Goal: Task Accomplishment & Management: Complete application form

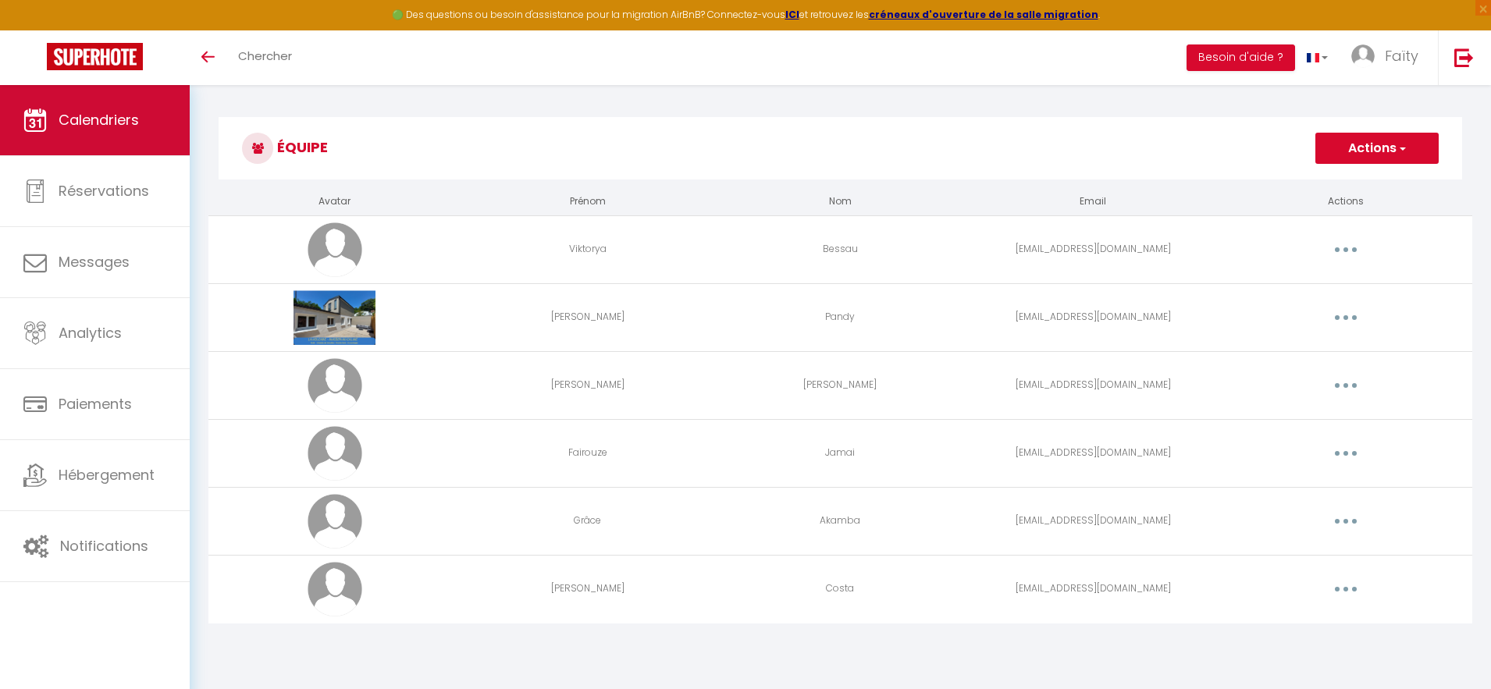
click at [75, 152] on link "Calendriers" at bounding box center [95, 120] width 190 height 70
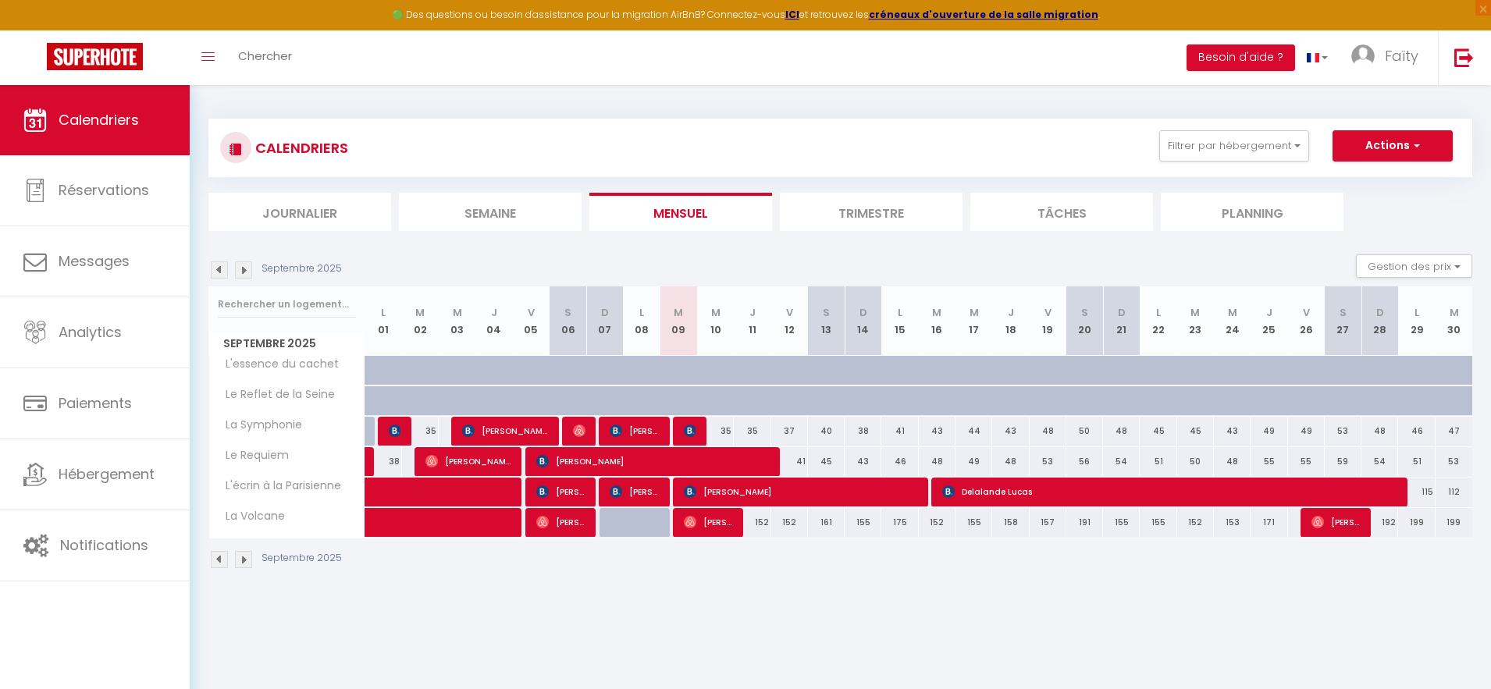
click at [702, 428] on div "35" at bounding box center [715, 431] width 37 height 29
type input "35"
type input "Mer 10 Septembre 2025"
type input "Jeu 11 Septembre 2025"
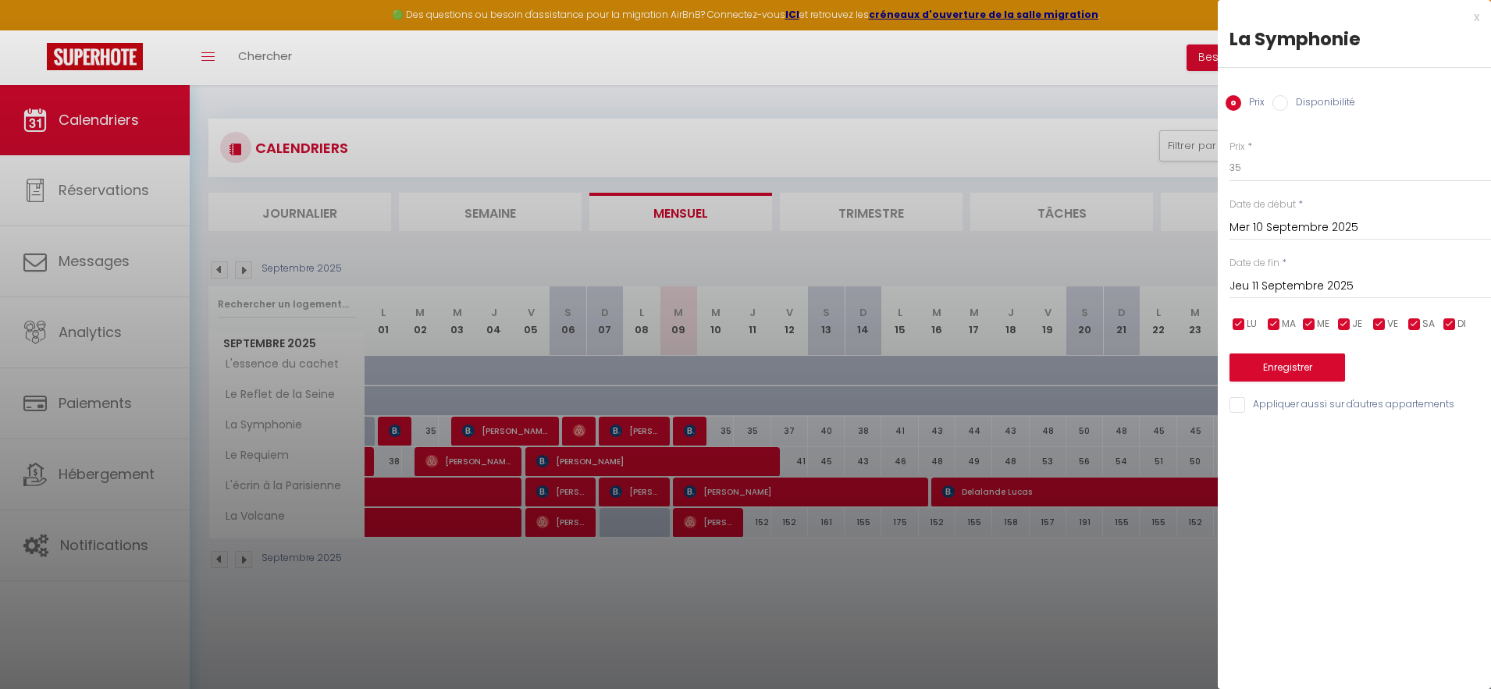
click at [701, 425] on div at bounding box center [745, 344] width 1491 height 689
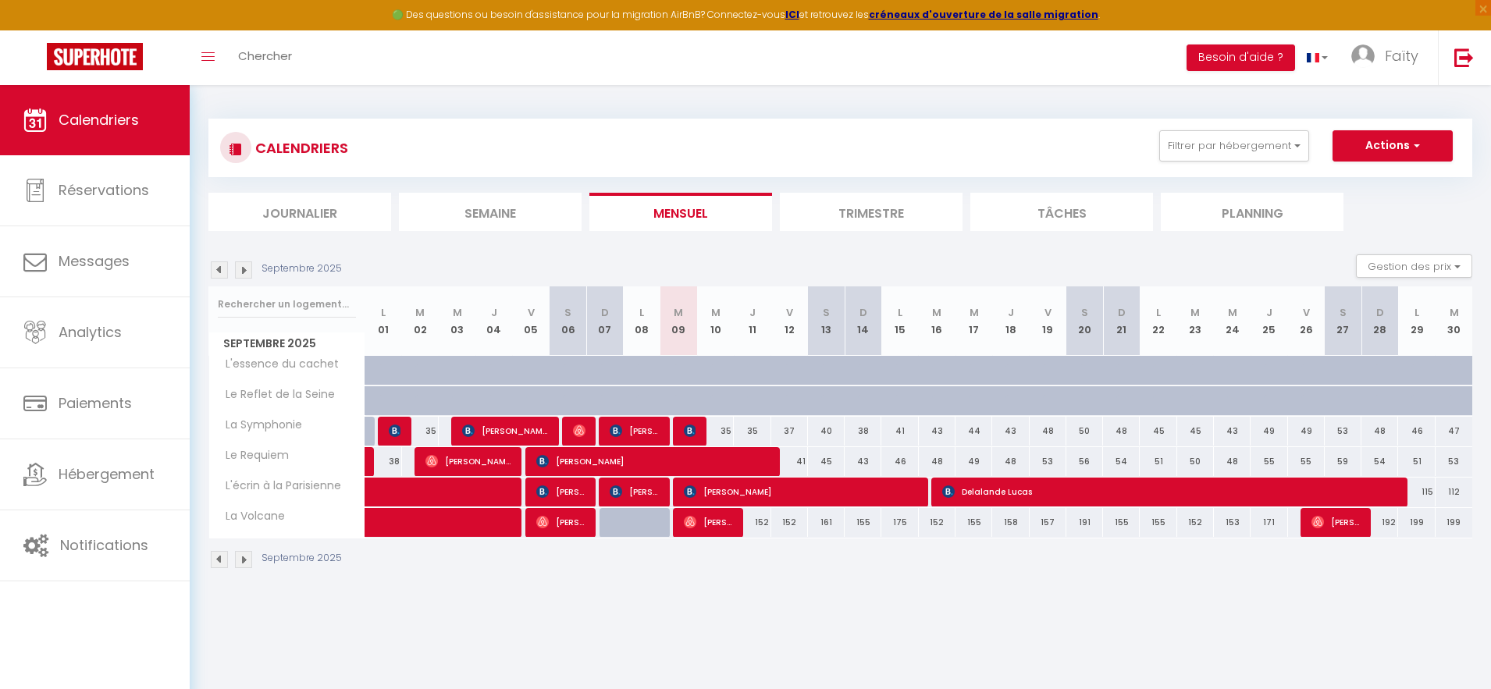
click at [701, 425] on div "35" at bounding box center [715, 431] width 37 height 29
type input "35"
type input "Mer 10 Septembre 2025"
type input "Jeu 11 Septembre 2025"
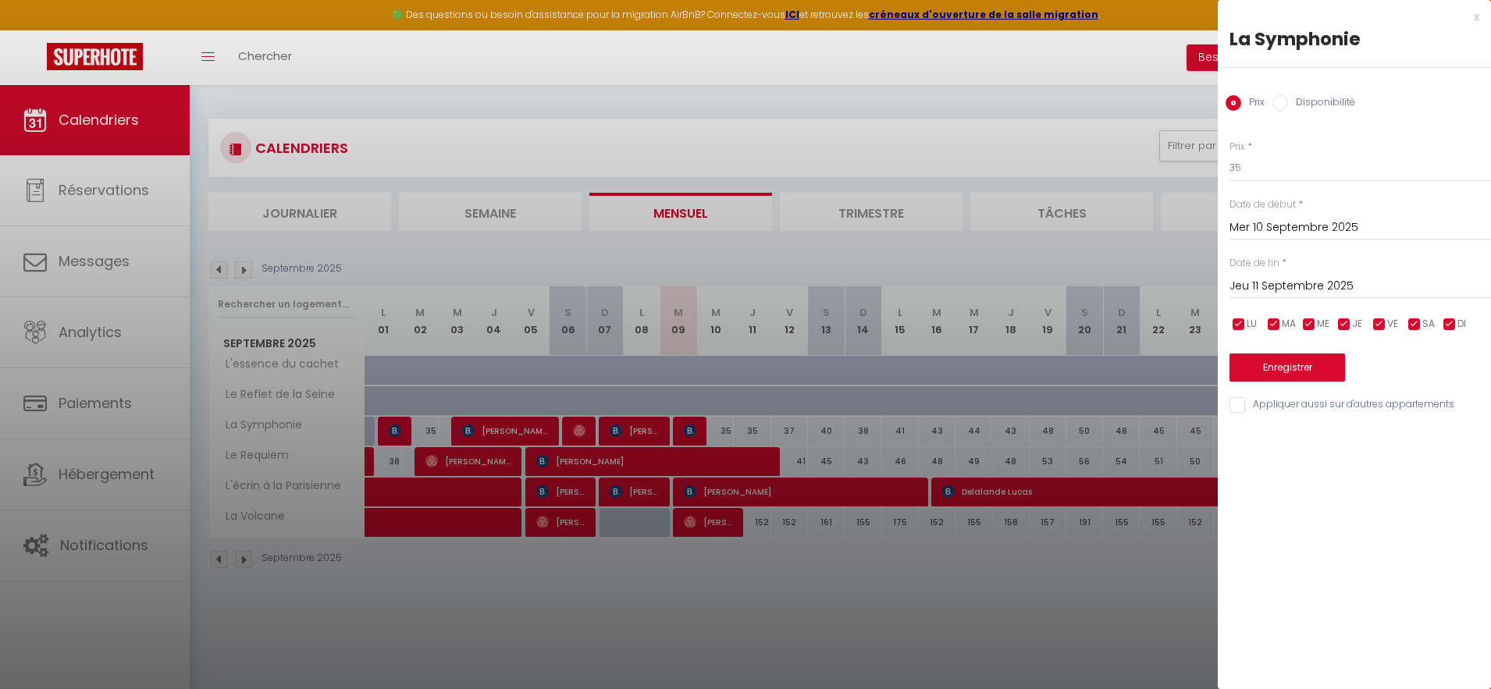
click at [701, 425] on div at bounding box center [745, 344] width 1491 height 689
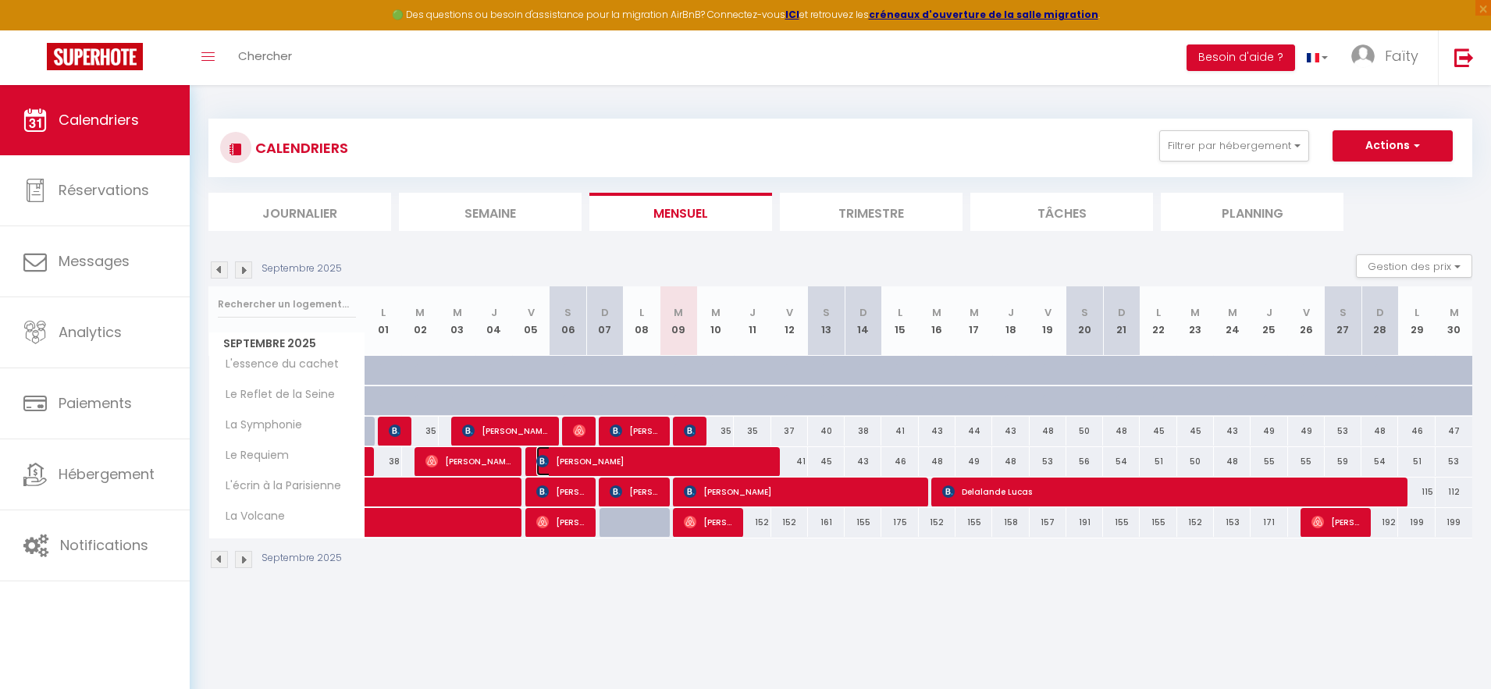
click at [756, 464] on span "[PERSON_NAME]" at bounding box center [652, 461] width 233 height 30
select select "OK"
select select "KO"
select select "0"
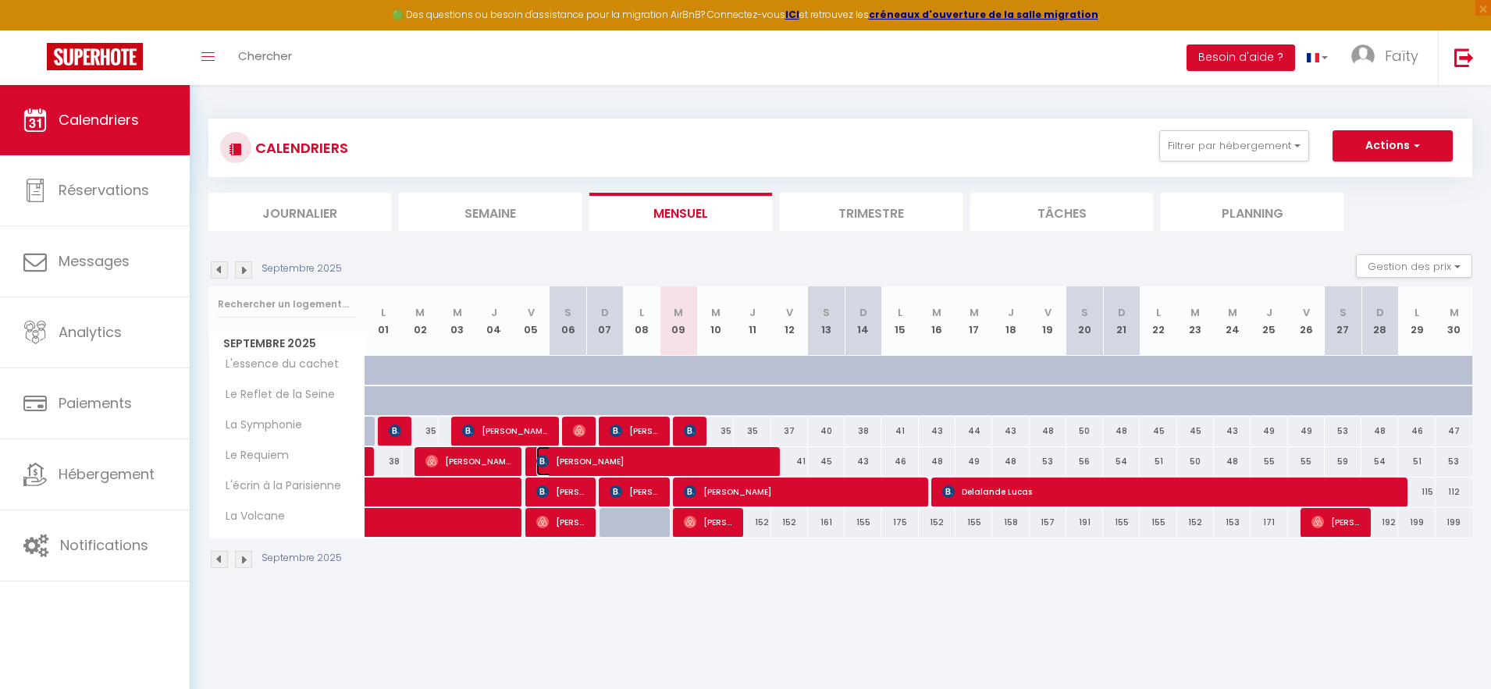
select select "1"
select select
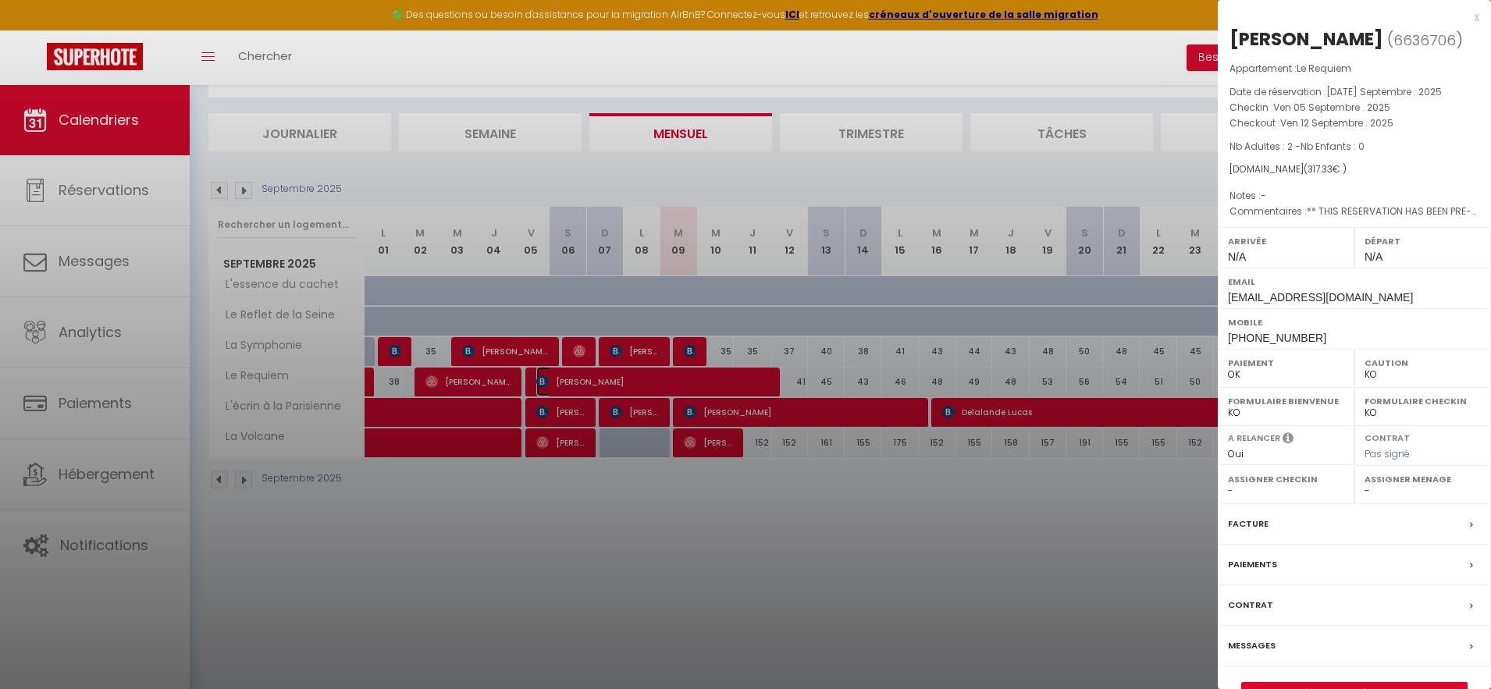
scroll to position [80, 0]
click at [1383, 489] on select "- [PERSON_NAME] [PERSON_NAME] [PERSON_NAME] Fairouze Jamai [PERSON_NAME] [PERSO…" at bounding box center [1422, 491] width 116 height 14
select select "52418"
click at [1364, 484] on select "- [PERSON_NAME] [PERSON_NAME] [PERSON_NAME] Fairouze Jamai [PERSON_NAME] [PERSO…" at bounding box center [1422, 491] width 116 height 14
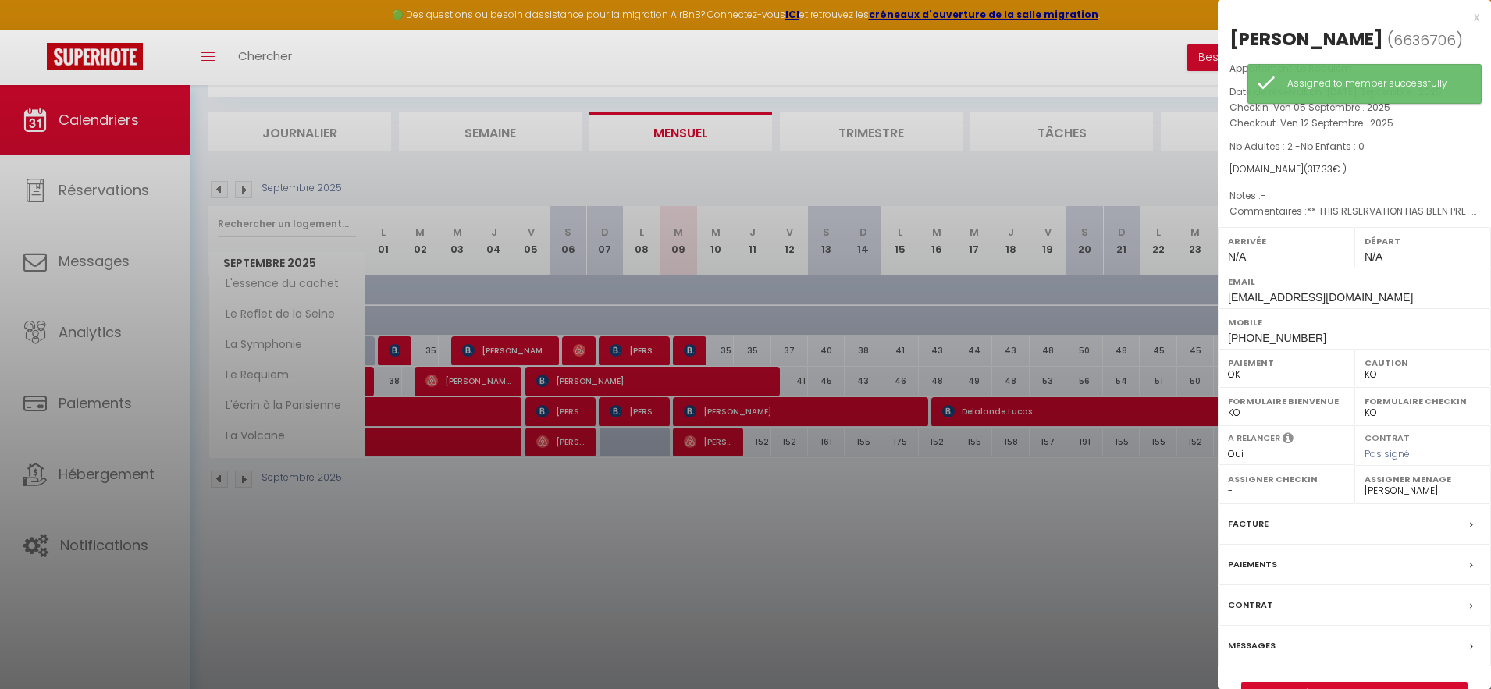
click at [680, 344] on div at bounding box center [745, 344] width 1491 height 689
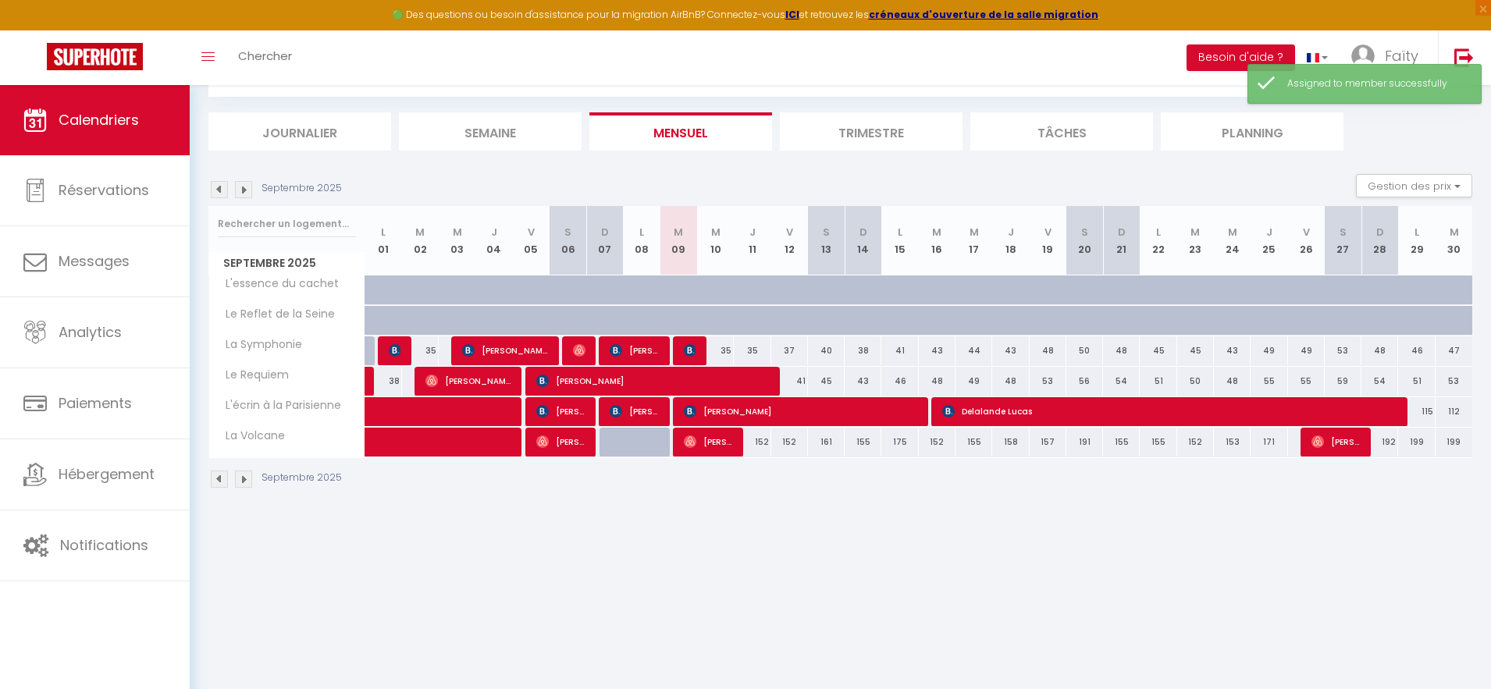
click at [680, 344] on div at bounding box center [691, 351] width 37 height 30
click at [240, 187] on img at bounding box center [243, 189] width 17 height 17
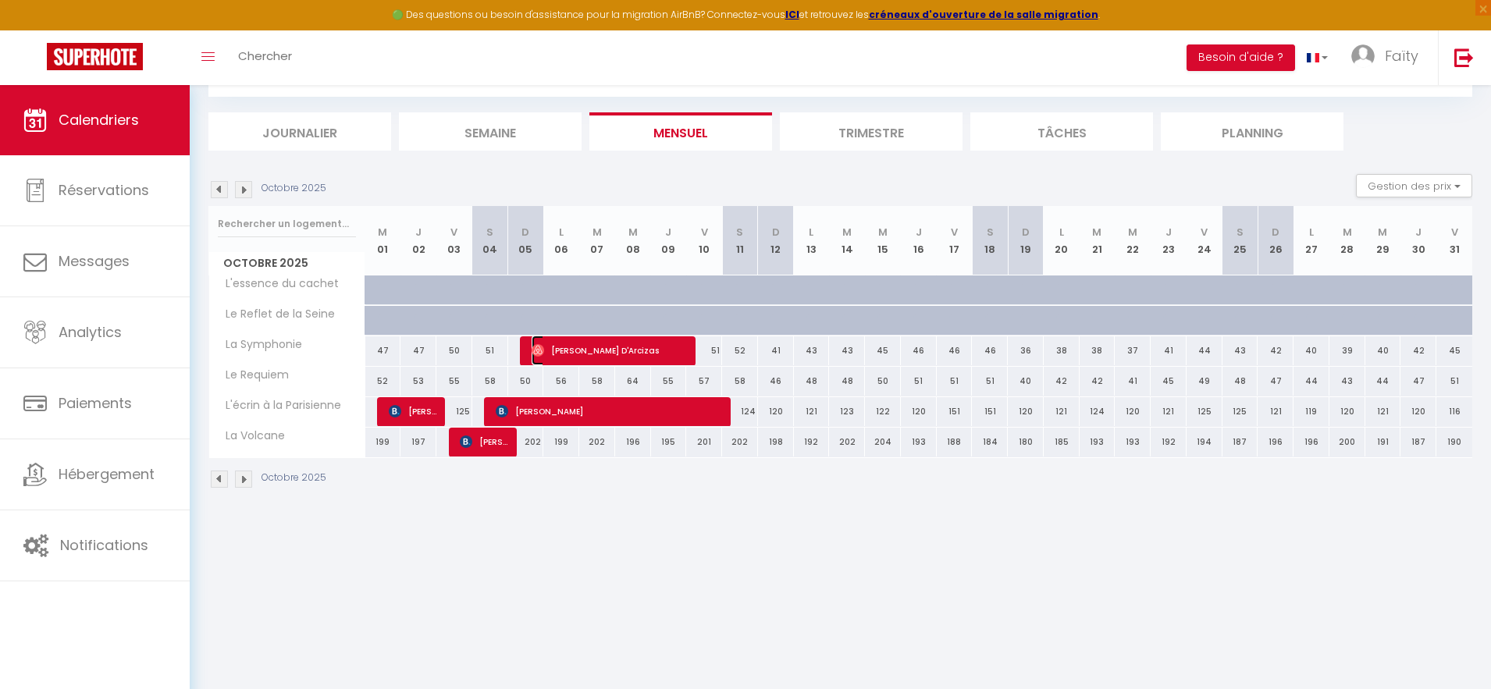
click at [609, 354] on span "[PERSON_NAME] D'Arcizas" at bounding box center [608, 351] width 155 height 30
select select "OK"
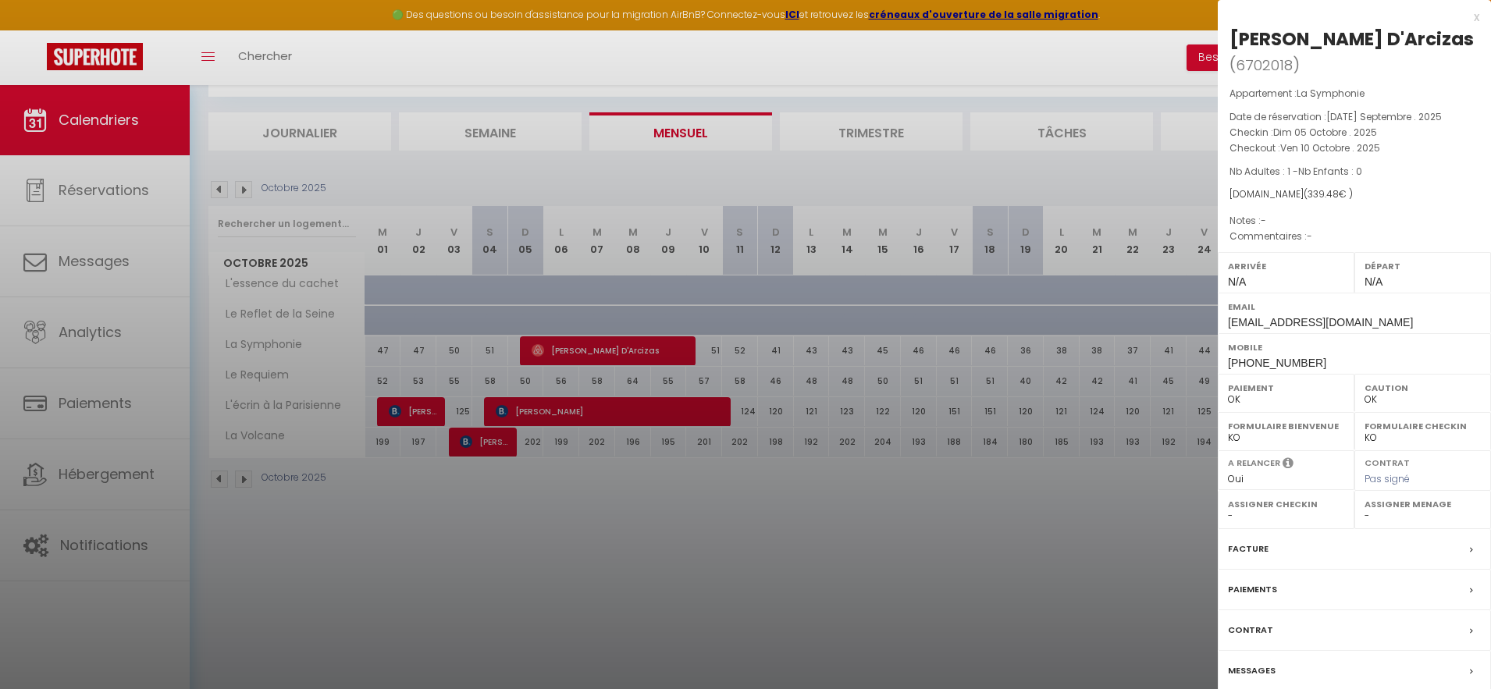
click at [1391, 506] on label "Assigner Menage" at bounding box center [1422, 504] width 116 height 16
click at [1368, 519] on select "- [PERSON_NAME] [PERSON_NAME] [PERSON_NAME] Fairouze Jamai [PERSON_NAME] [PERSO…" at bounding box center [1422, 516] width 116 height 14
select select "52418"
click at [1364, 509] on select "- [PERSON_NAME] [PERSON_NAME] [PERSON_NAME] Fairouze Jamai [PERSON_NAME] [PERSO…" at bounding box center [1422, 516] width 116 height 14
click at [453, 354] on div at bounding box center [745, 344] width 1491 height 689
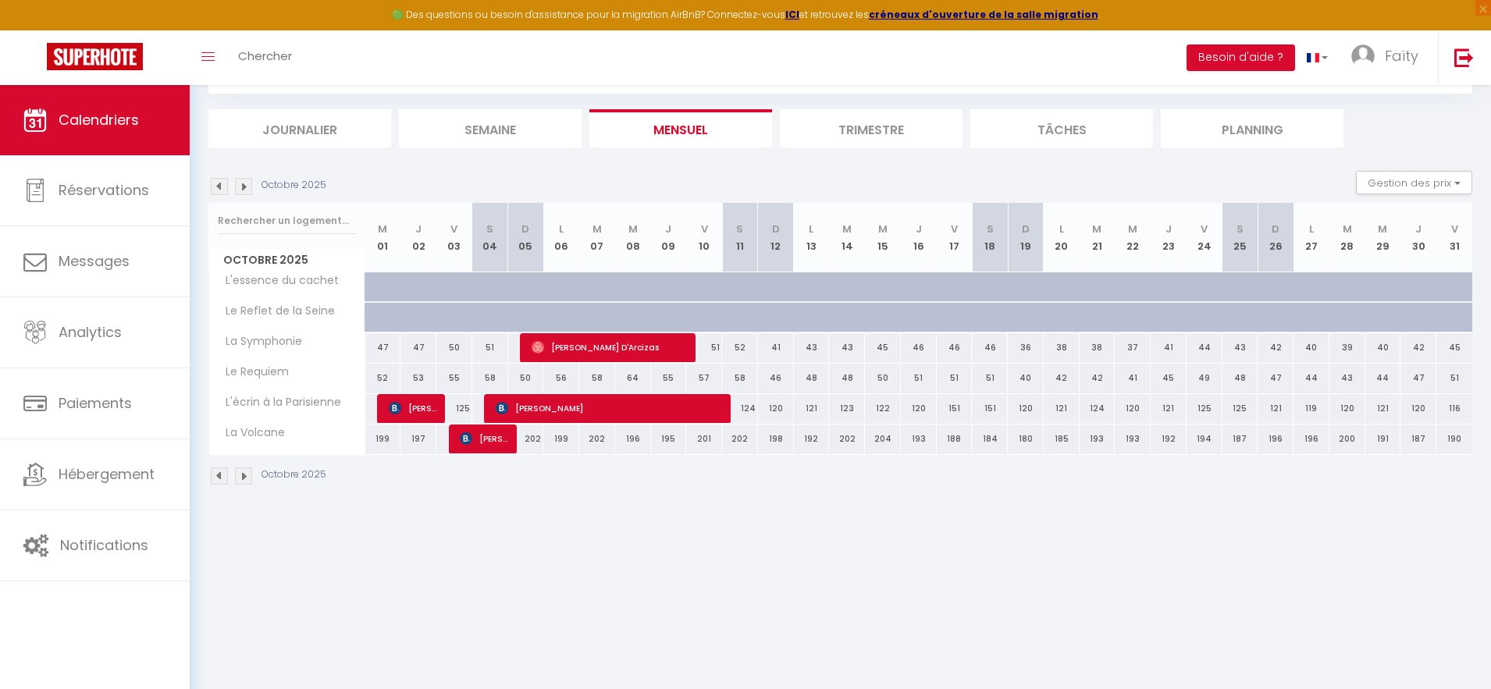
scroll to position [85, 0]
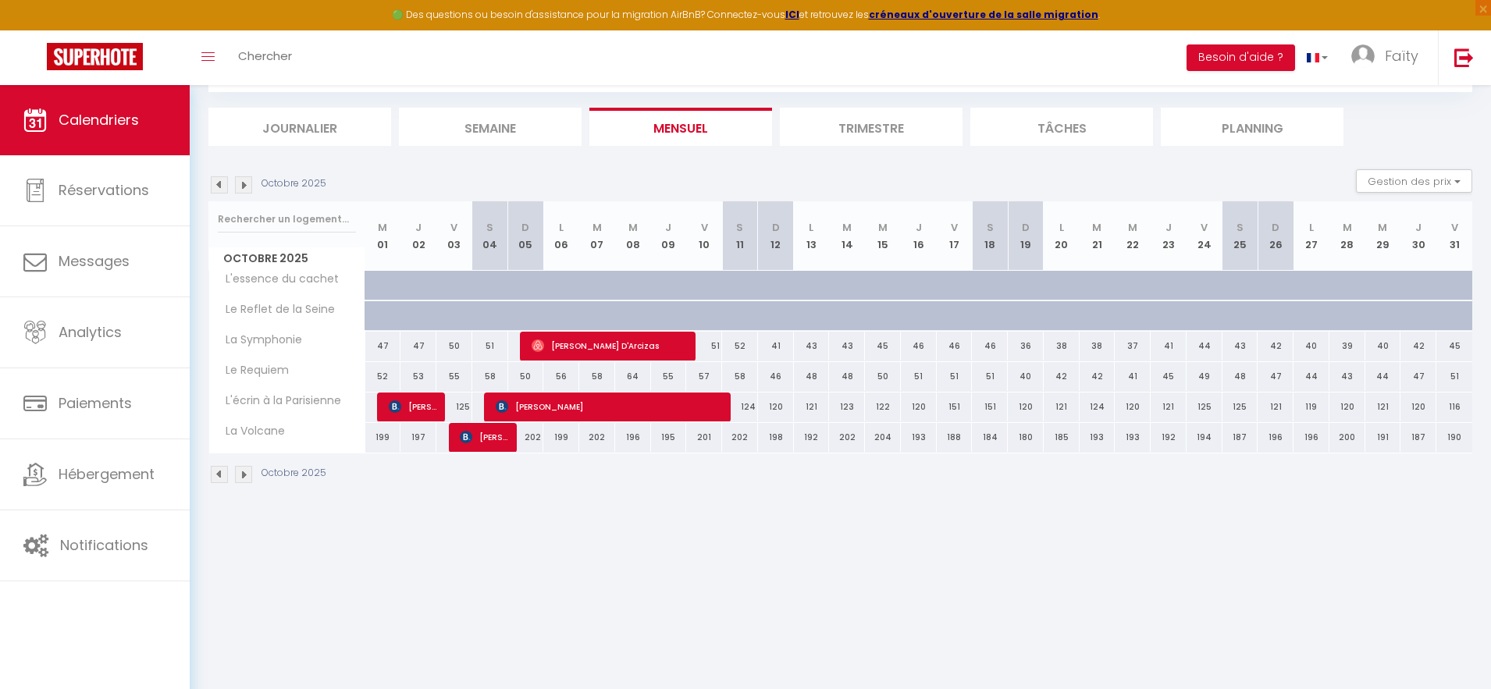
click at [508, 444] on div "202" at bounding box center [526, 437] width 36 height 29
type input "202"
type input "Dim 05 Octobre 2025"
type input "Lun 06 Octobre 2025"
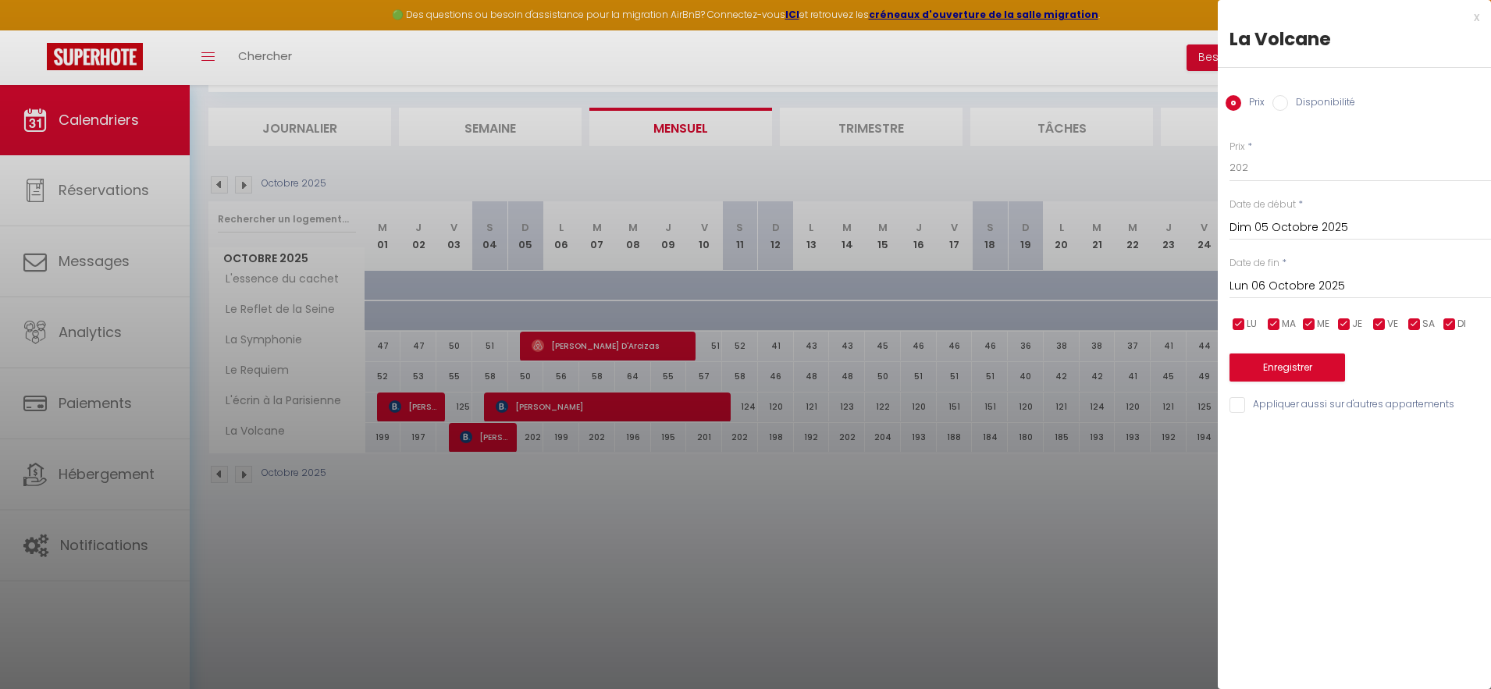
click at [431, 408] on div at bounding box center [745, 344] width 1491 height 689
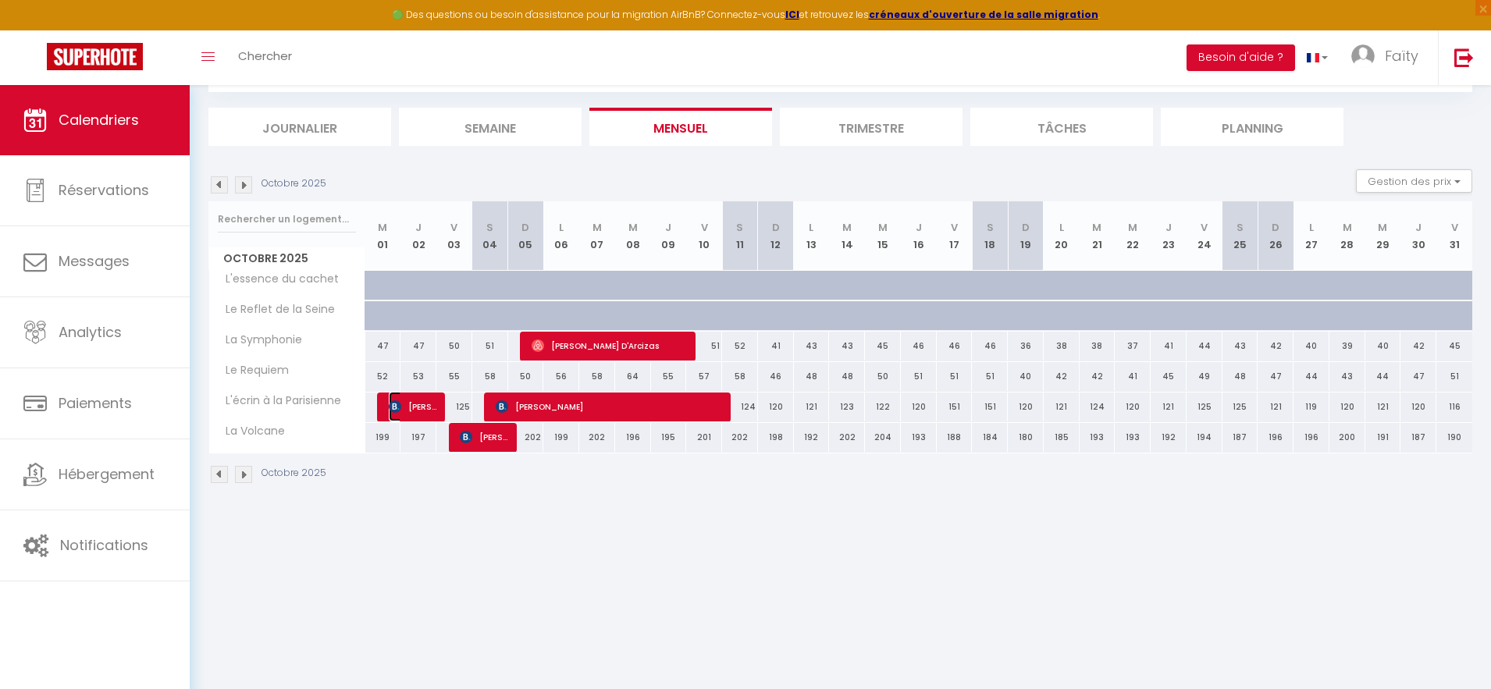
click at [431, 408] on span "[PERSON_NAME]" at bounding box center [413, 407] width 48 height 30
select select "KO"
select select "29868"
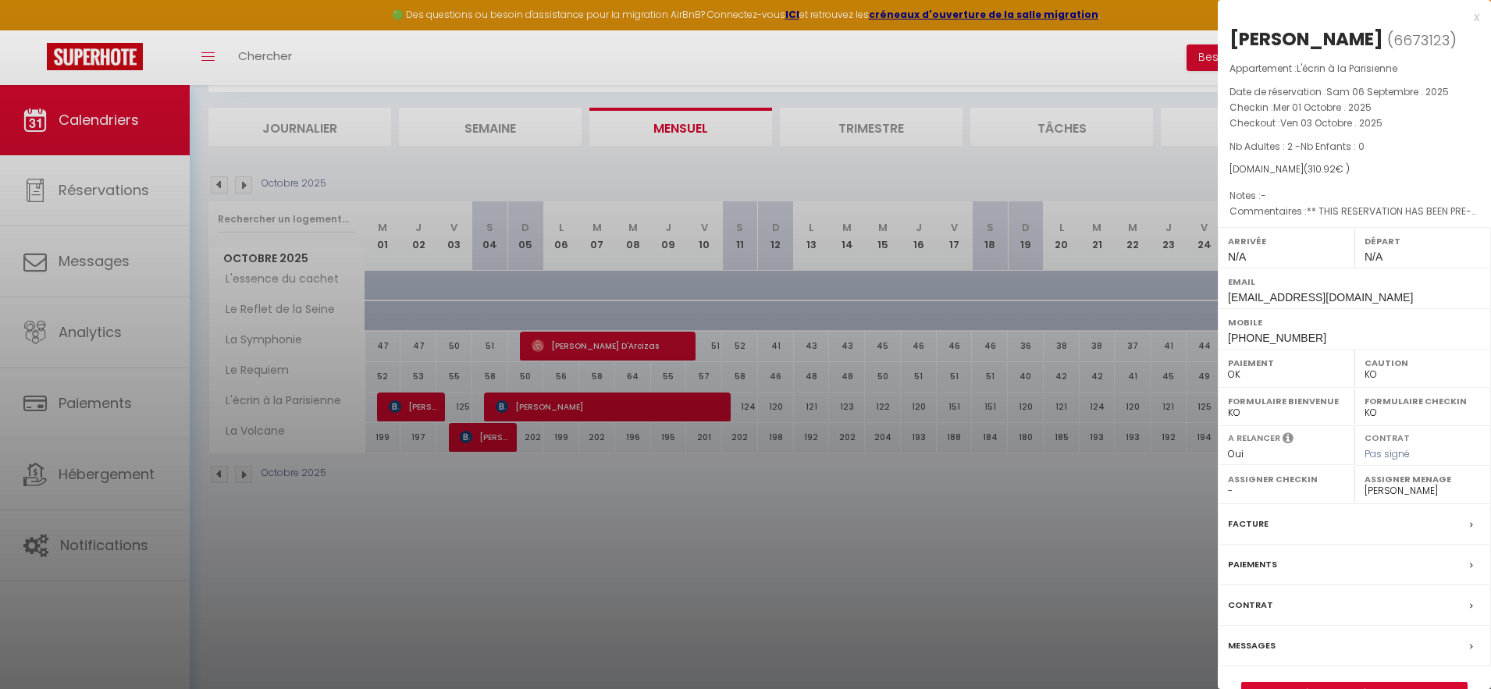
click at [378, 168] on div at bounding box center [745, 344] width 1491 height 689
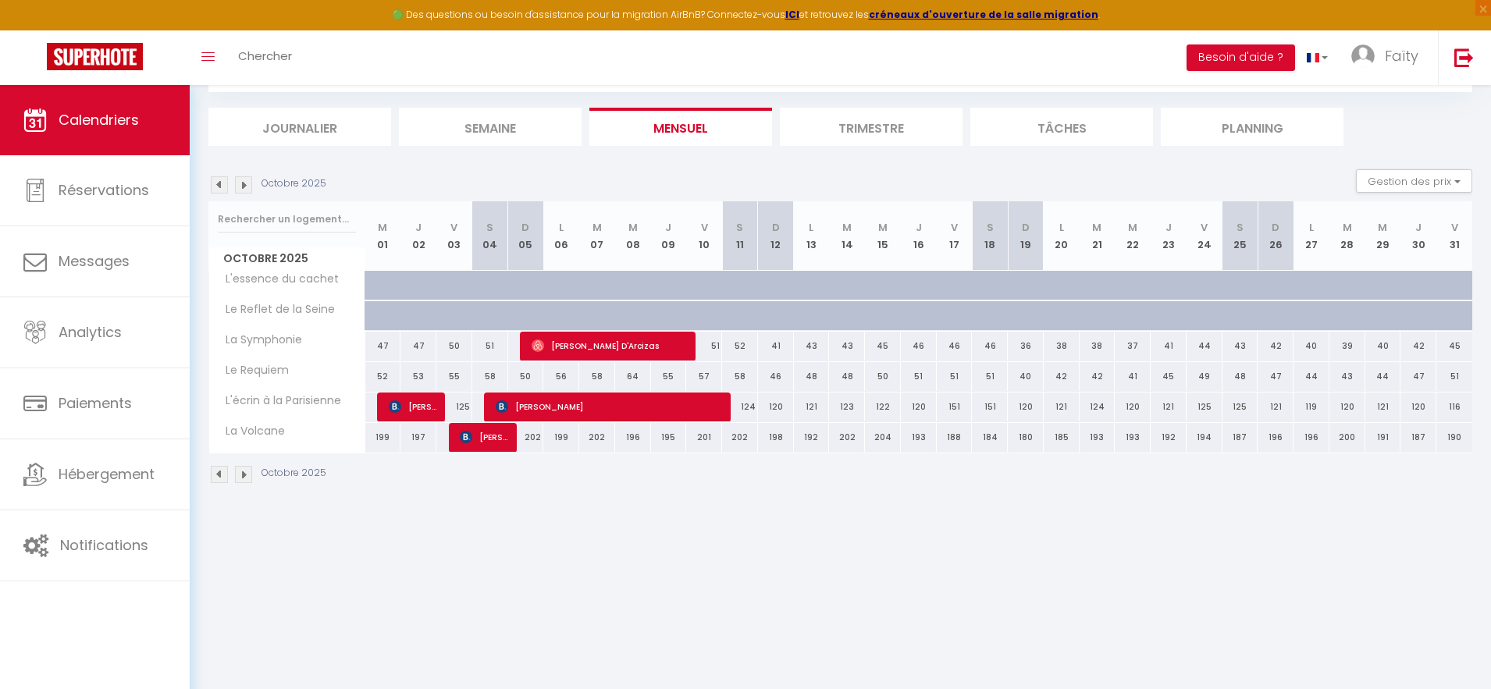
click at [222, 186] on img at bounding box center [219, 184] width 17 height 17
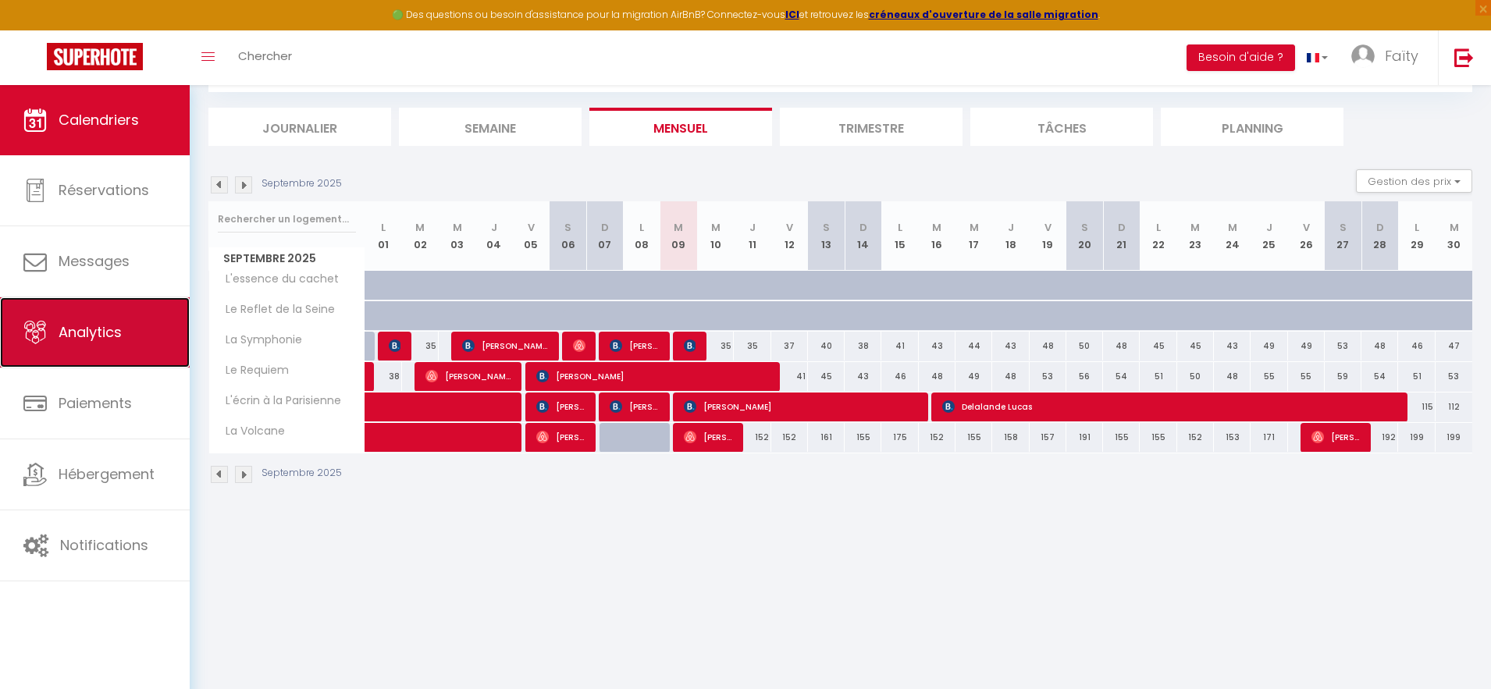
click at [100, 342] on link "Analytics" at bounding box center [95, 332] width 190 height 70
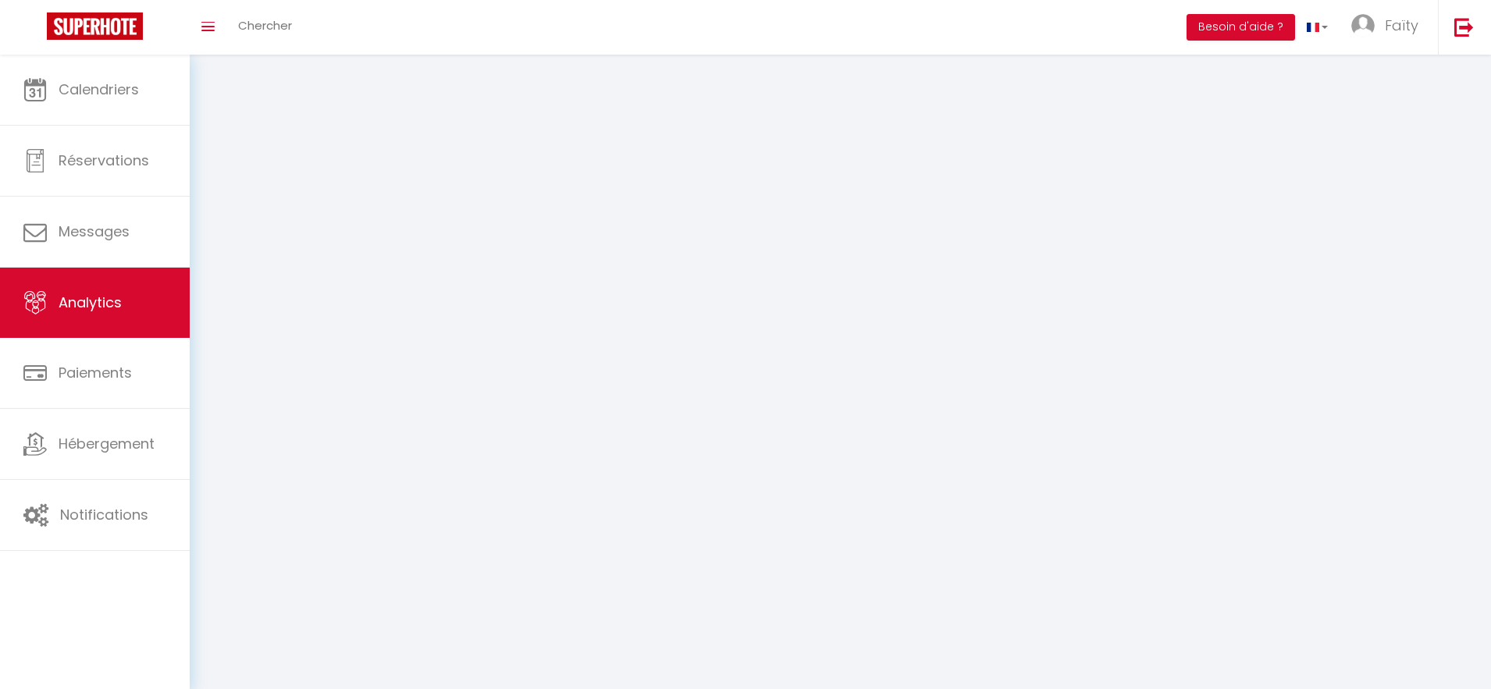
select select "2025"
select select "9"
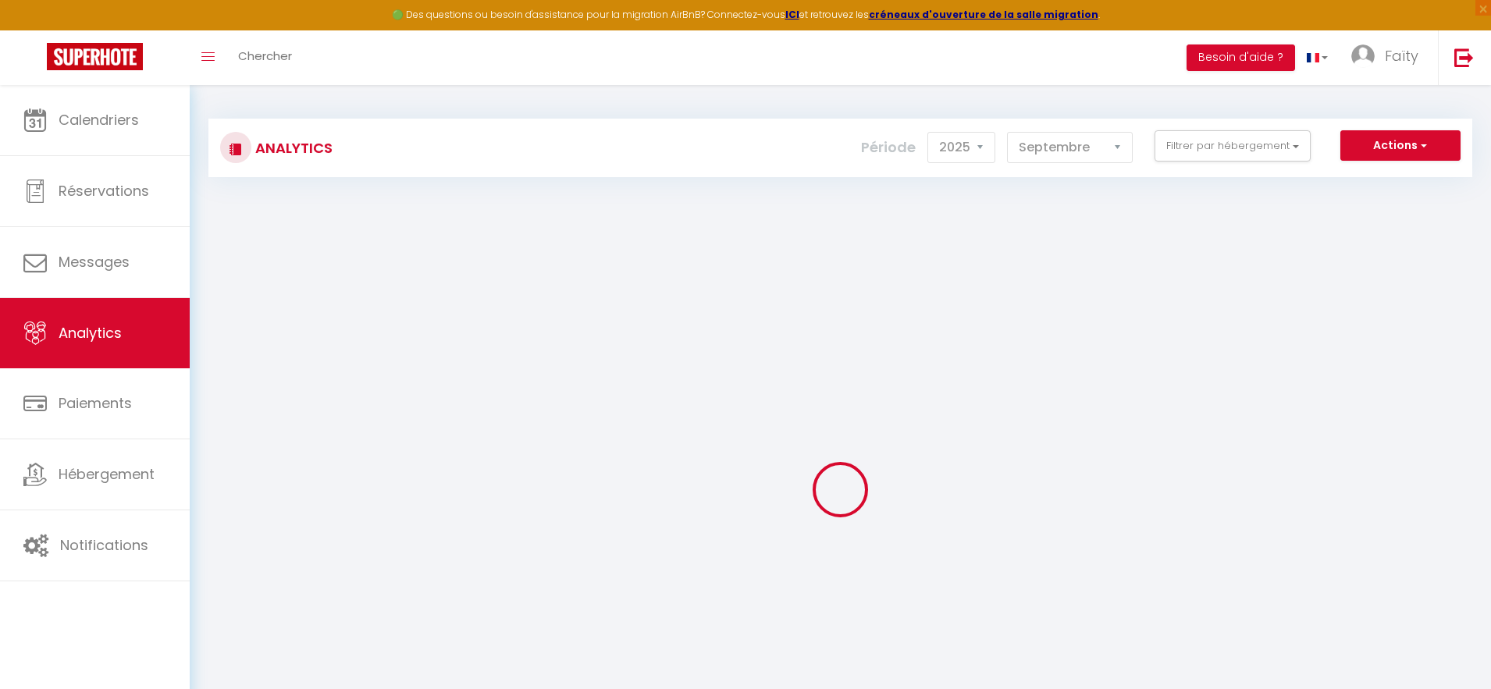
checkbox input "false"
checkbox Symphonie "false"
checkbox Volcane "false"
checkbox Seine "false"
checkbox Requiem "false"
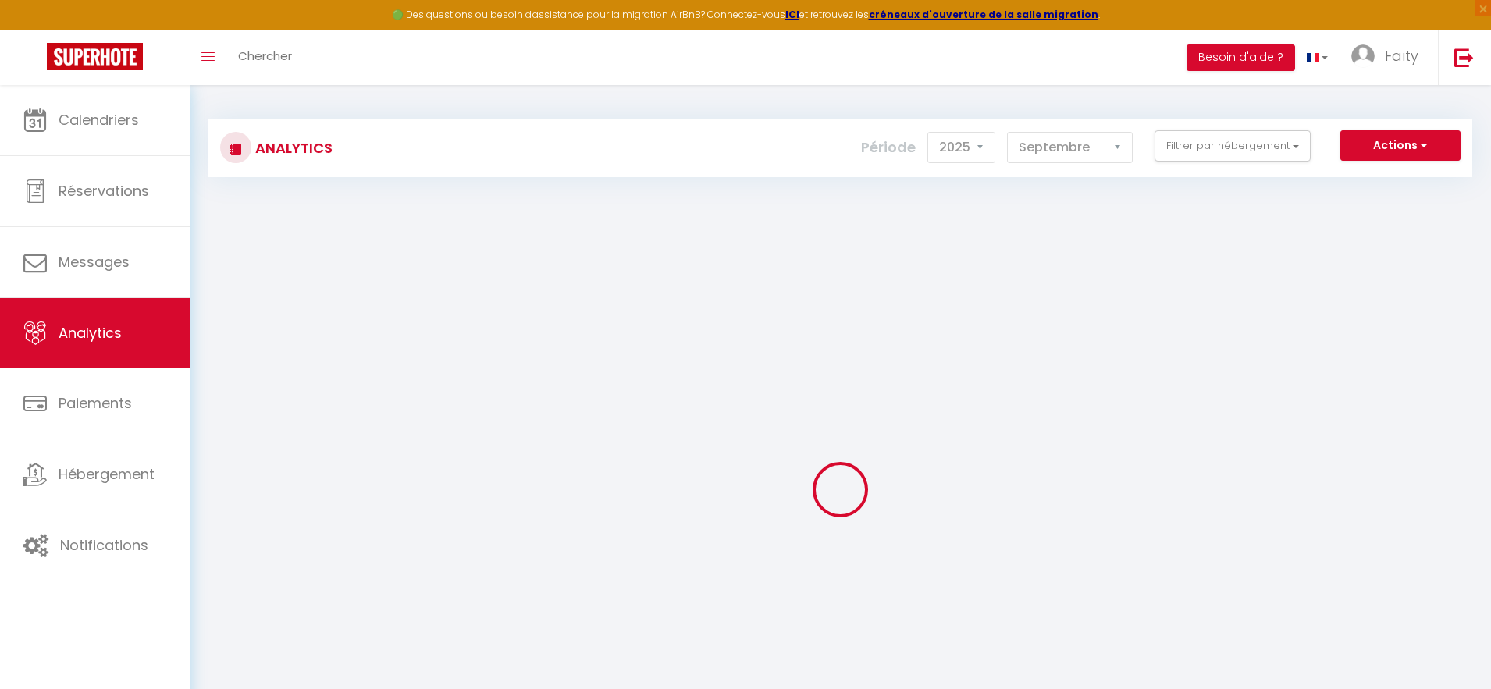
checkbox Parisienne "false"
checkbox cachet "false"
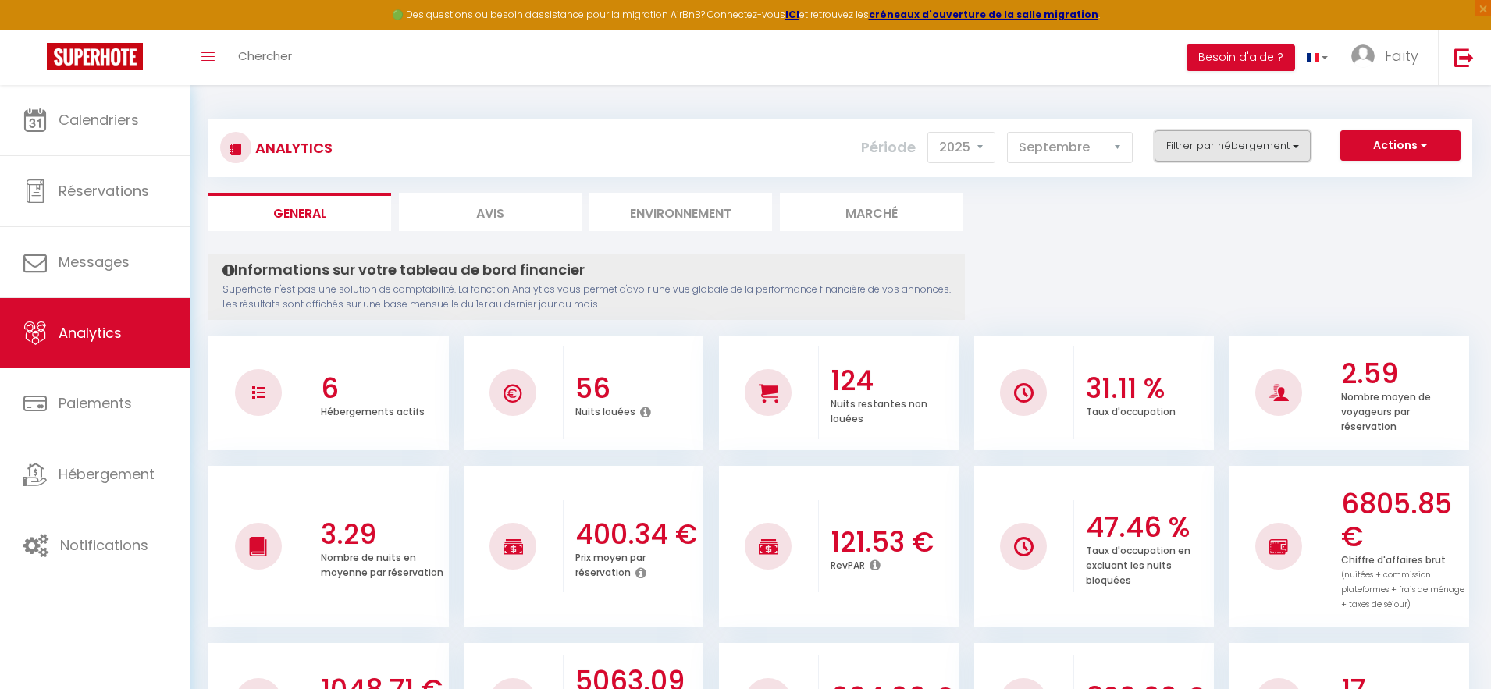
click at [1206, 143] on button "Filtrer par hébergement" at bounding box center [1232, 145] width 156 height 31
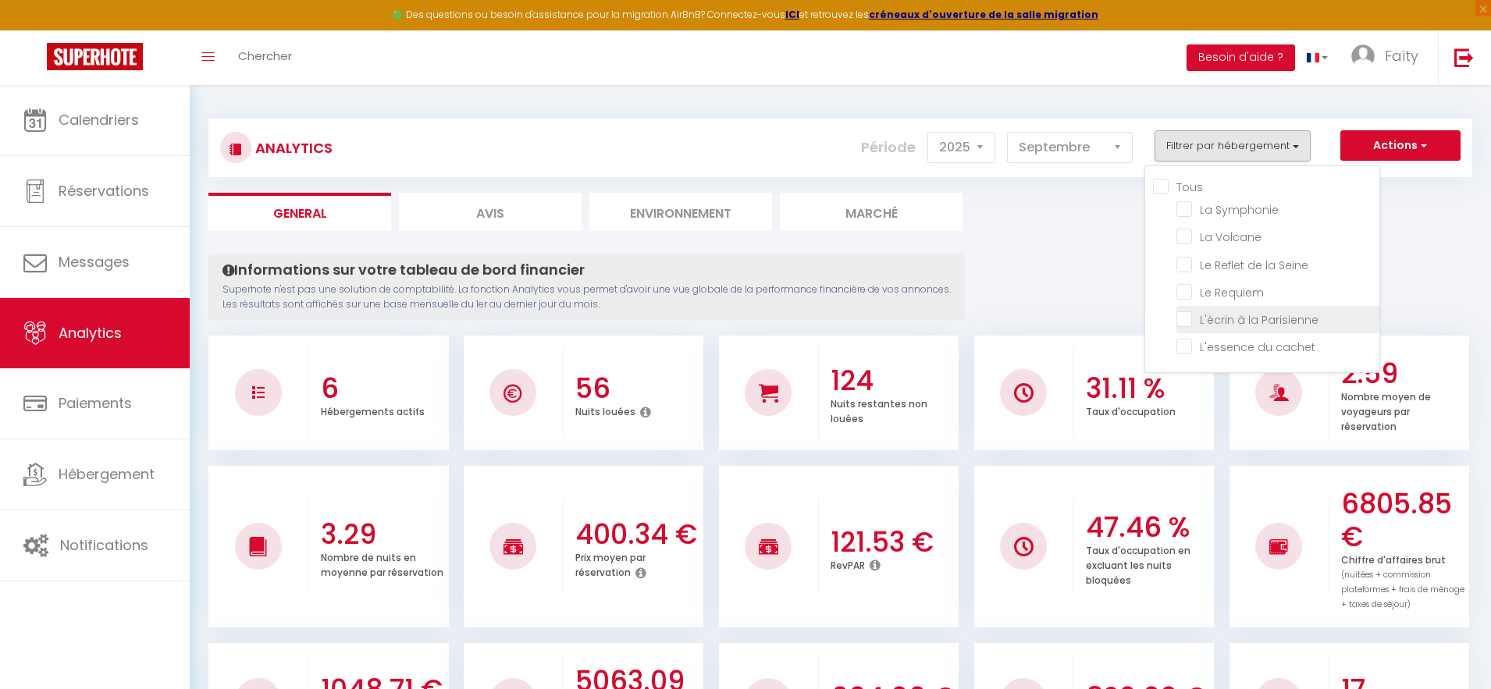
click at [1192, 319] on Parisienne "checkbox" at bounding box center [1277, 319] width 203 height 16
checkbox Parisienne "true"
checkbox Symphonie "false"
checkbox Volcane "false"
checkbox Seine "false"
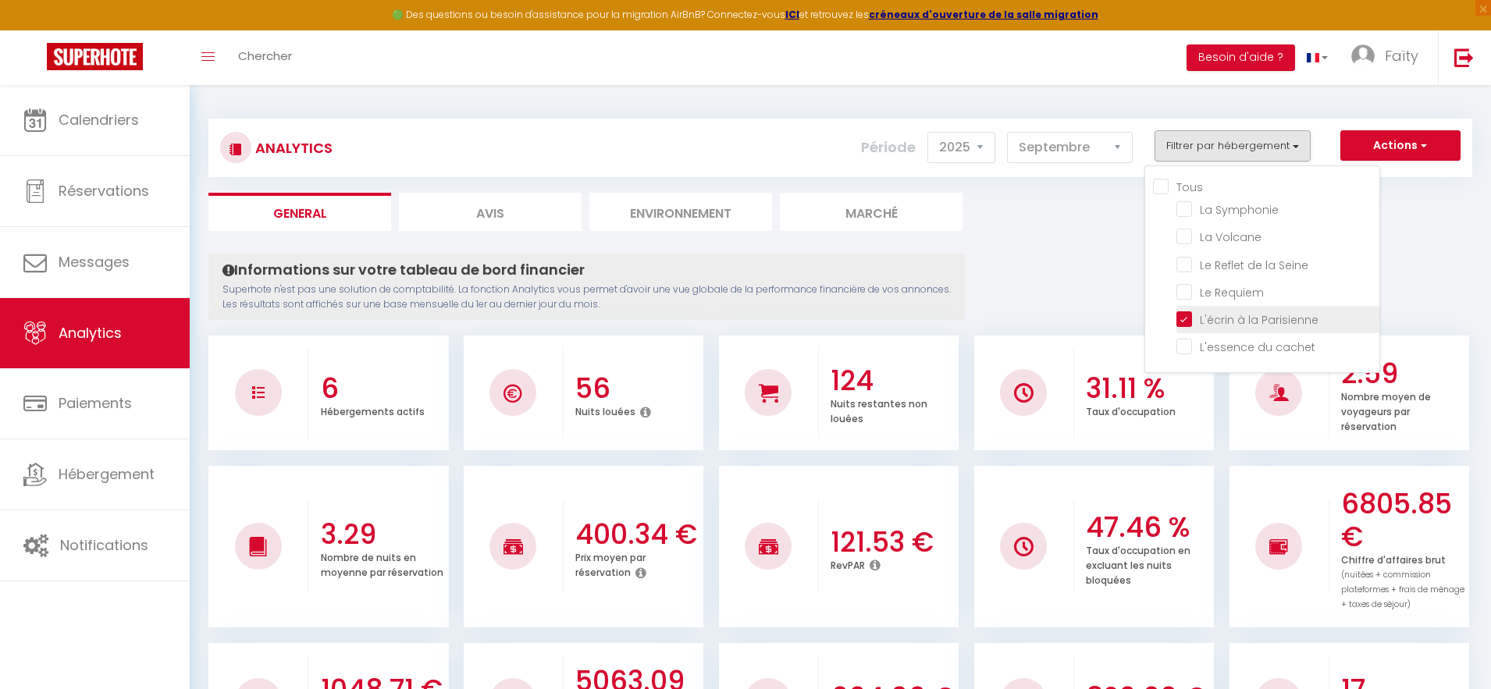
checkbox Requiem "false"
checkbox cachet "false"
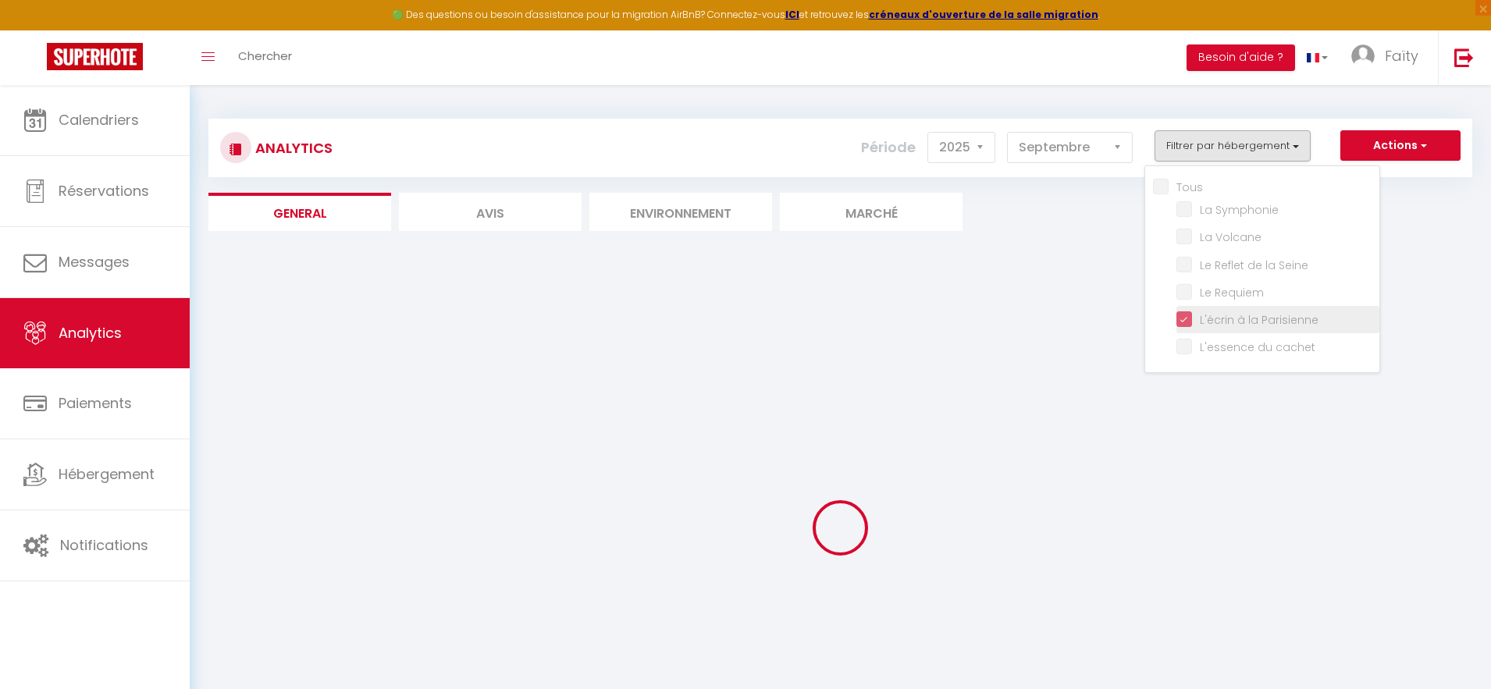
checkbox Symphonie "false"
checkbox Volcane "false"
checkbox Seine "false"
checkbox Requiem "false"
checkbox cachet "false"
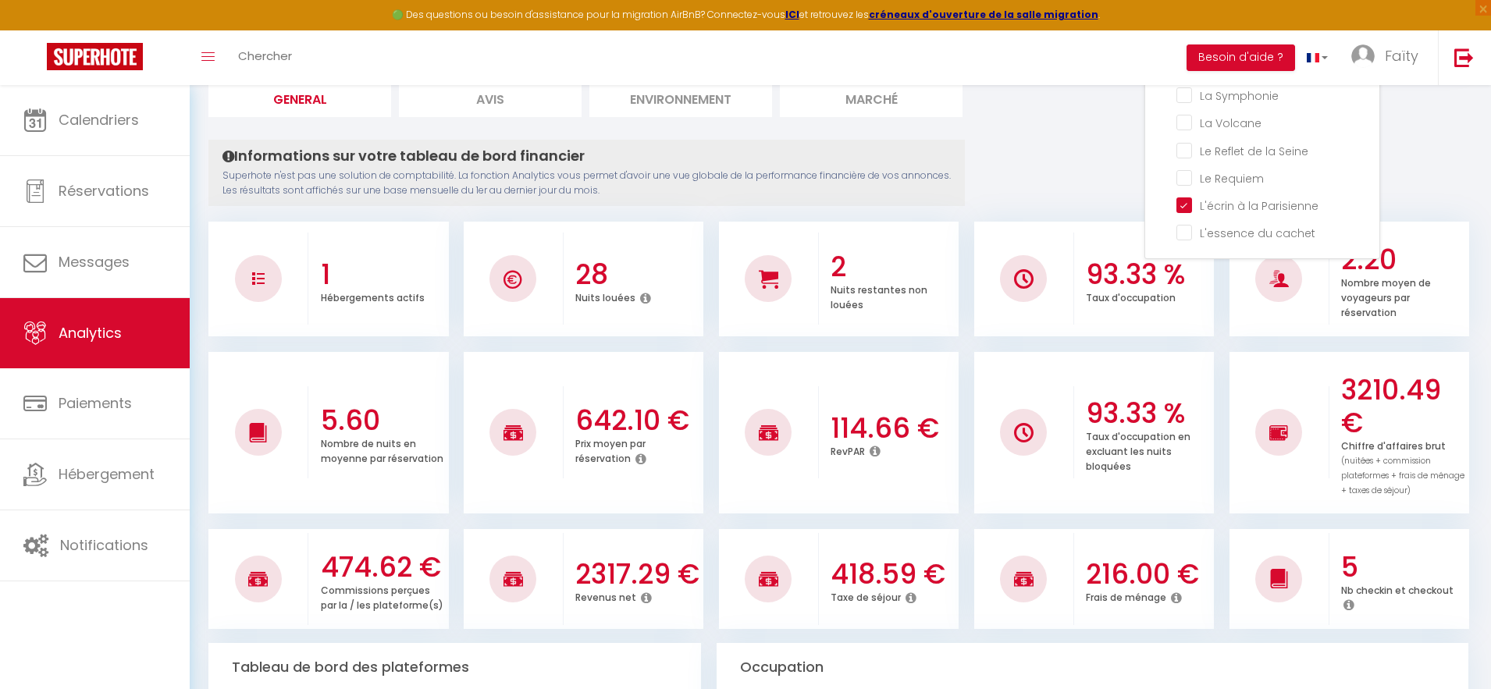
scroll to position [153, 0]
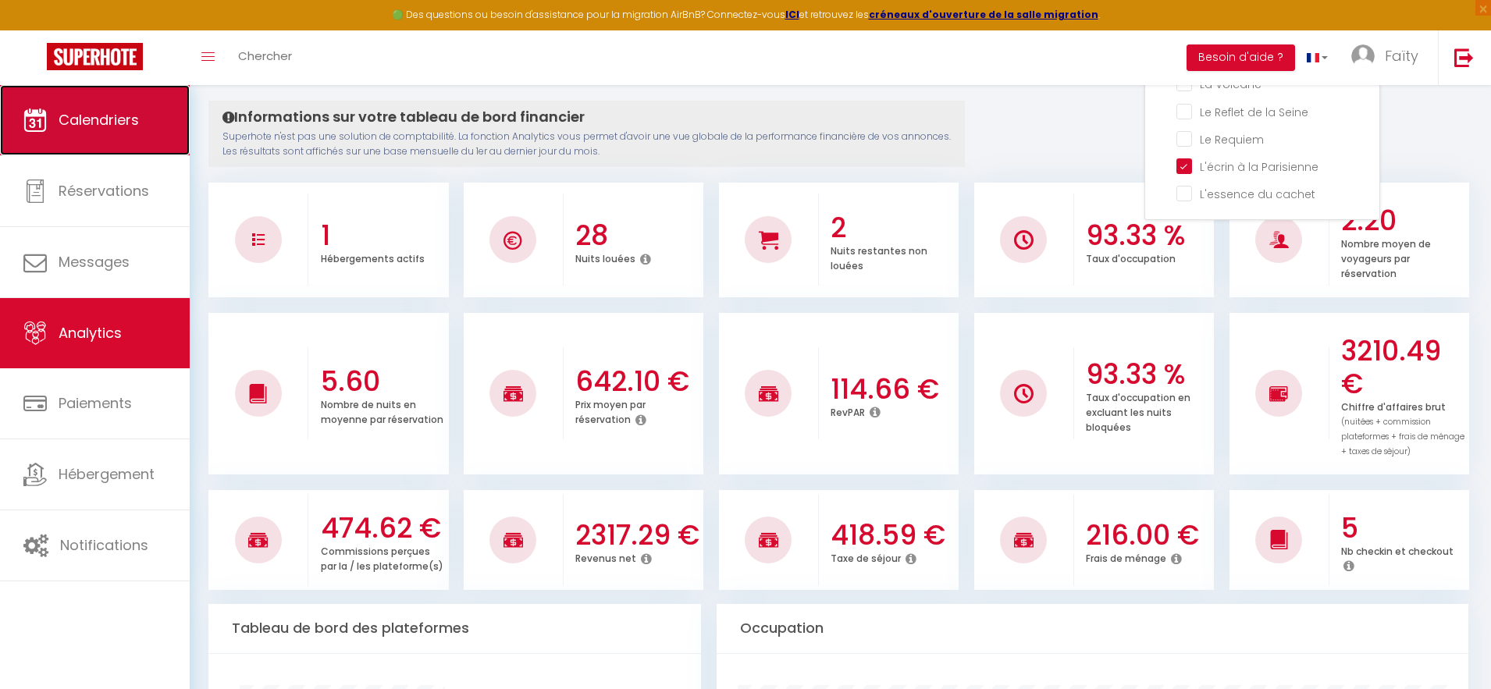
click at [96, 151] on link "Calendriers" at bounding box center [95, 120] width 190 height 70
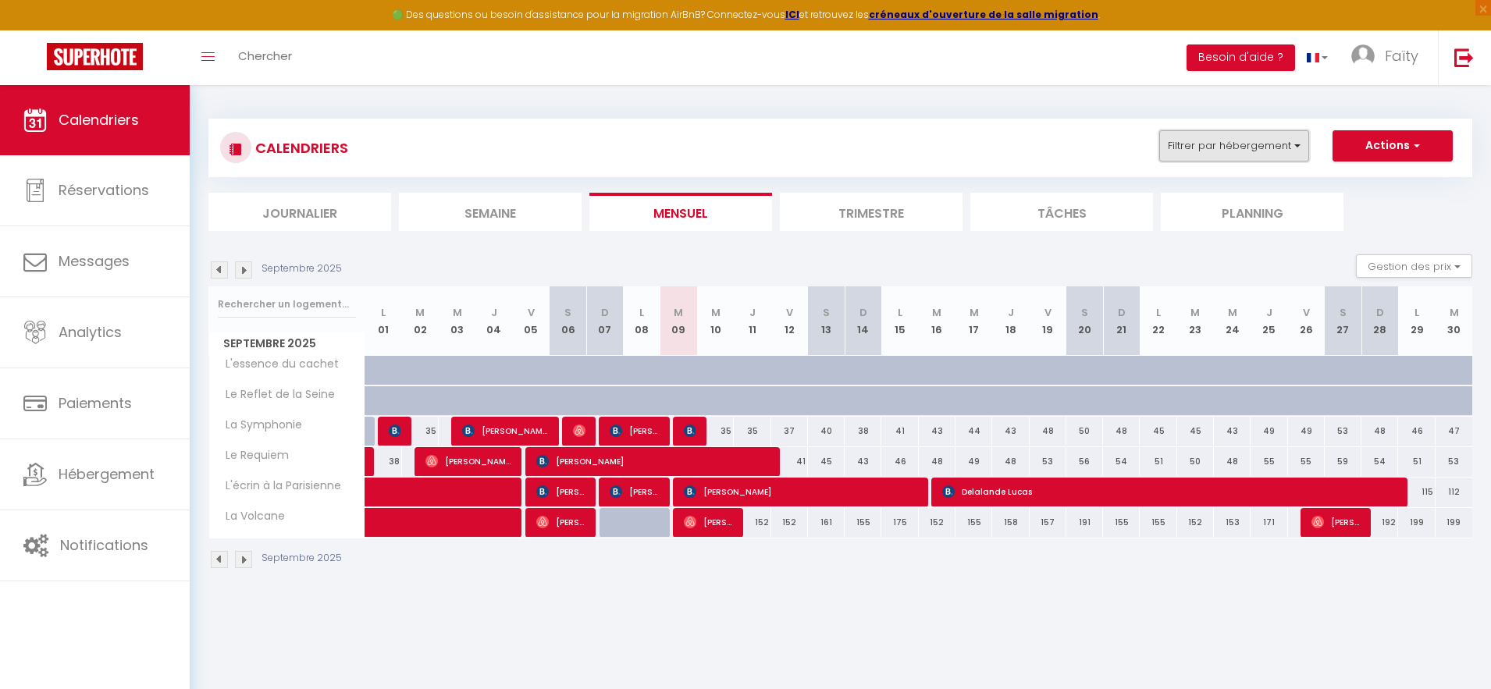
click at [1301, 146] on button "Filtrer par hébergement" at bounding box center [1234, 145] width 150 height 31
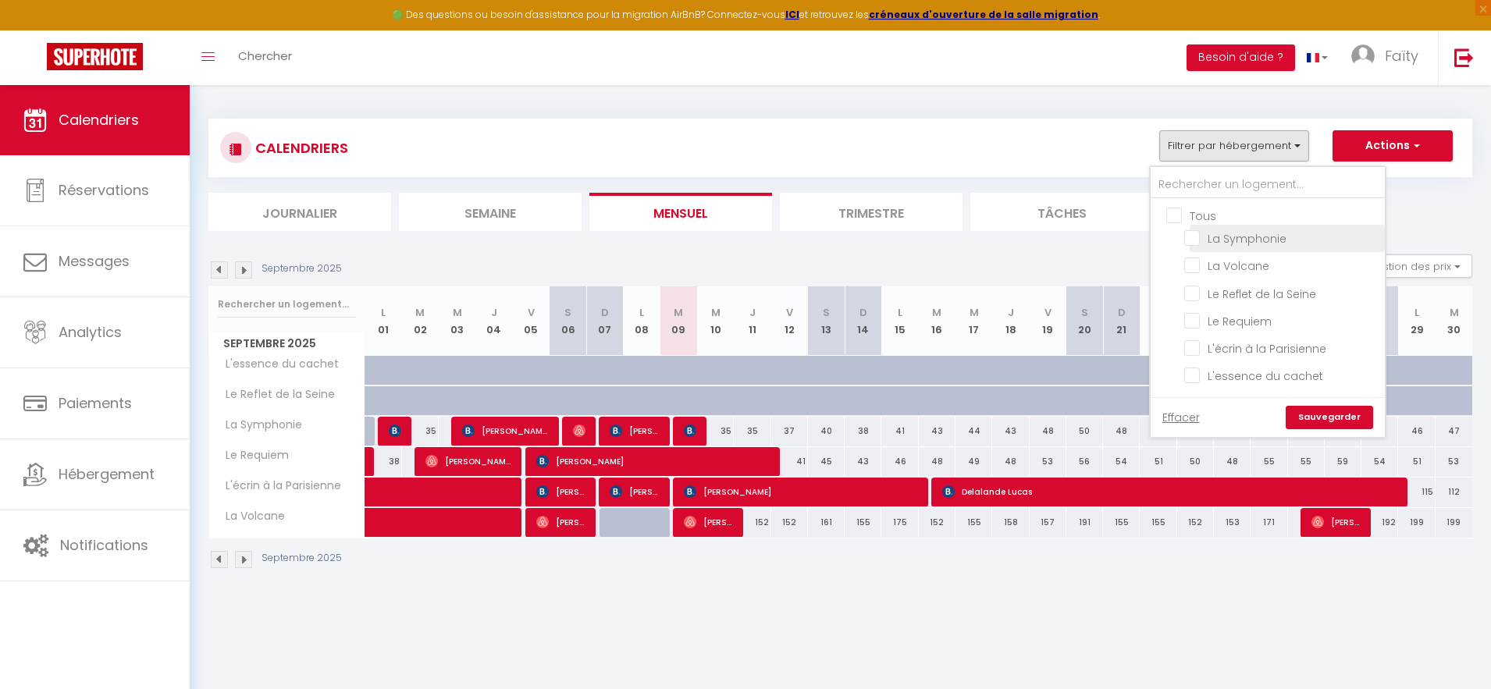
click at [1194, 240] on input "La Symphonie" at bounding box center [1281, 237] width 195 height 16
checkbox input "true"
checkbox input "false"
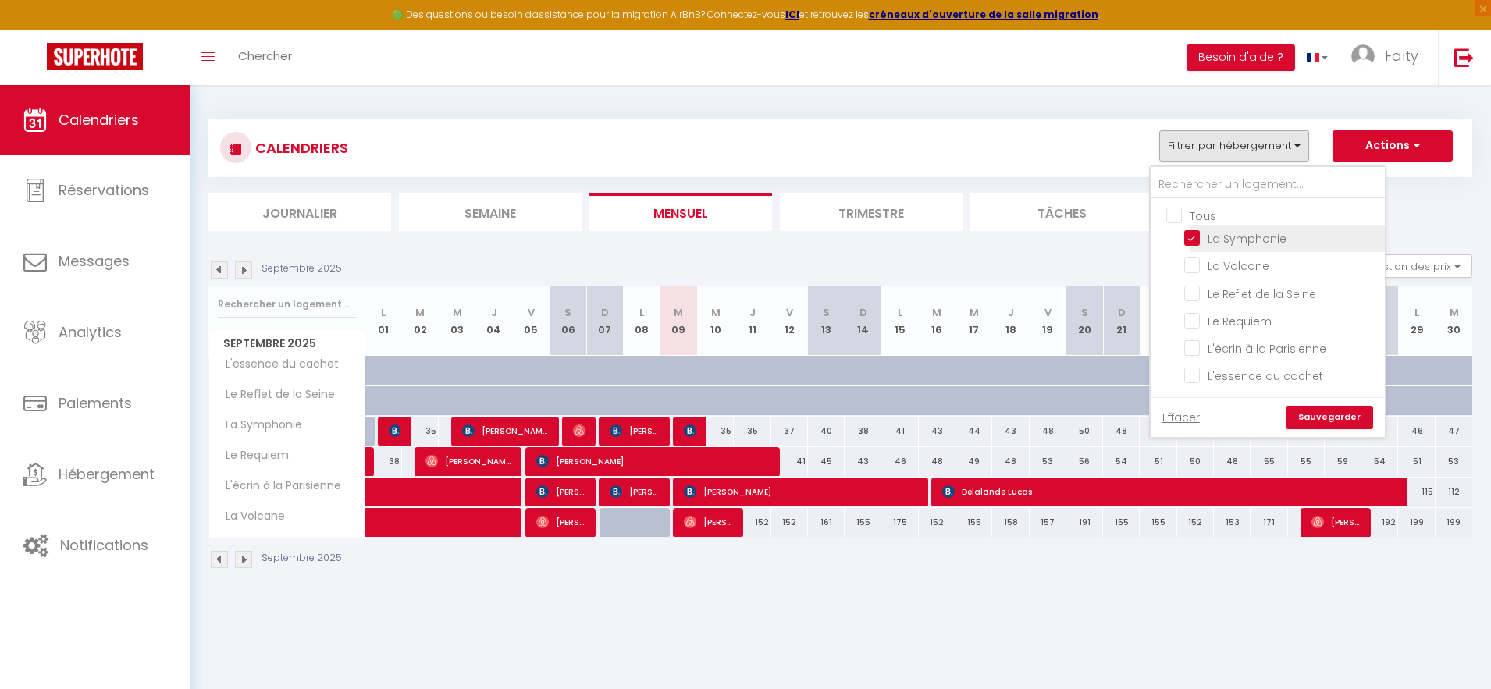
checkbox input "false"
click at [1196, 317] on input "Le Requiem" at bounding box center [1281, 320] width 195 height 16
checkbox input "true"
checkbox input "false"
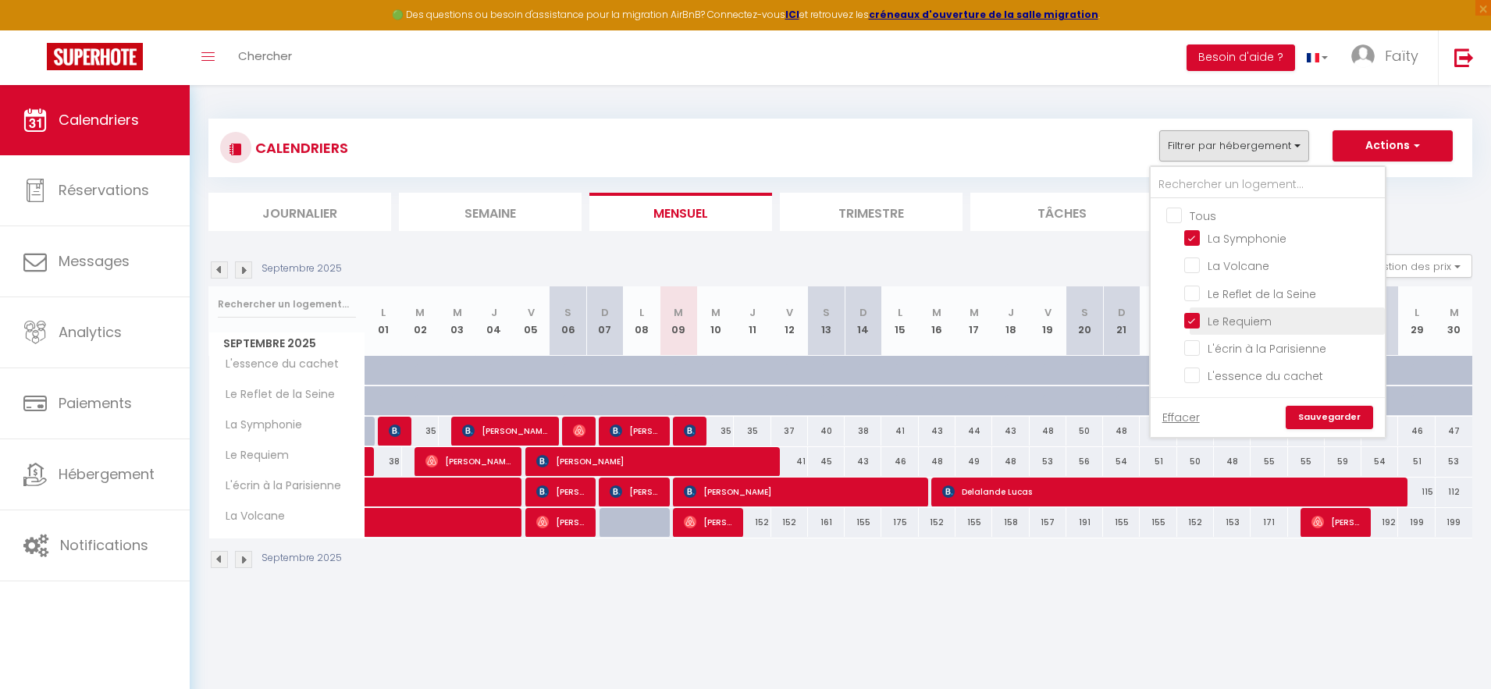
checkbox input "false"
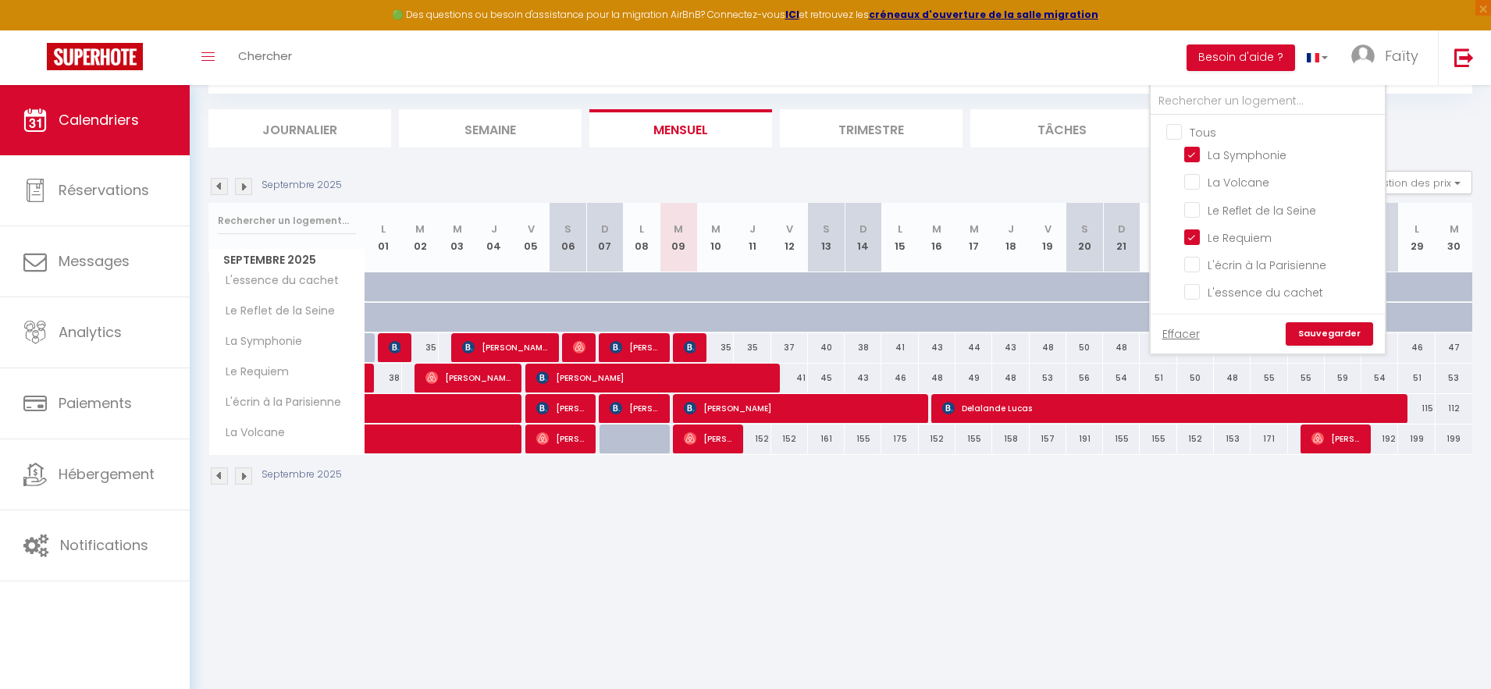
scroll to position [85, 0]
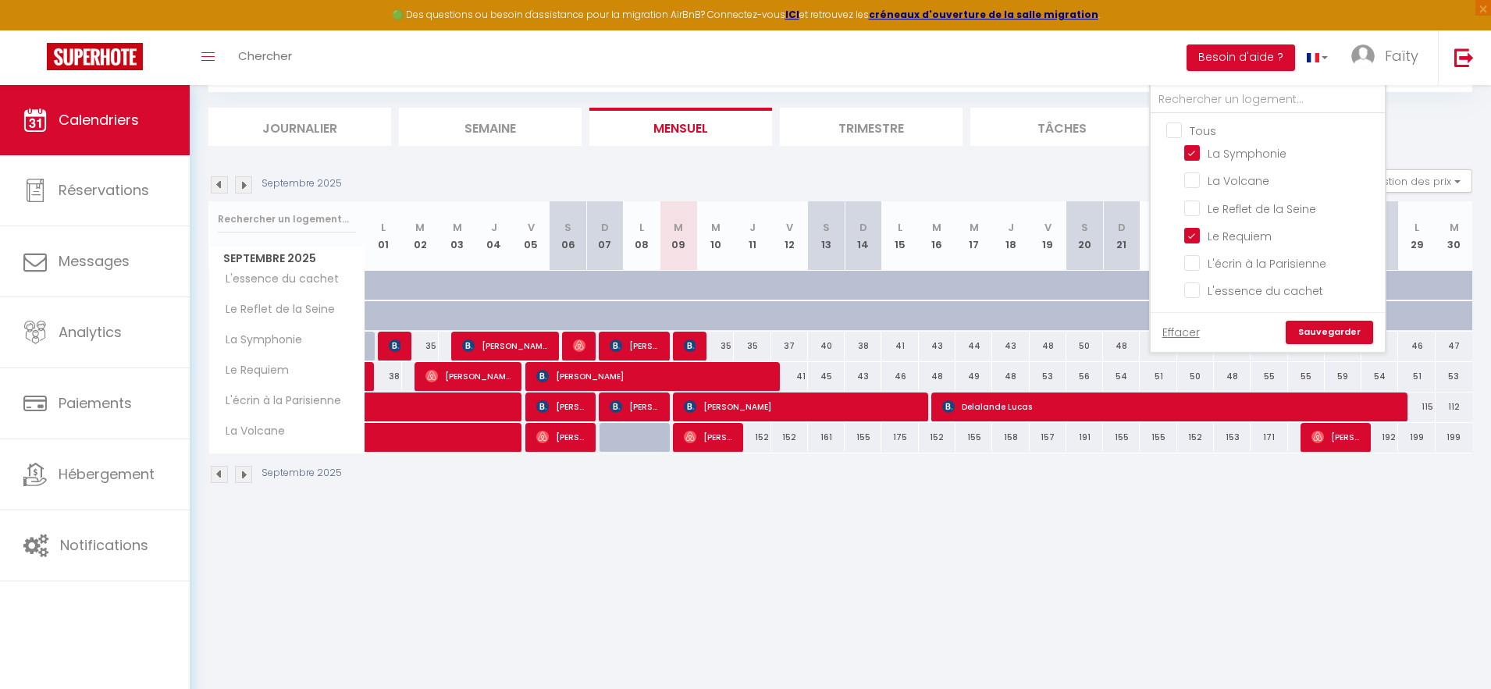
click at [1313, 329] on link "Sauvegarder" at bounding box center [1328, 332] width 87 height 23
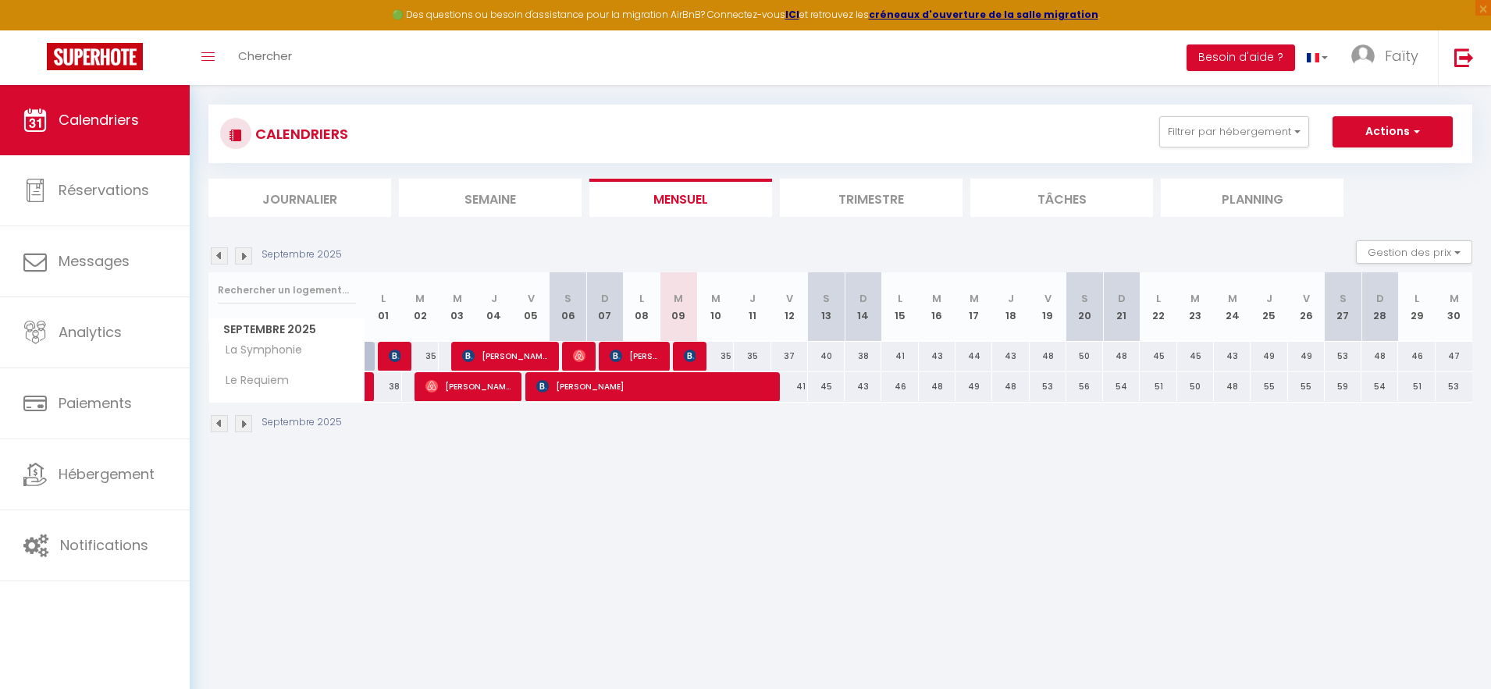
scroll to position [0, 0]
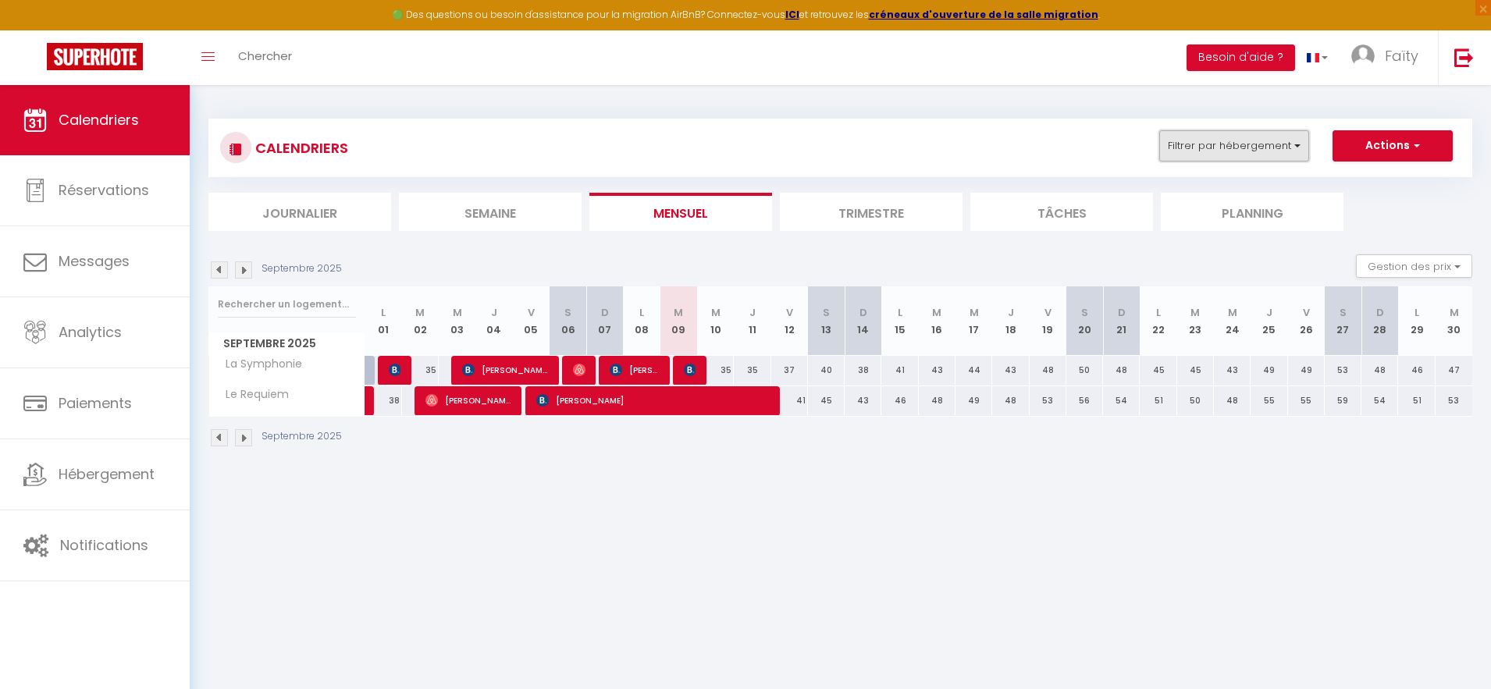
click at [1274, 147] on button "Filtrer par hébergement" at bounding box center [1234, 145] width 150 height 31
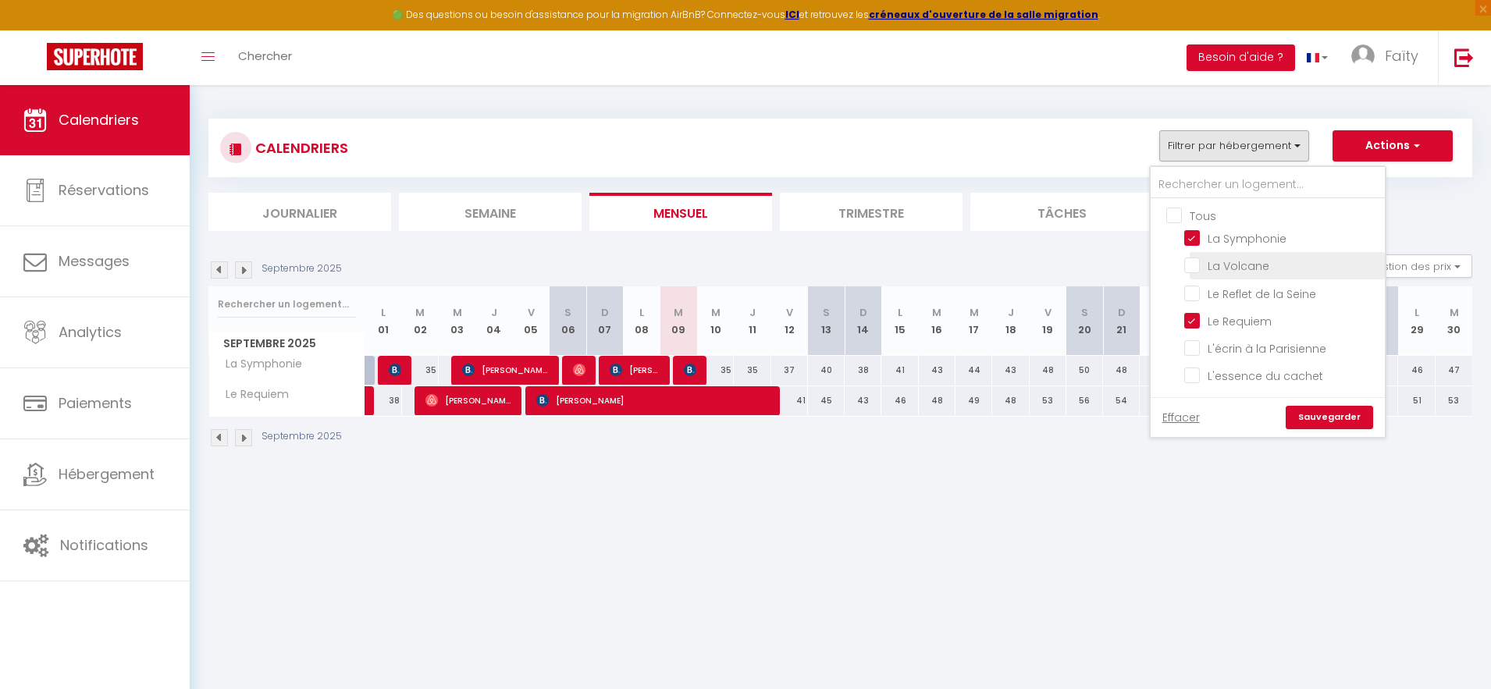
click at [1194, 270] on input "La Volcane" at bounding box center [1281, 265] width 195 height 16
checkbox input "true"
checkbox input "false"
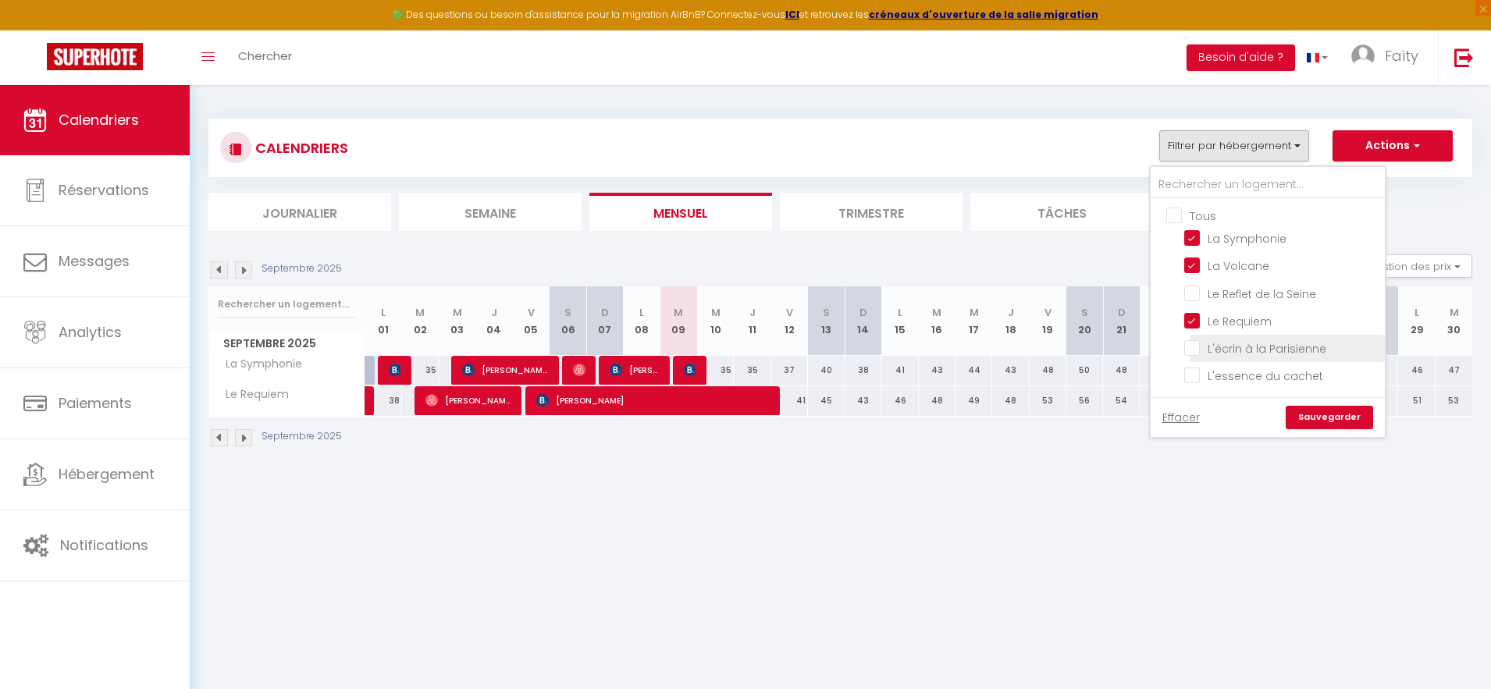
click at [1191, 353] on input "L'écrin à la Parisienne" at bounding box center [1281, 347] width 195 height 16
checkbox input "true"
checkbox input "false"
click at [1314, 419] on link "Sauvegarder" at bounding box center [1328, 417] width 87 height 23
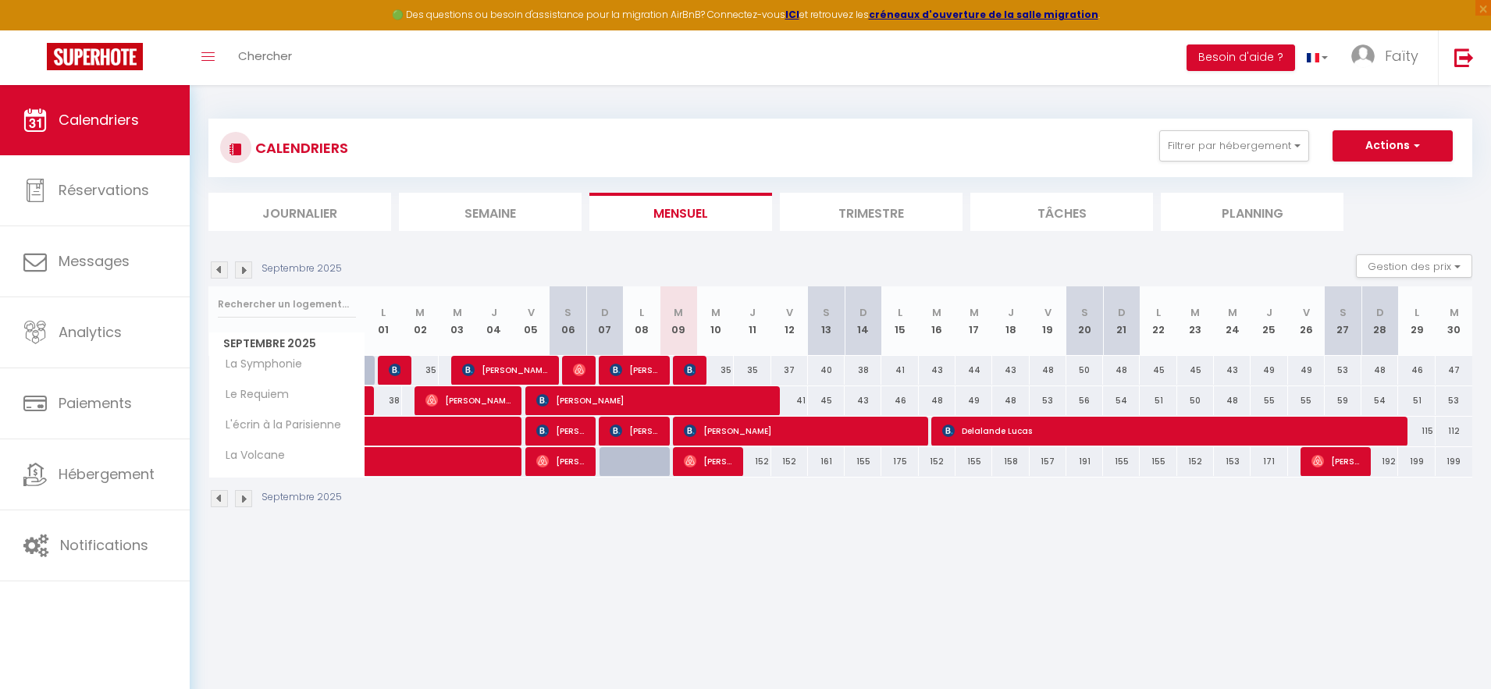
click at [242, 273] on img at bounding box center [243, 269] width 17 height 17
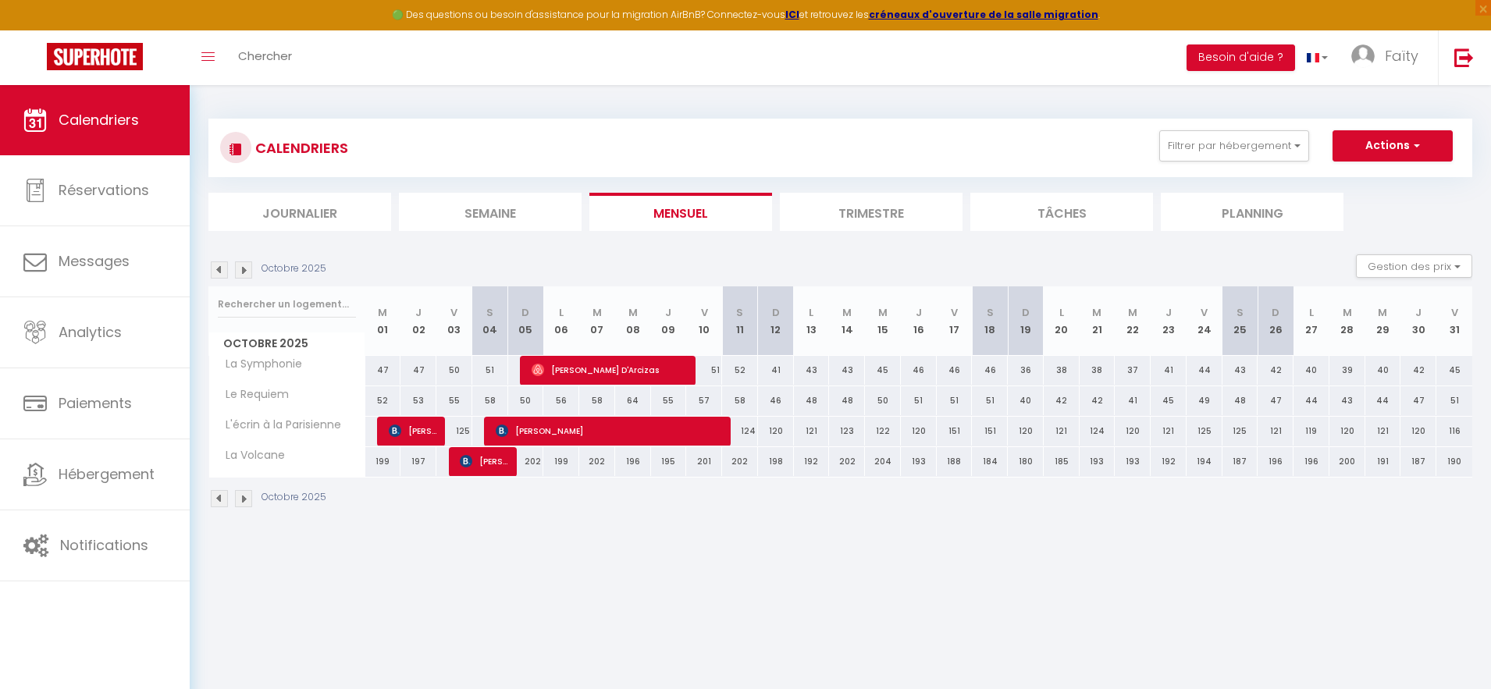
click at [218, 274] on img at bounding box center [219, 269] width 17 height 17
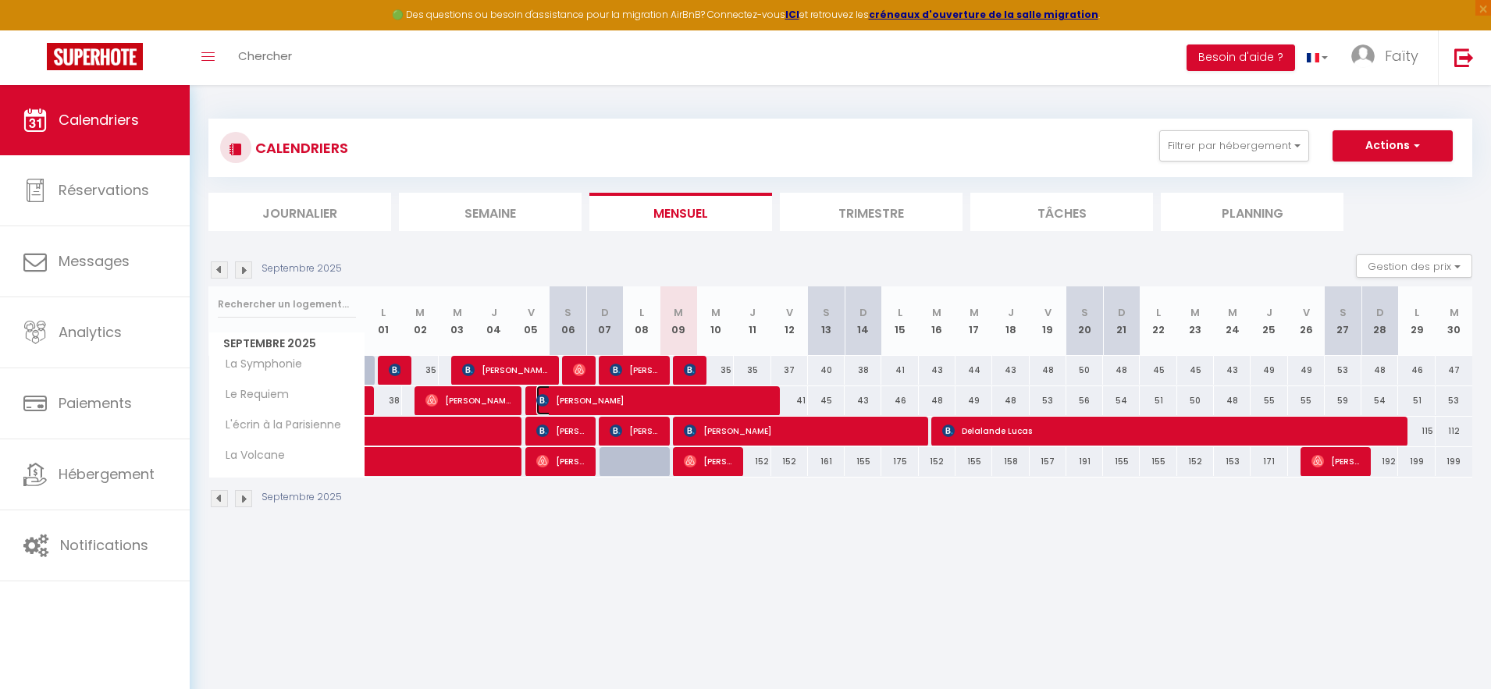
click at [749, 401] on span "[PERSON_NAME]" at bounding box center [652, 401] width 233 height 30
select select "OK"
select select "KO"
select select "0"
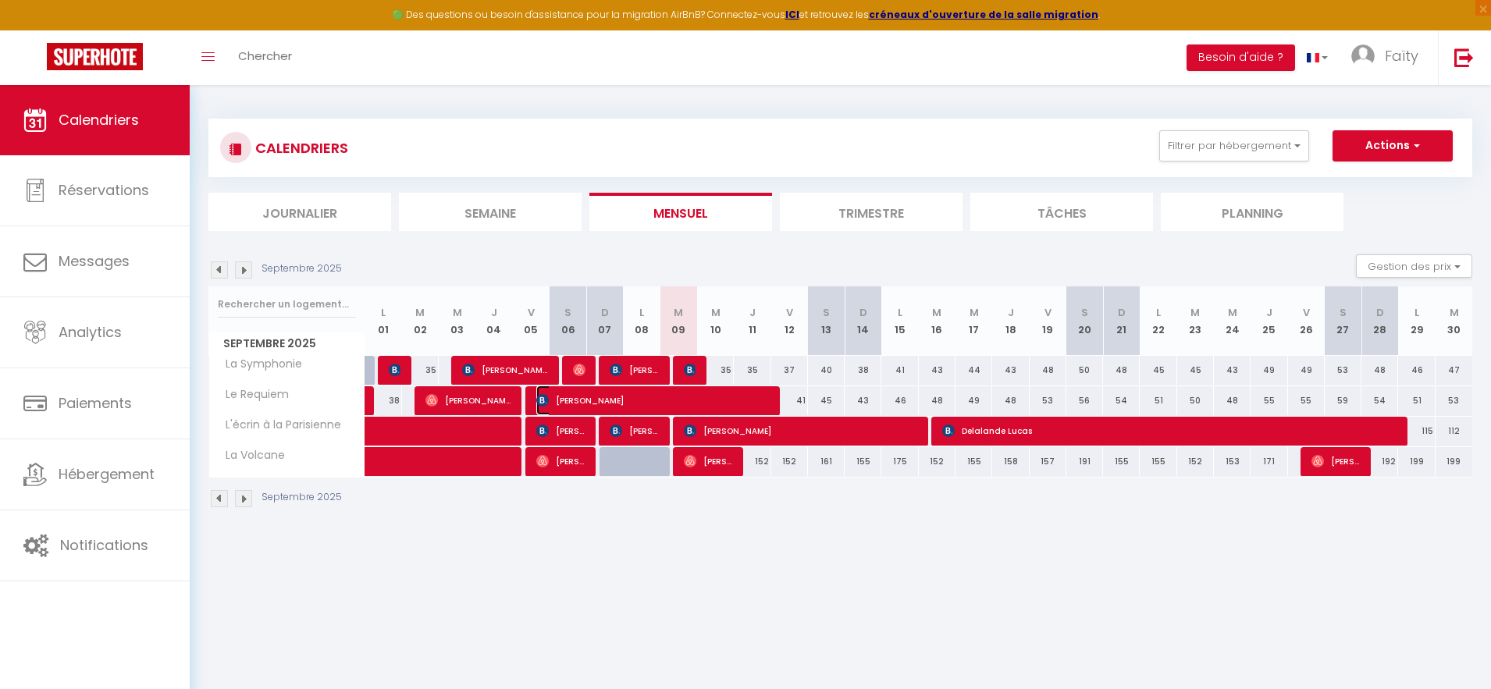
select select "1"
select select
select select "52418"
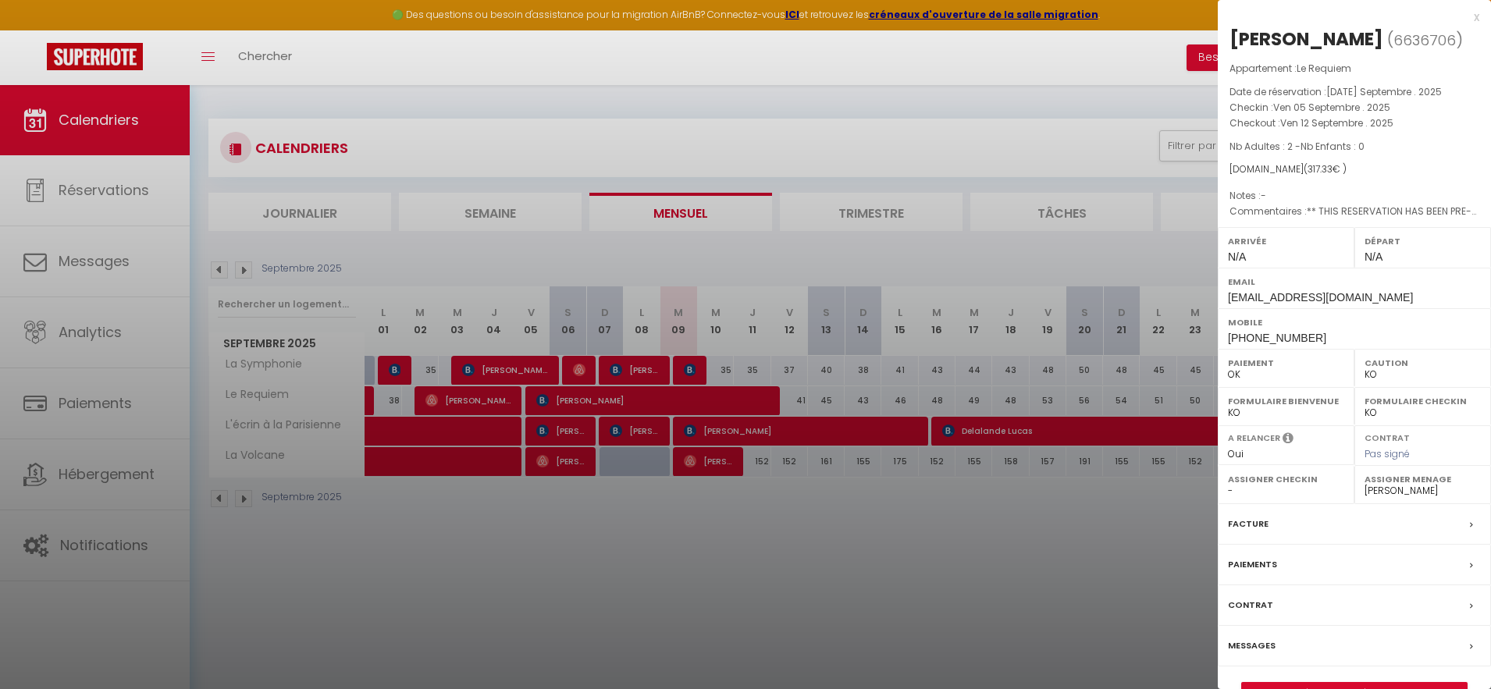
click at [663, 371] on div at bounding box center [745, 344] width 1491 height 689
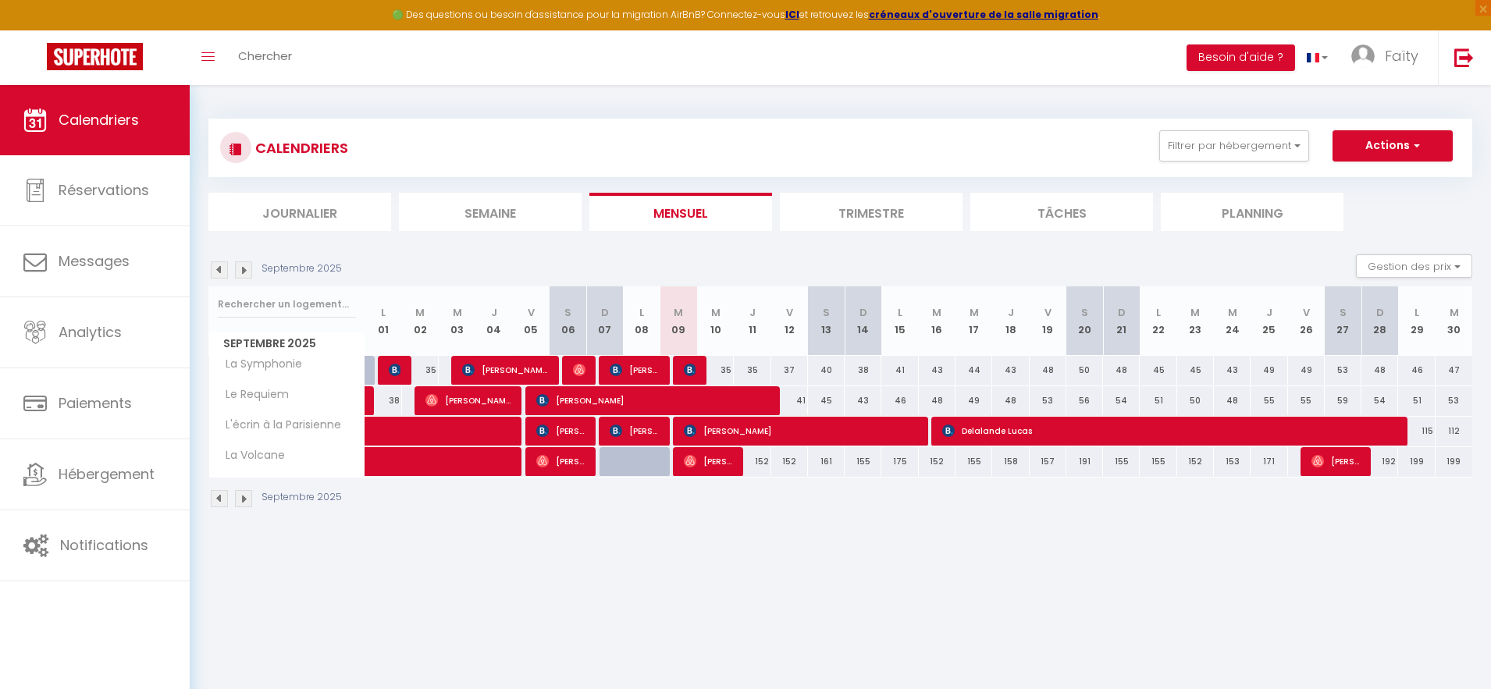
click at [663, 371] on div at bounding box center [650, 371] width 37 height 30
click at [687, 367] on img at bounding box center [690, 370] width 12 height 12
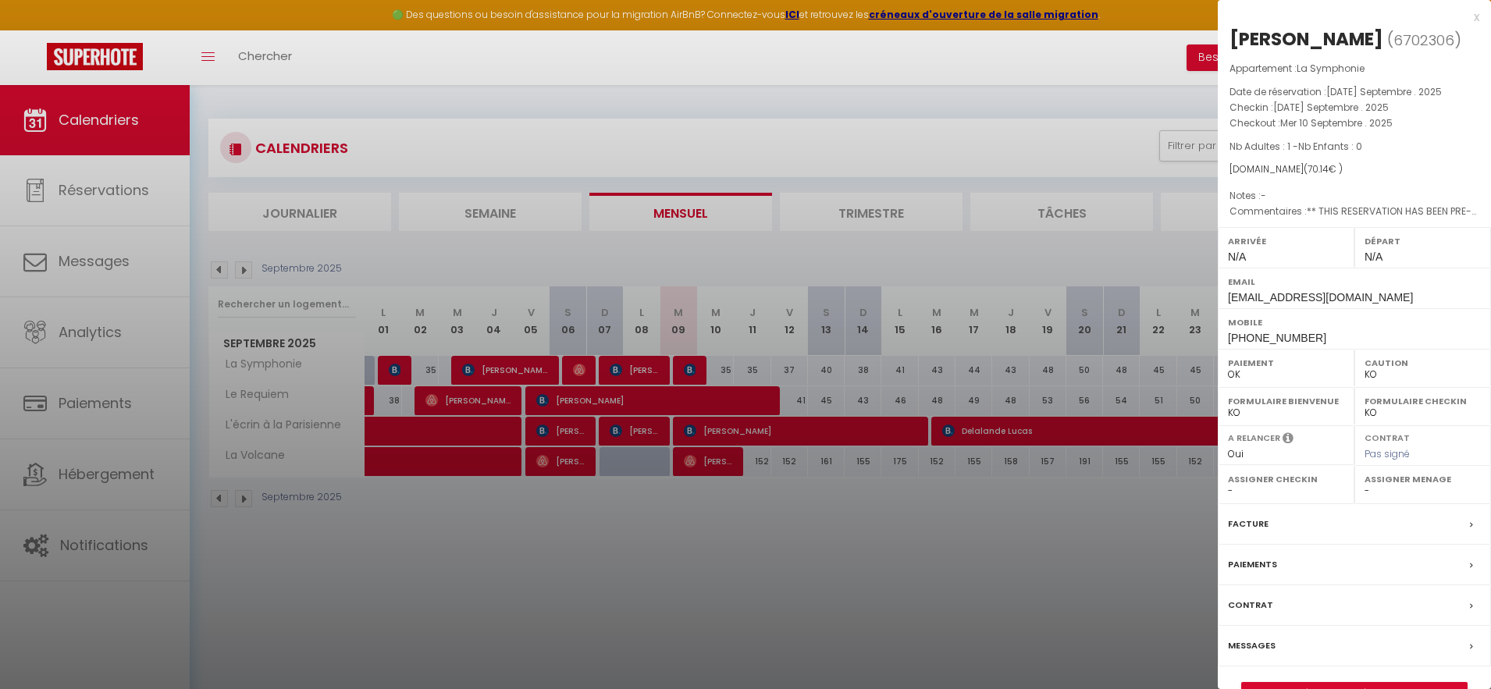
click at [1412, 498] on select "- [PERSON_NAME] [PERSON_NAME] [PERSON_NAME] Fairouze Jamai [PERSON_NAME] [PERSO…" at bounding box center [1422, 491] width 116 height 14
select select "52418"
click at [1364, 498] on select "- [PERSON_NAME] [PERSON_NAME] [PERSON_NAME] Fairouze Jamai [PERSON_NAME] [PERSO…" at bounding box center [1422, 491] width 116 height 14
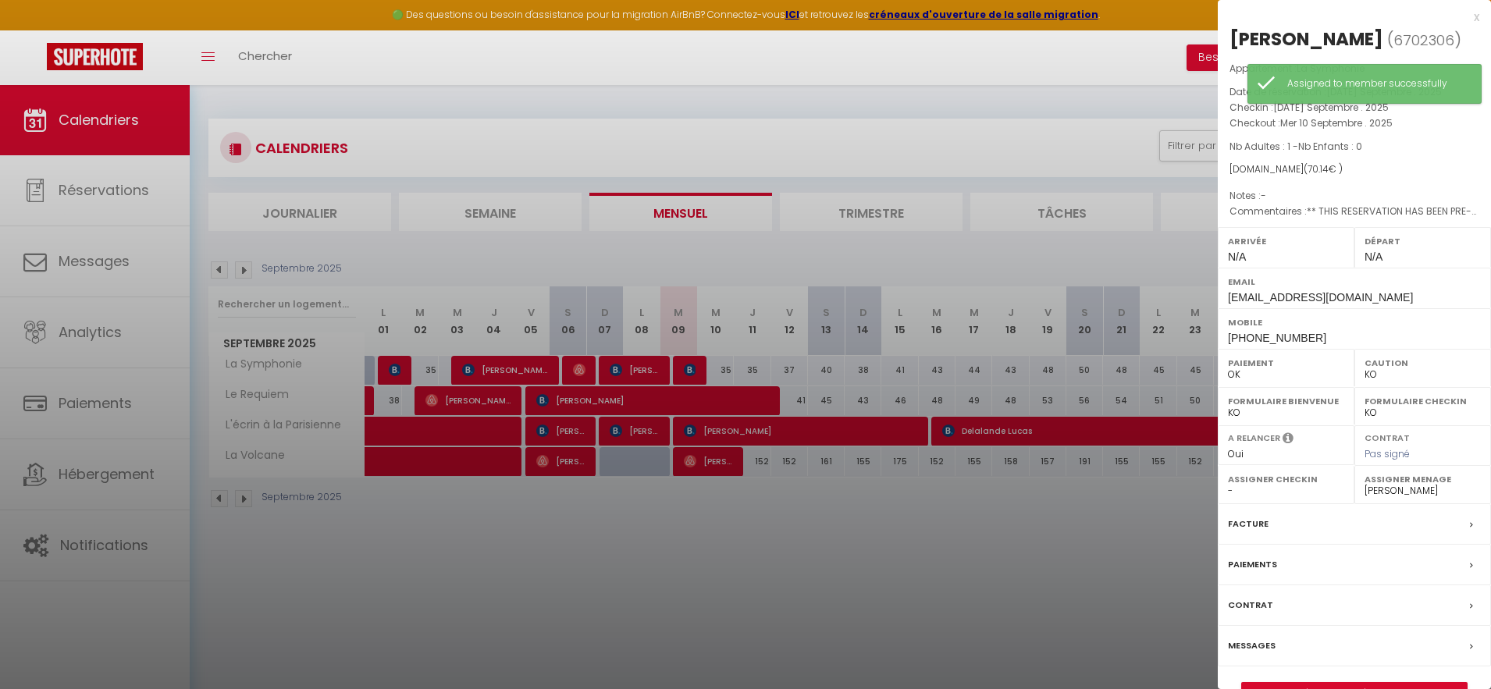
click at [762, 517] on div at bounding box center [745, 344] width 1491 height 689
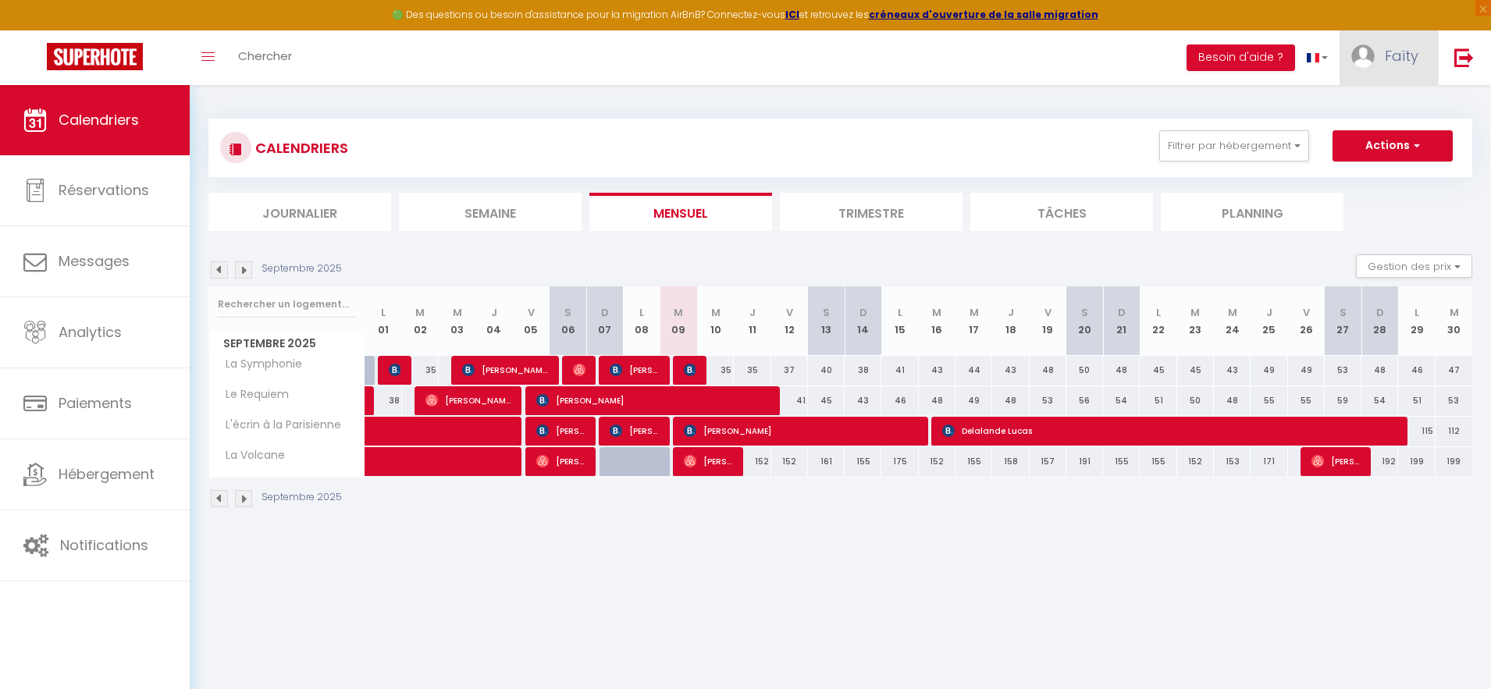
click at [1412, 59] on span "Faïty" at bounding box center [1401, 56] width 34 height 20
click at [1358, 137] on link "Équipe" at bounding box center [1374, 136] width 115 height 27
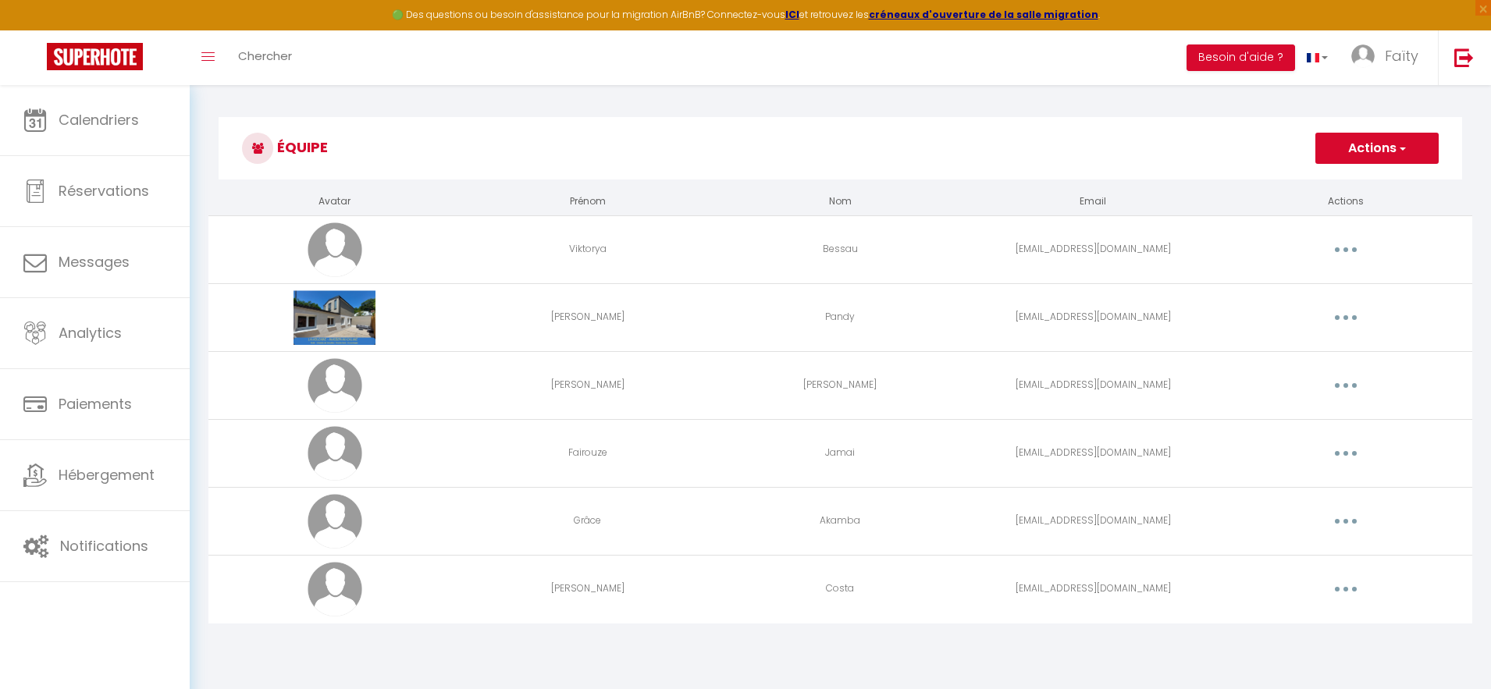
click at [1354, 149] on button "Actions" at bounding box center [1376, 148] width 123 height 31
click at [1328, 182] on link "Ajouter un nouvel utilisateur" at bounding box center [1345, 182] width 184 height 20
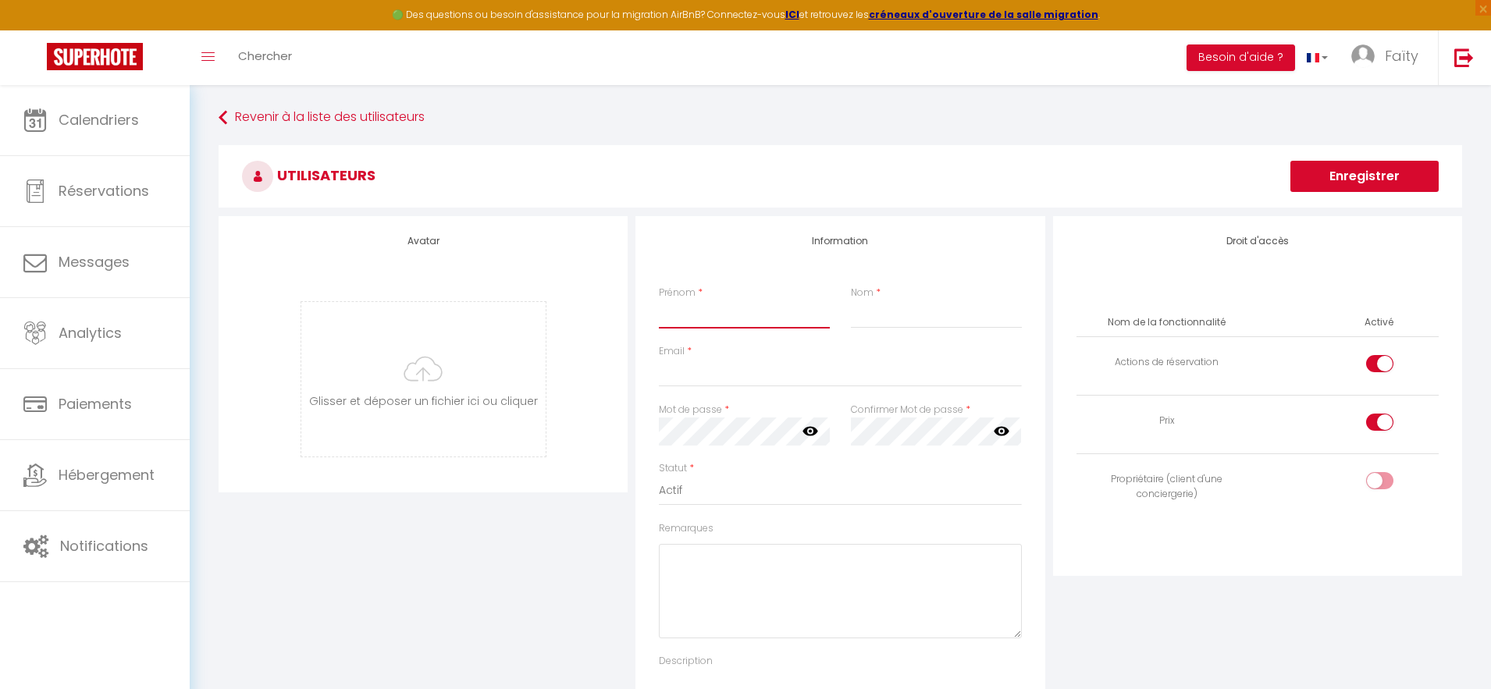
click at [759, 318] on input "Prénom" at bounding box center [744, 314] width 171 height 28
type input "Bienvenu"
click at [883, 319] on input "Nom" at bounding box center [936, 314] width 171 height 28
type input "A préciser"
click at [705, 378] on input "Email" at bounding box center [840, 373] width 362 height 28
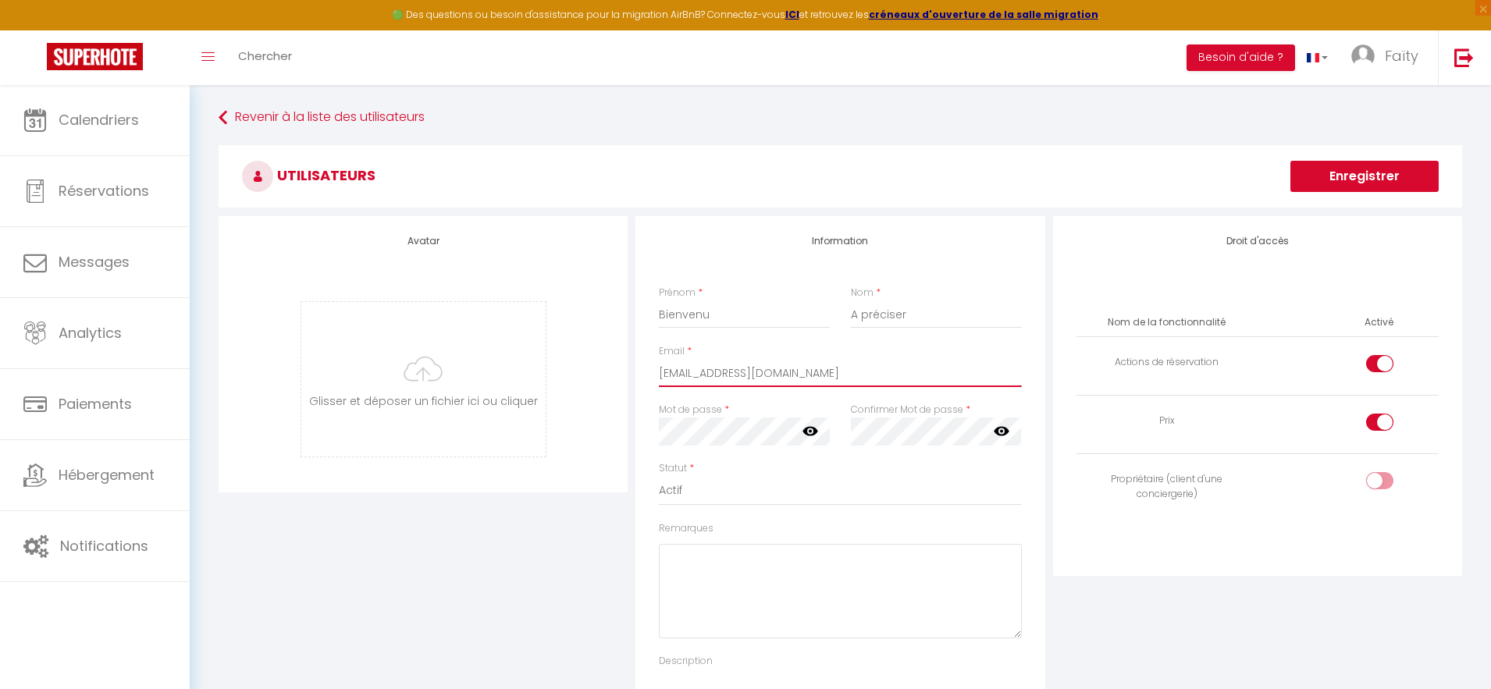
type input "[EMAIL_ADDRESS][DOMAIN_NAME]"
click at [813, 435] on icon at bounding box center [810, 431] width 16 height 9
click at [1004, 428] on icon at bounding box center [1001, 431] width 16 height 9
click at [898, 320] on input "A préciser" at bounding box center [936, 314] width 171 height 28
click at [901, 315] on input "A préciseBienvenu" at bounding box center [936, 314] width 171 height 28
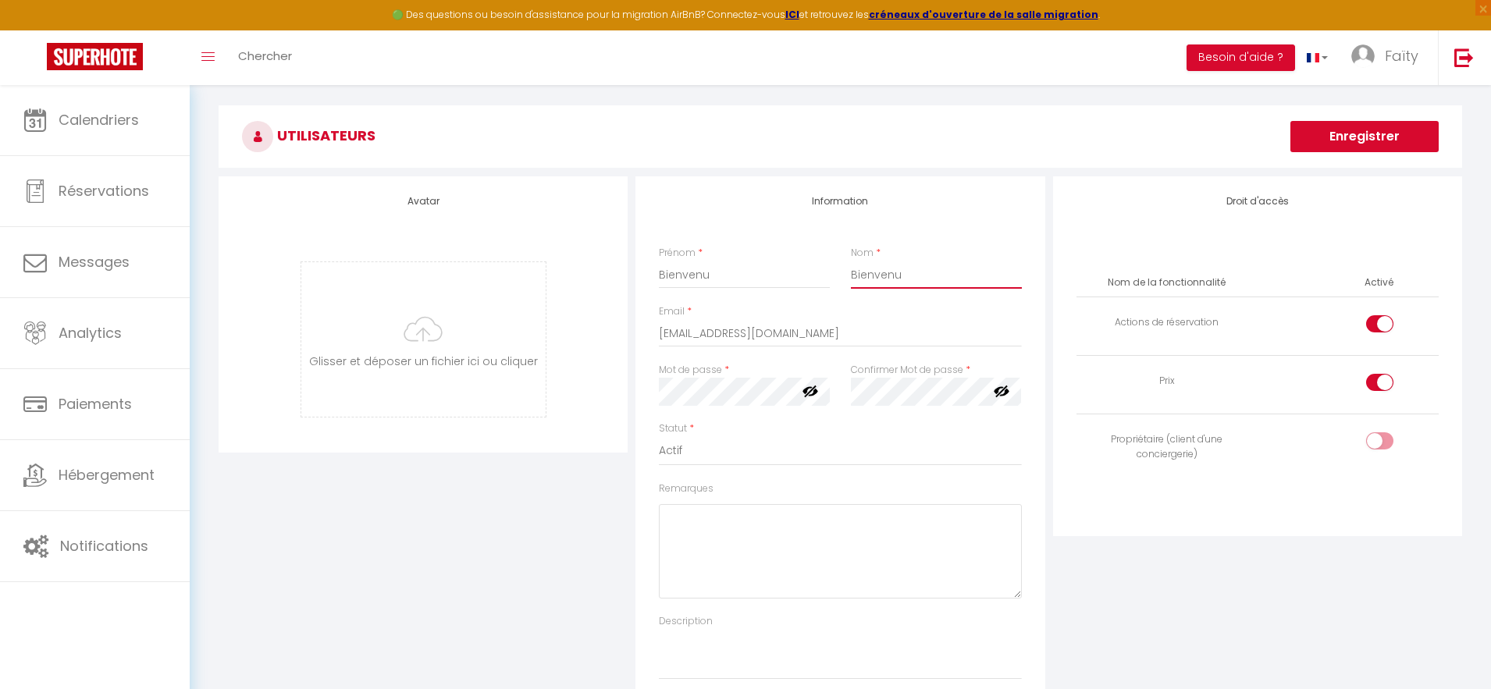
scroll to position [128, 0]
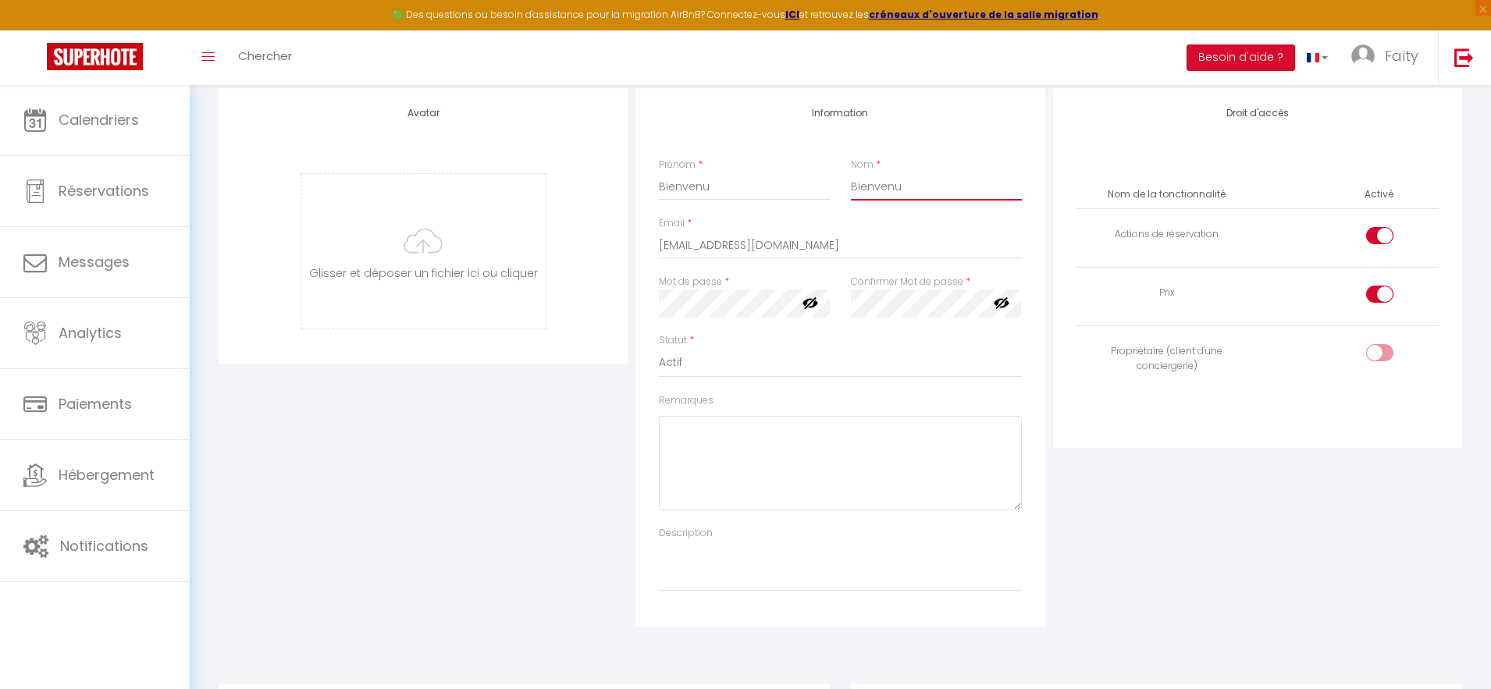
type input "Bienvenu"
click at [1380, 297] on input "checkbox" at bounding box center [1392, 297] width 27 height 23
checkbox input "false"
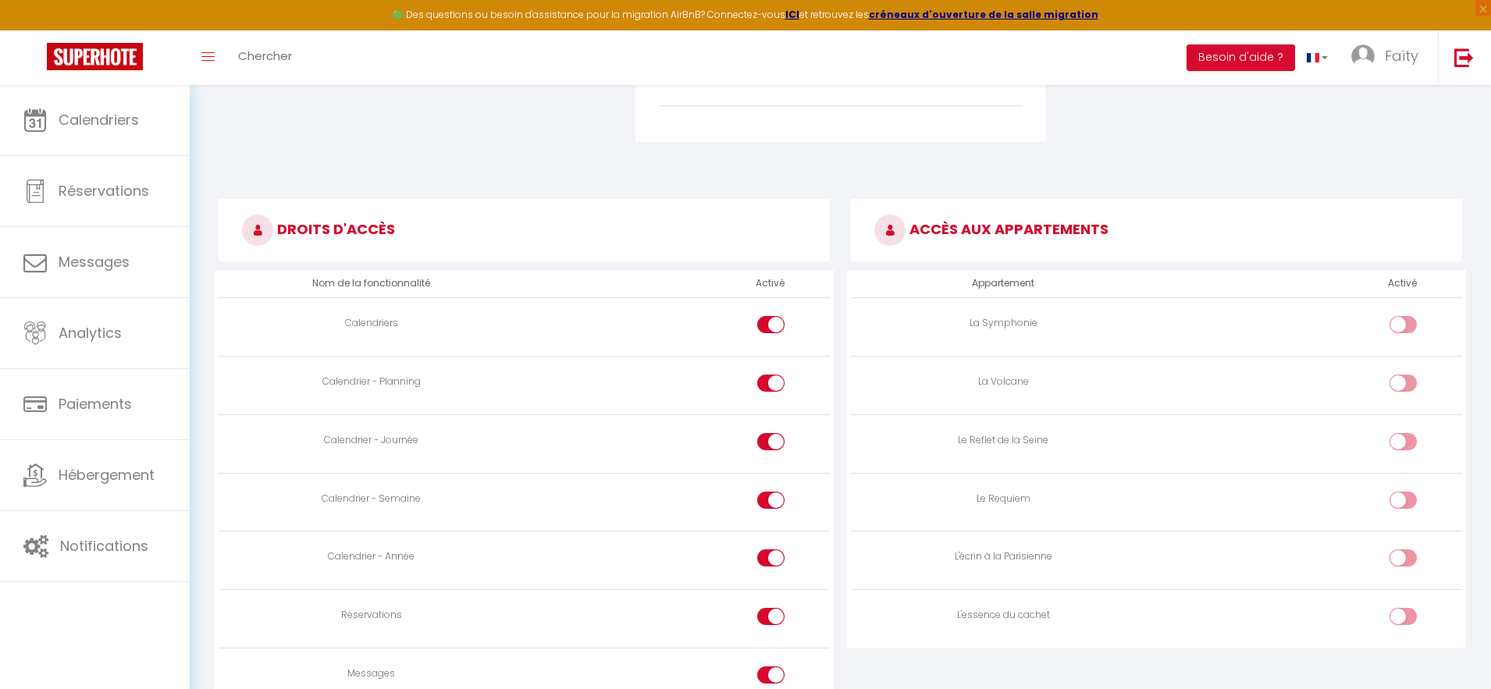
scroll to position [662, 0]
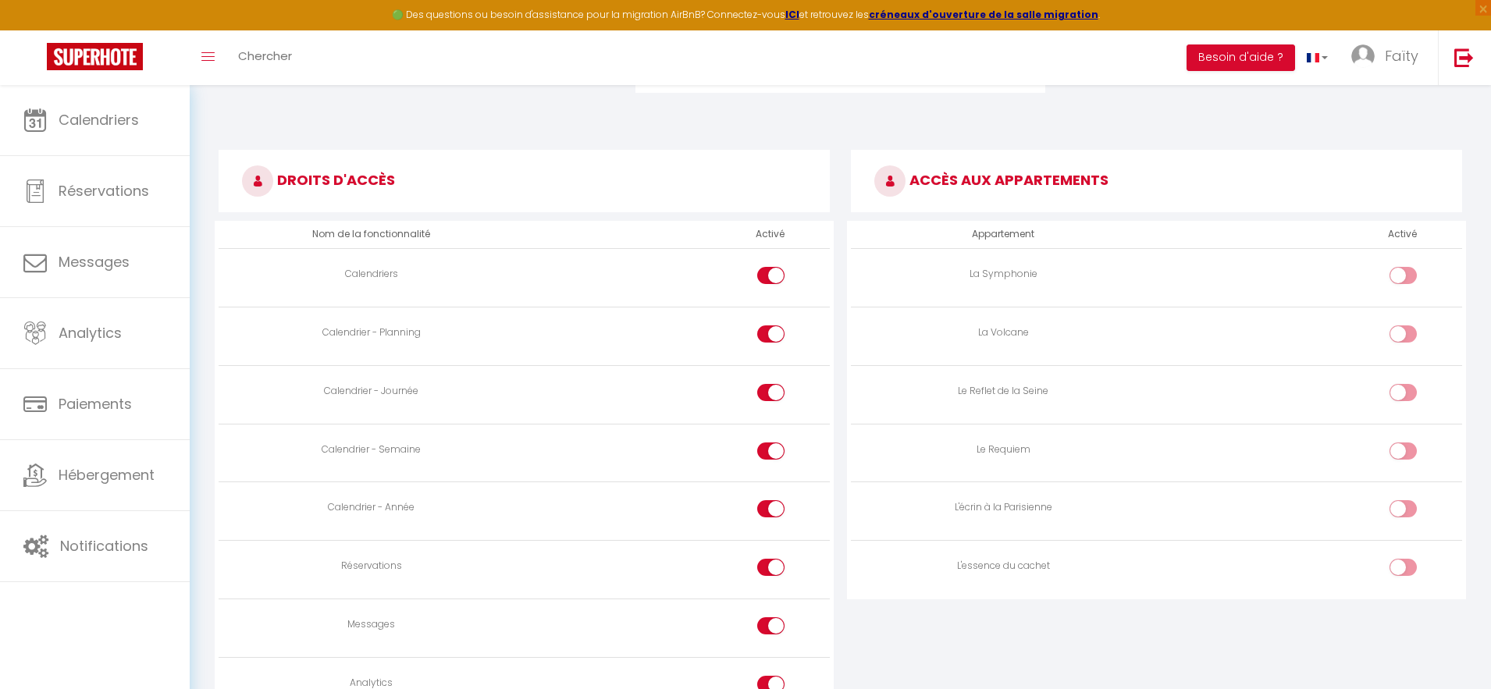
click at [1402, 510] on input "checkbox" at bounding box center [1415, 511] width 27 height 23
checkbox input "true"
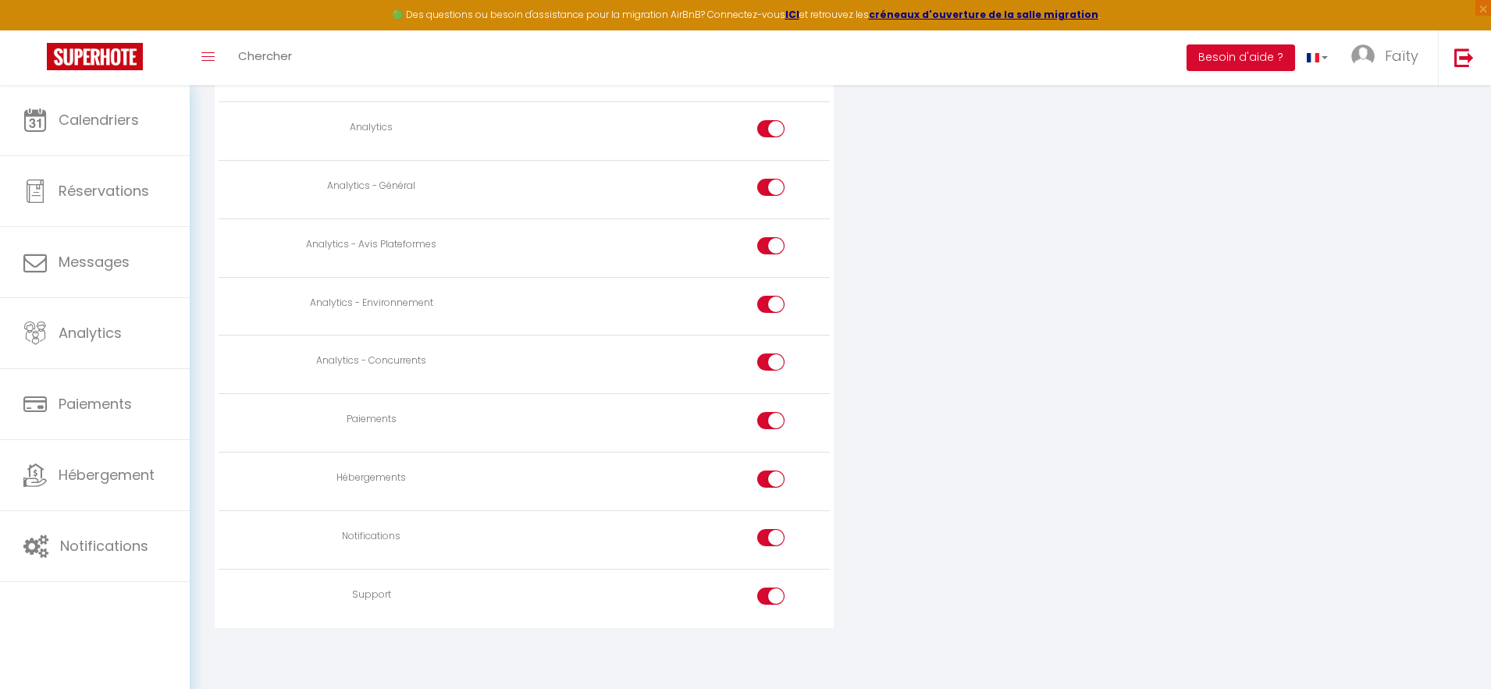
scroll to position [1219, 0]
click at [778, 542] on input "checkbox" at bounding box center [784, 539] width 27 height 23
checkbox input "false"
click at [771, 491] on input "checkbox" at bounding box center [784, 480] width 27 height 23
checkbox input "false"
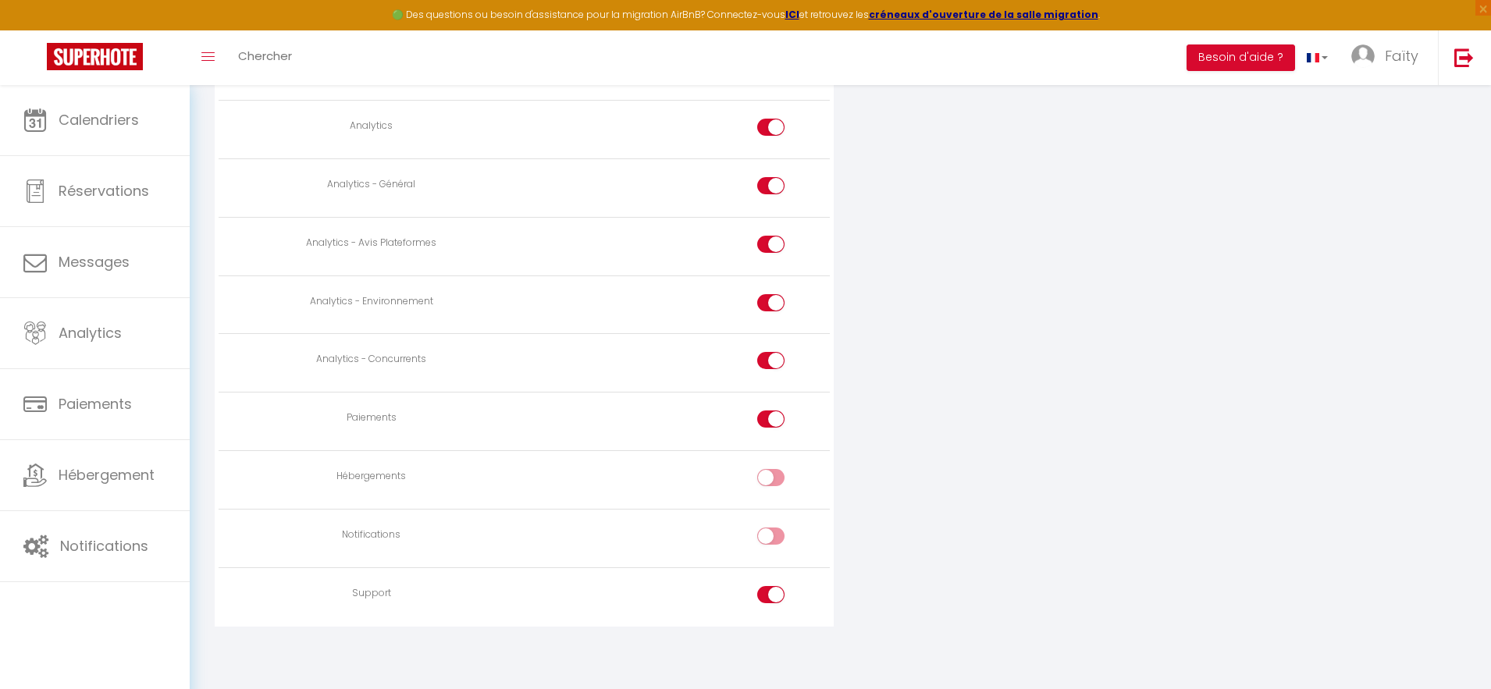
click at [776, 418] on input "checkbox" at bounding box center [784, 421] width 27 height 23
checkbox input "false"
click at [779, 366] on input "checkbox" at bounding box center [784, 363] width 27 height 23
checkbox input "false"
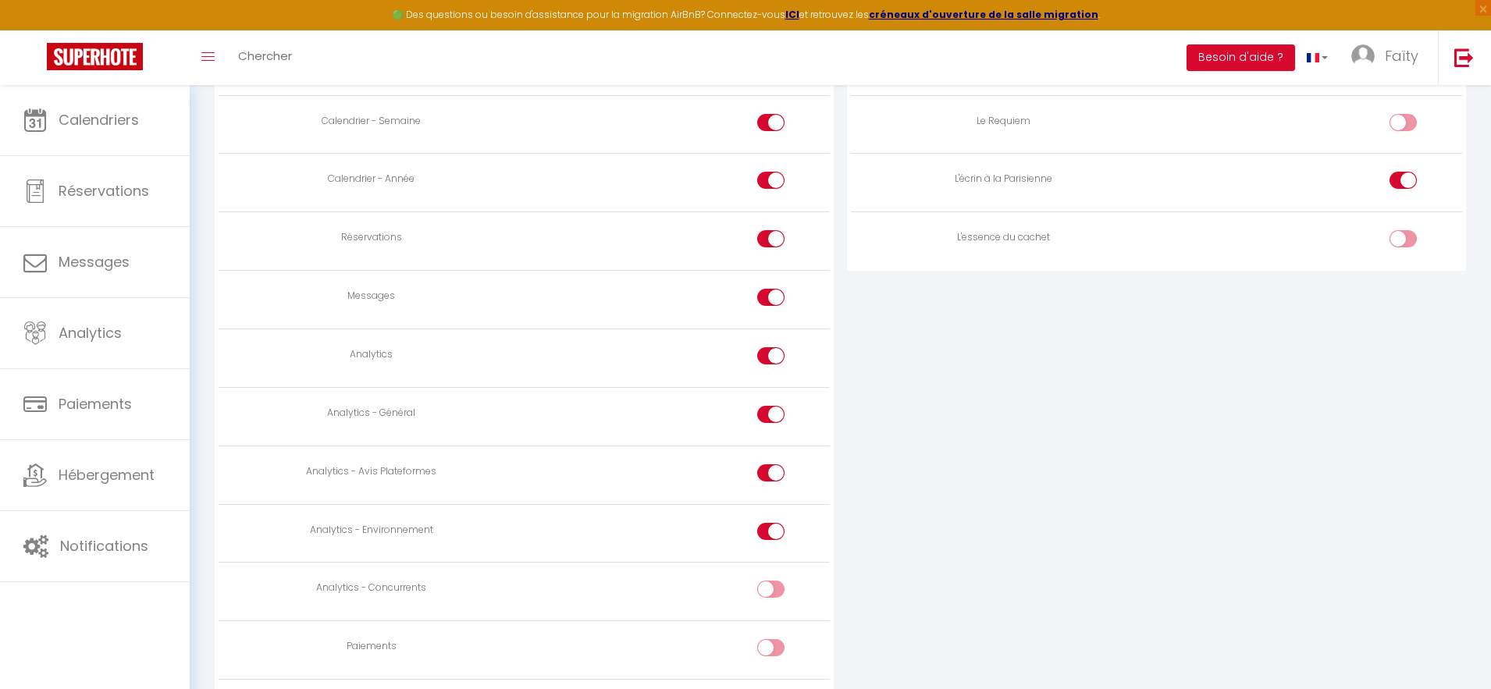
scroll to position [1026, 0]
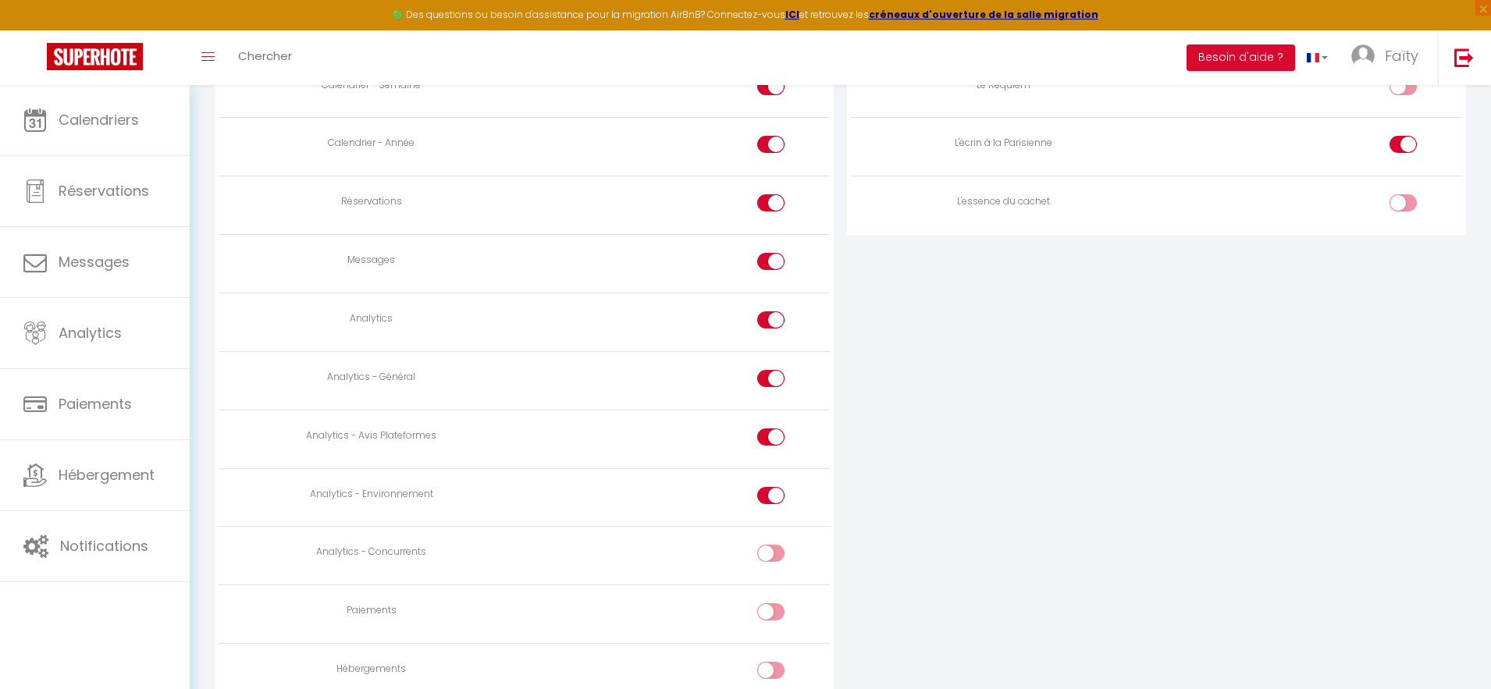
click at [780, 498] on input "checkbox" at bounding box center [784, 498] width 27 height 23
checkbox input "false"
click at [777, 438] on input "checkbox" at bounding box center [784, 439] width 27 height 23
checkbox input "false"
click at [776, 373] on input "checkbox" at bounding box center [784, 381] width 27 height 23
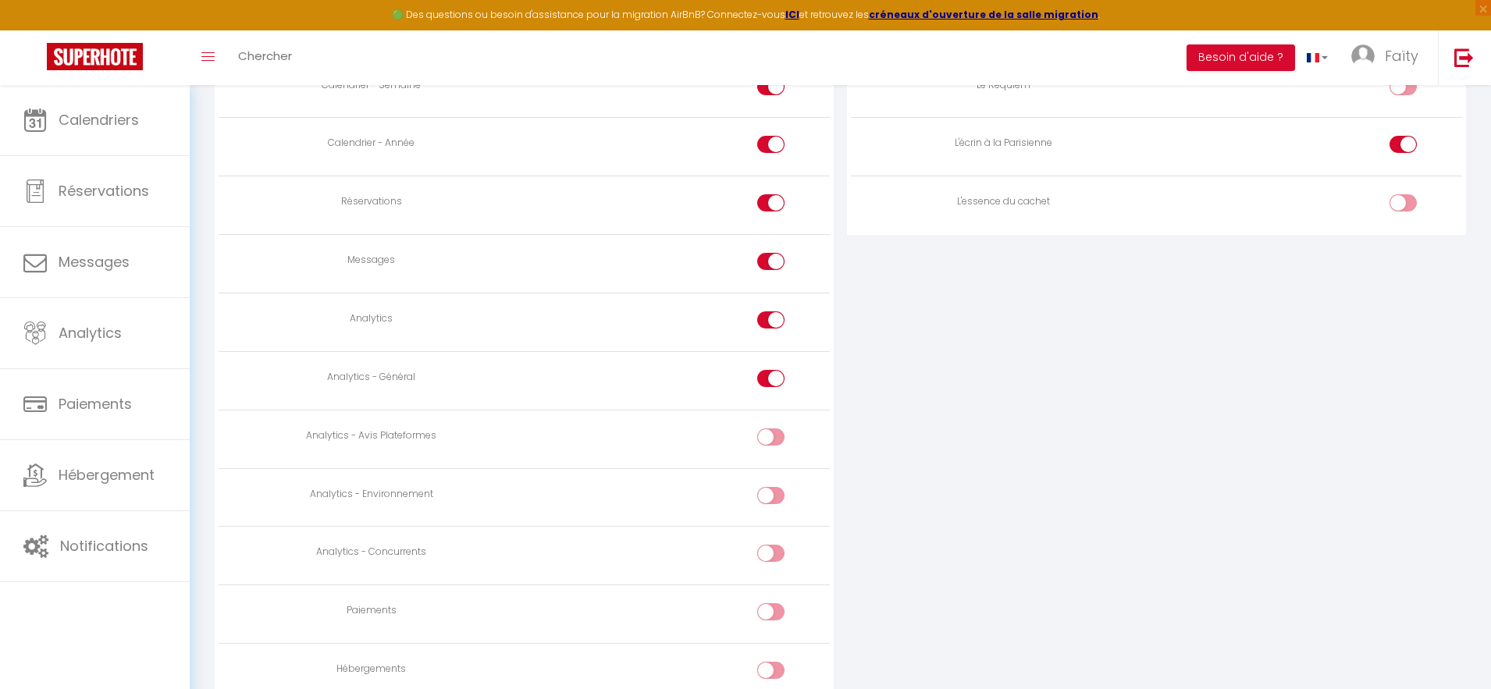
checkbox input "false"
click at [782, 329] on input "checkbox" at bounding box center [784, 322] width 27 height 23
checkbox input "false"
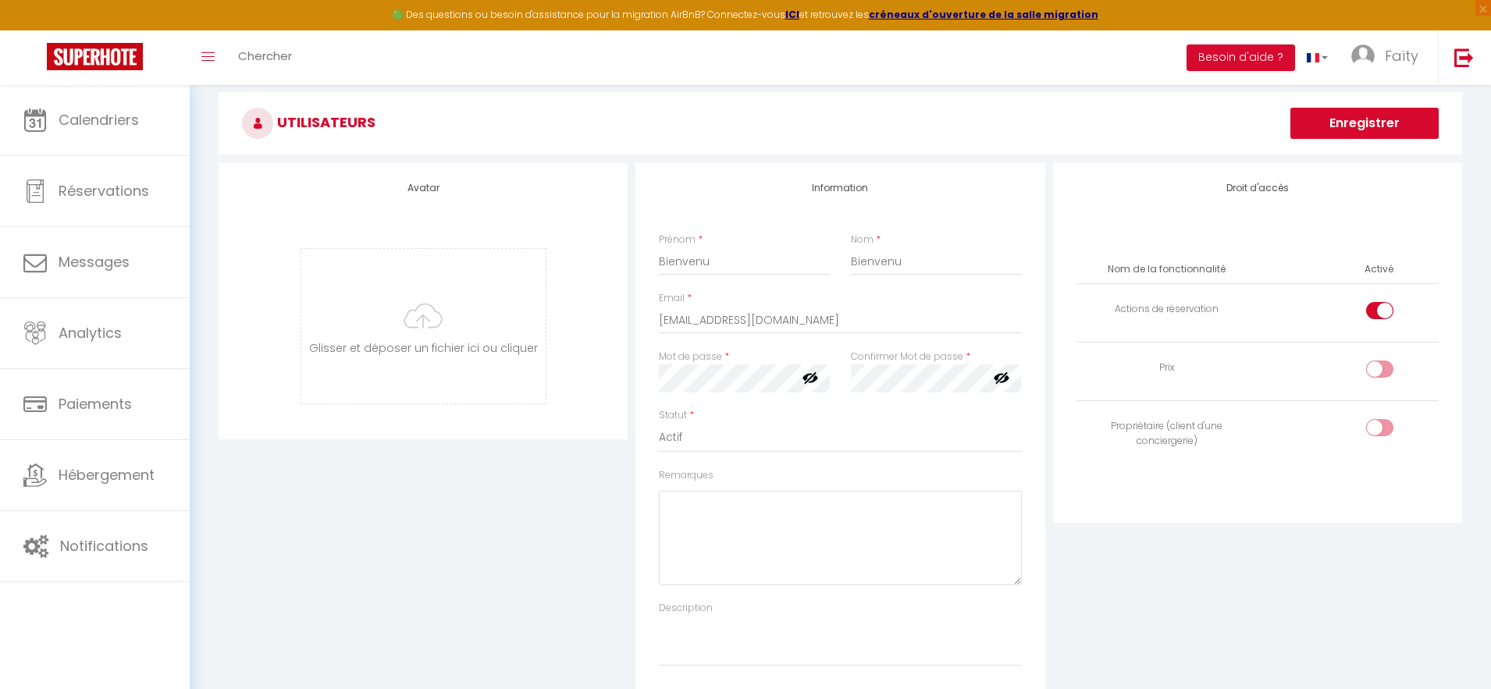
scroll to position [0, 0]
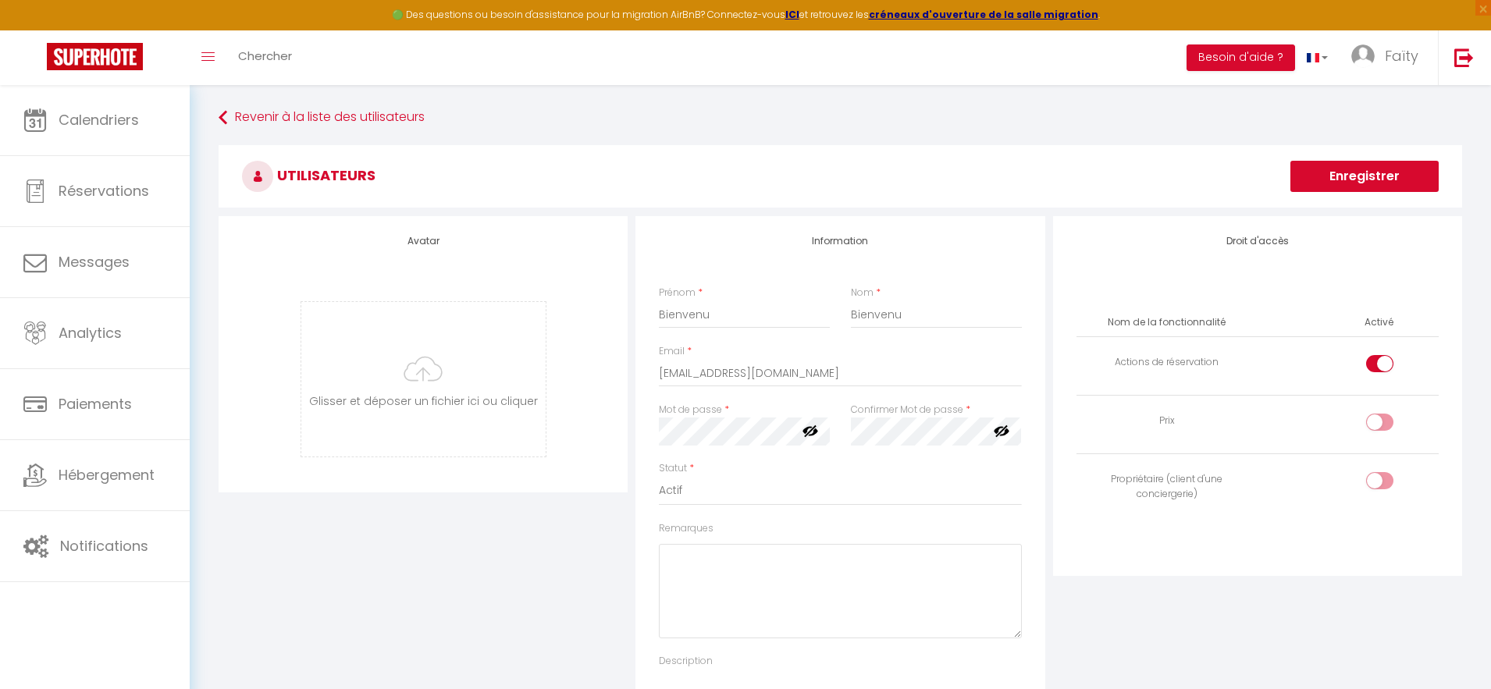
click at [1336, 173] on button "Enregistrer" at bounding box center [1364, 176] width 148 height 31
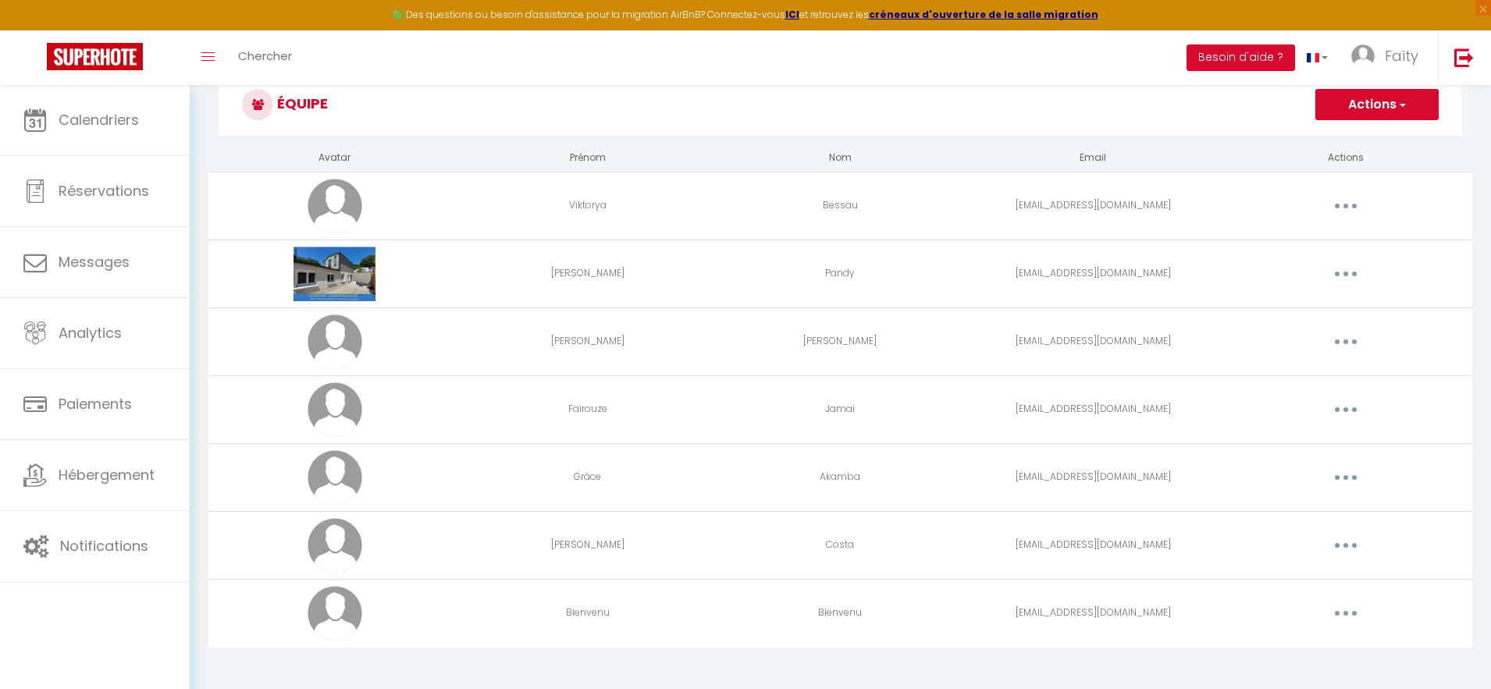
scroll to position [85, 0]
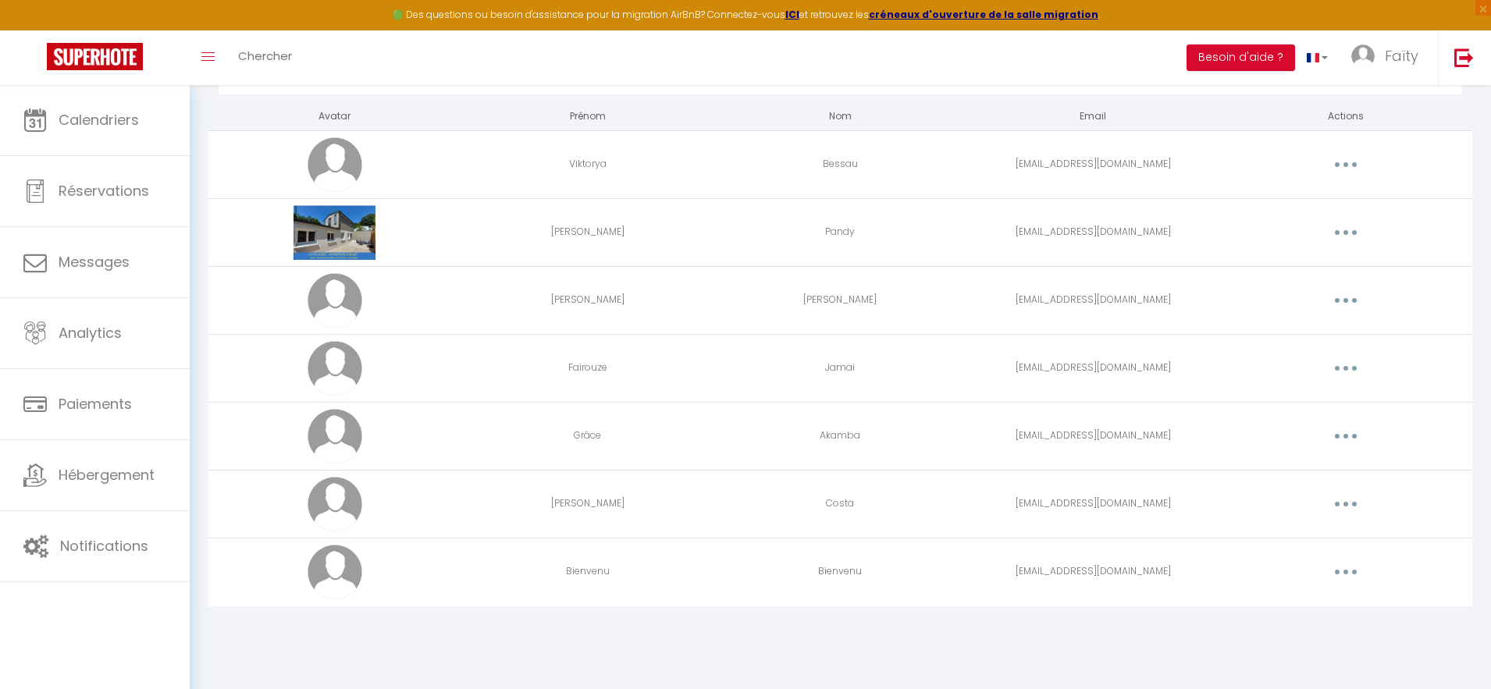
click at [1351, 569] on button "button" at bounding box center [1346, 572] width 44 height 25
click at [1277, 606] on link "Editer" at bounding box center [1304, 608] width 115 height 27
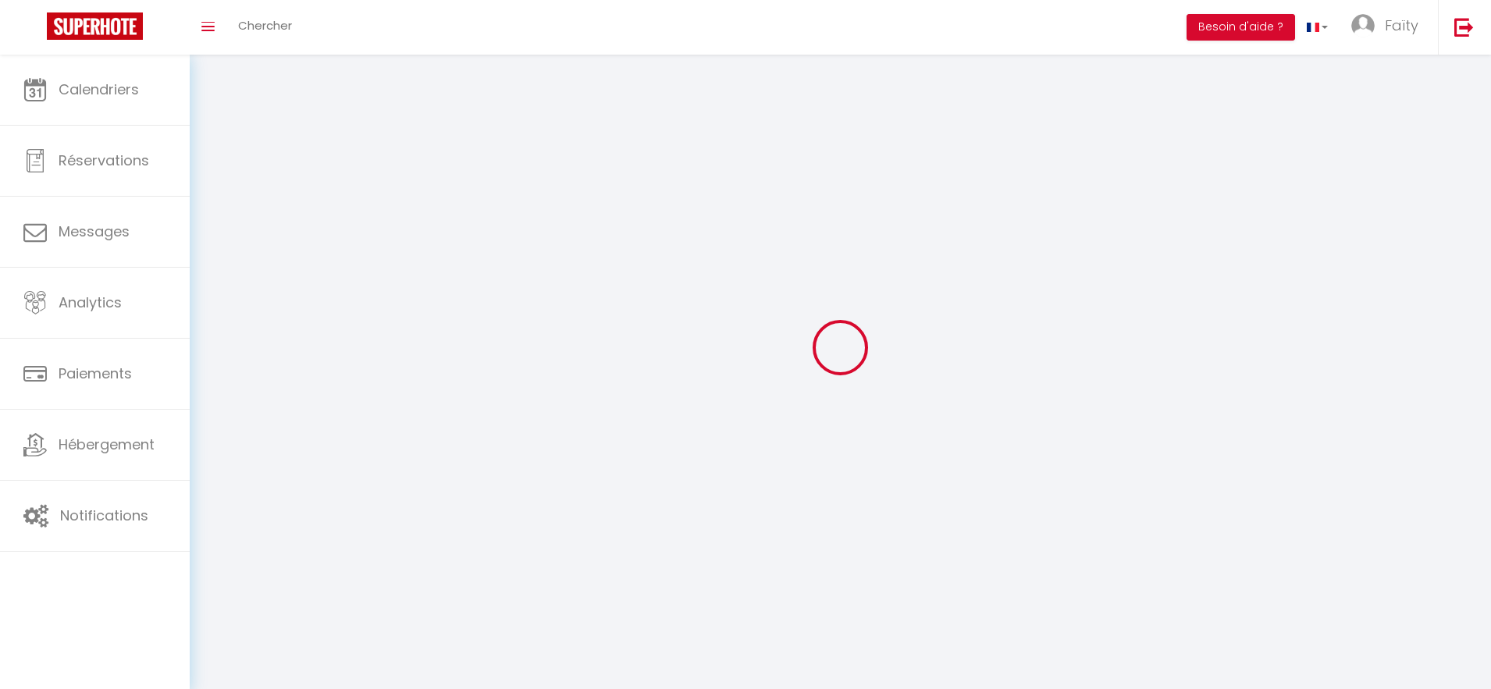
type input "Bienvenu"
type input "[EMAIL_ADDRESS][DOMAIN_NAME]"
type textarea "[URL][DOMAIN_NAME]"
checkbox input "true"
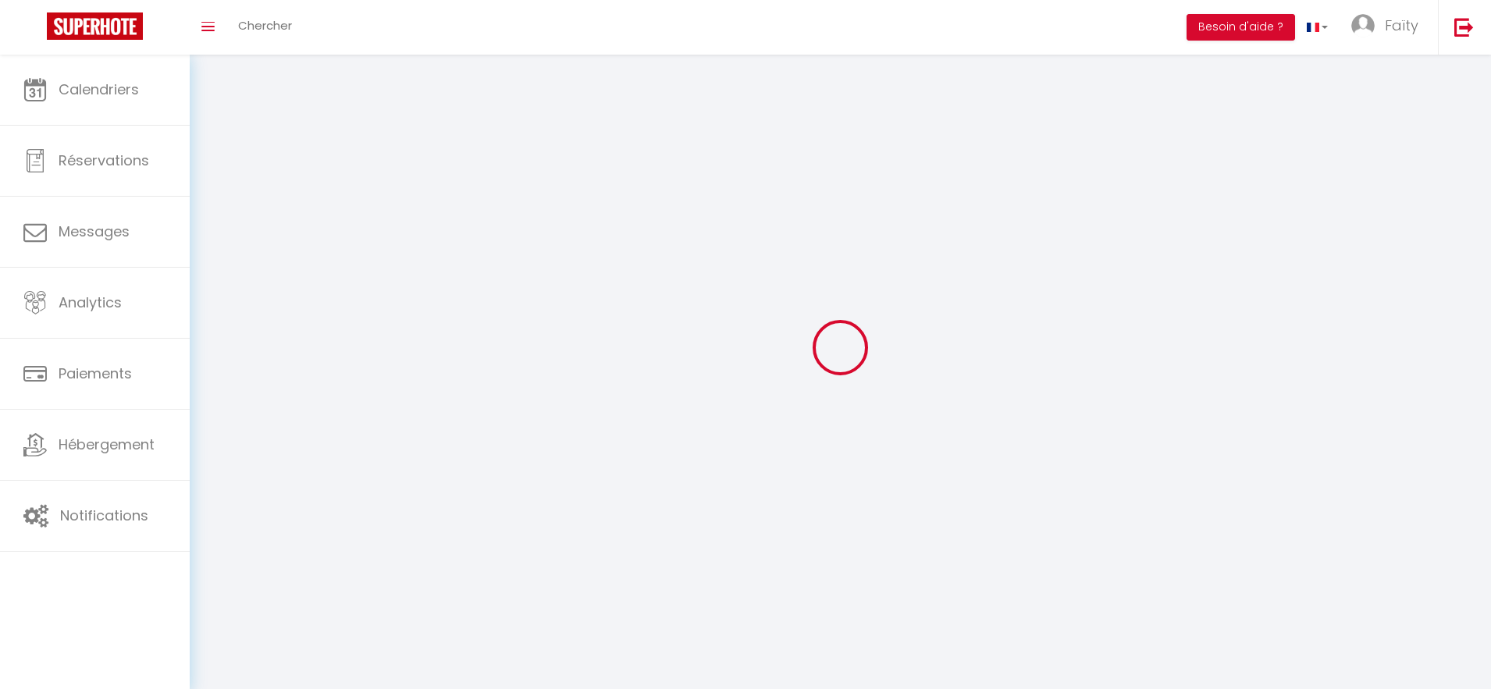
checkbox input "false"
checkbox input "true"
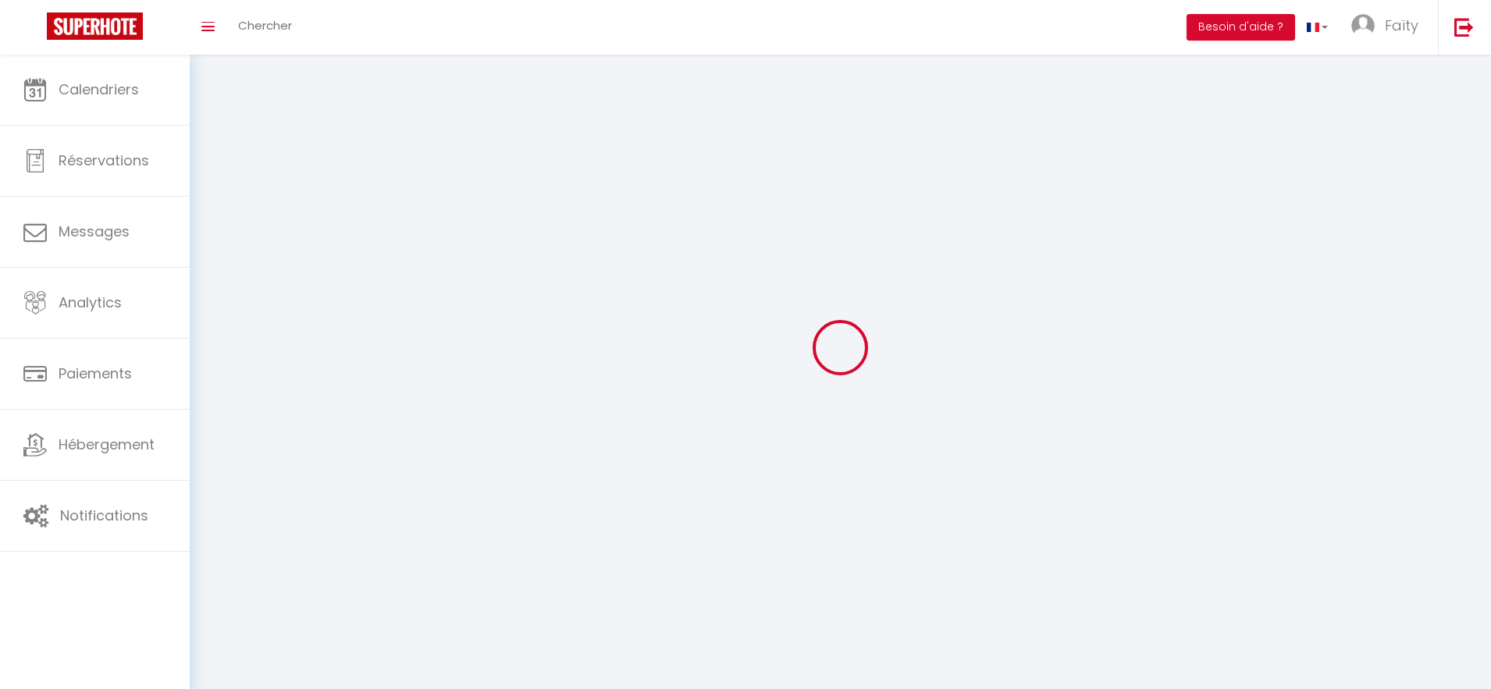
checkbox input "true"
checkbox input "false"
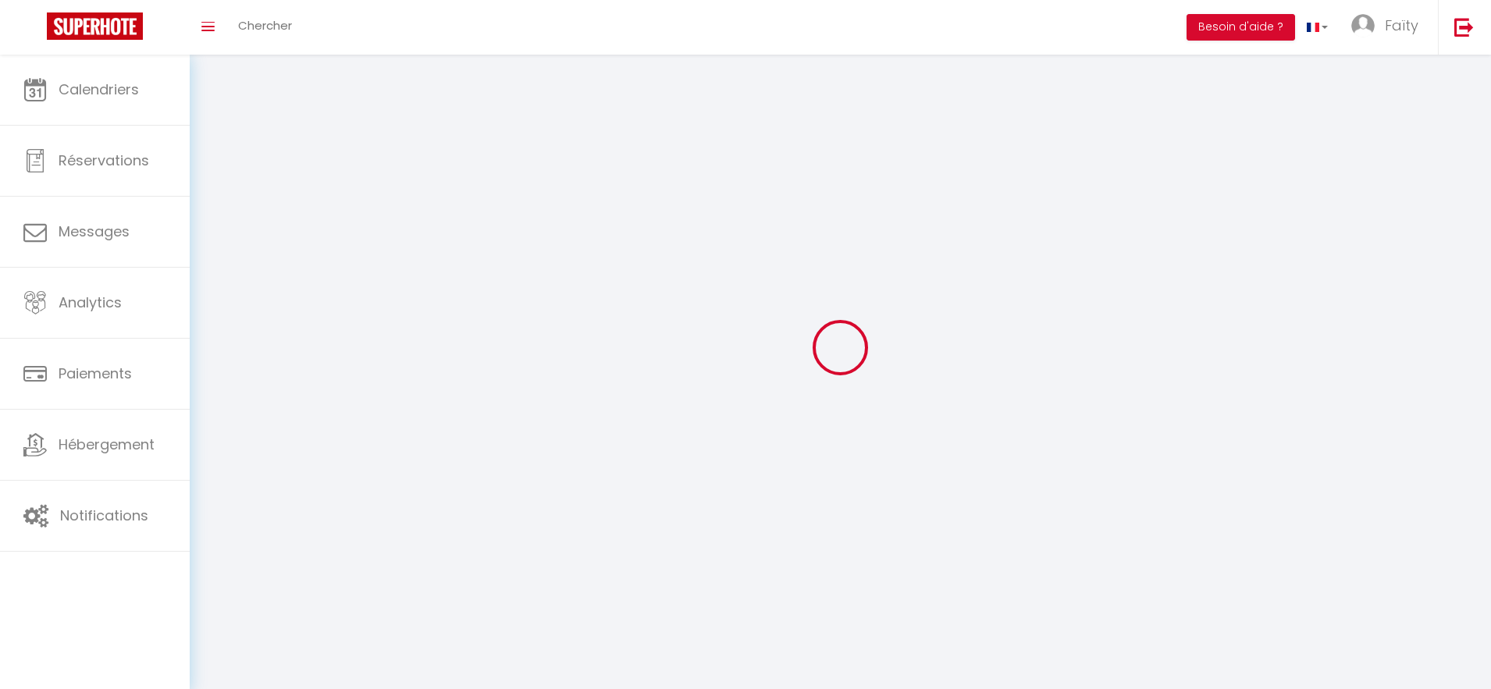
checkbox input "false"
checkbox input "true"
select select
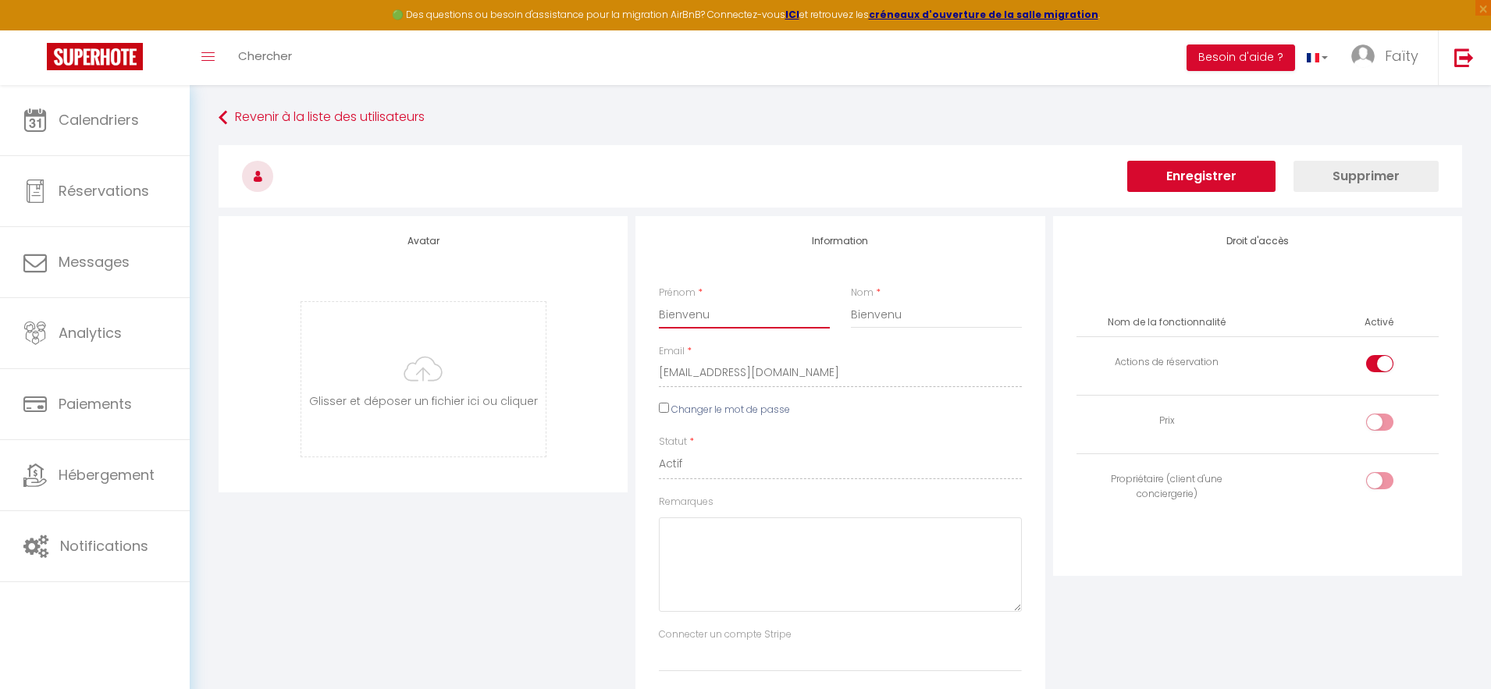
drag, startPoint x: 720, startPoint y: 313, endPoint x: 654, endPoint y: 311, distance: 65.6
click at [654, 311] on div "Prénom * [PERSON_NAME]" at bounding box center [743, 307] width 191 height 43
type input "[PERSON_NAME]"
drag, startPoint x: 906, startPoint y: 312, endPoint x: 836, endPoint y: 307, distance: 70.4
click at [836, 307] on div "Prénom * [PERSON_NAME] * [PERSON_NAME]" at bounding box center [839, 315] width 382 height 59
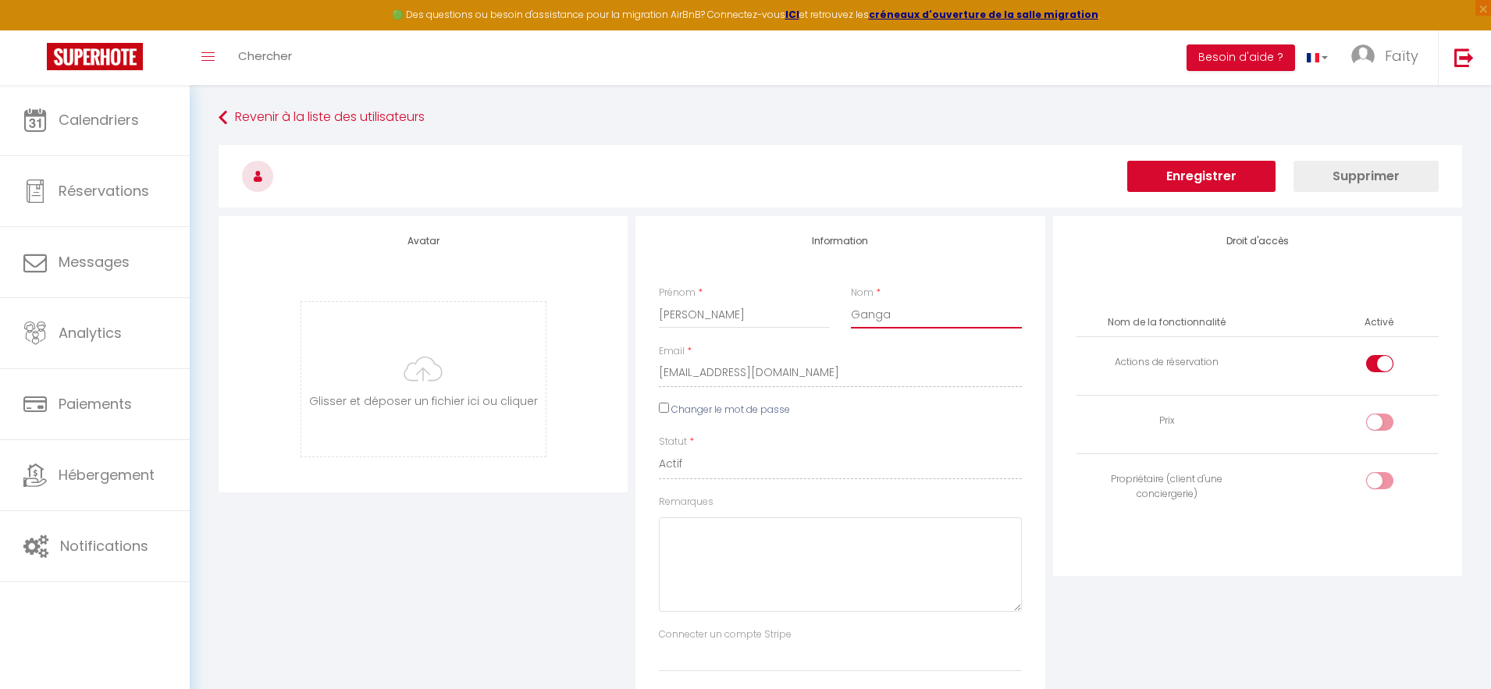
type input "Ganga"
click at [1213, 178] on button "Enregistrer" at bounding box center [1201, 176] width 148 height 31
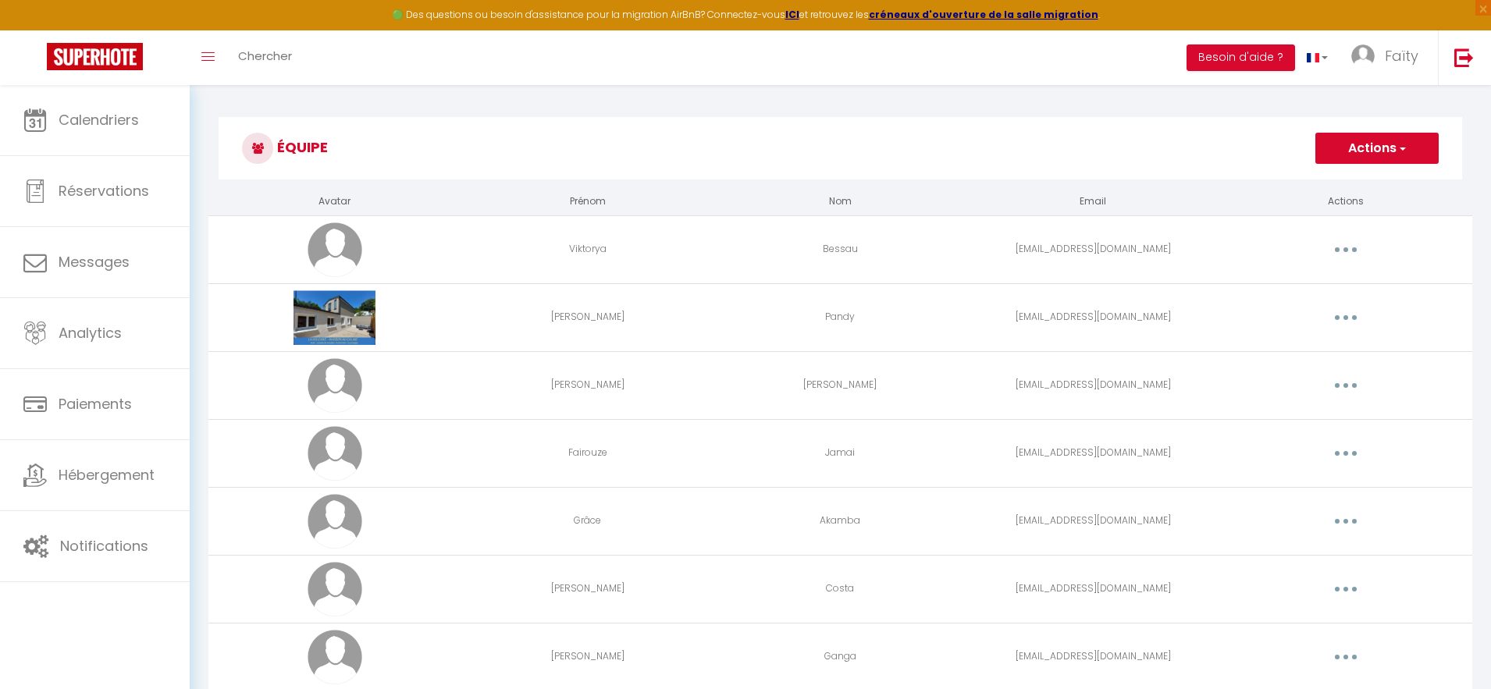
click at [947, 126] on h3 "Équipe" at bounding box center [840, 148] width 1243 height 62
